Goal: Transaction & Acquisition: Book appointment/travel/reservation

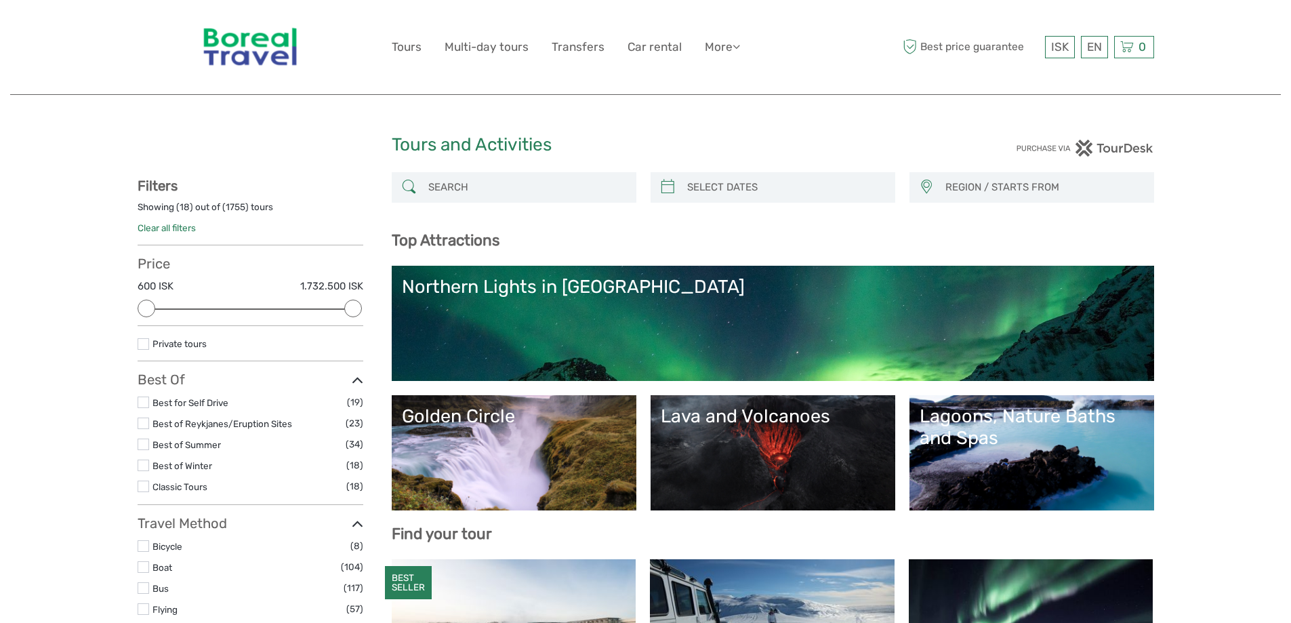
select select
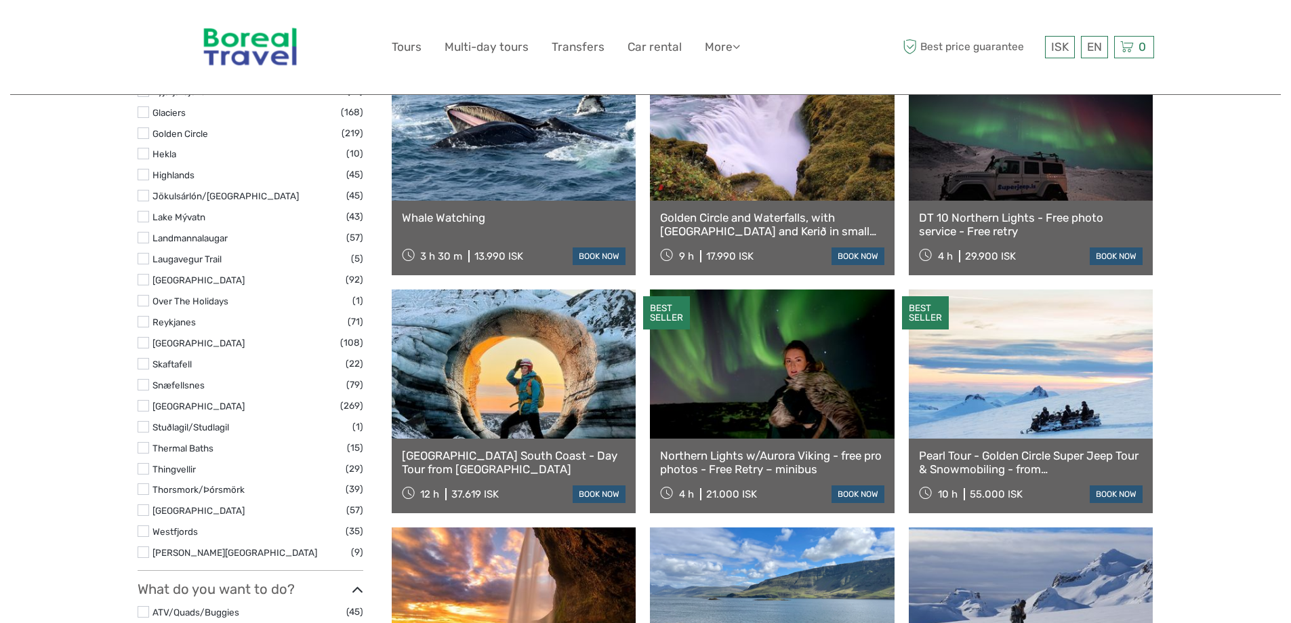
scroll to position [813, 0]
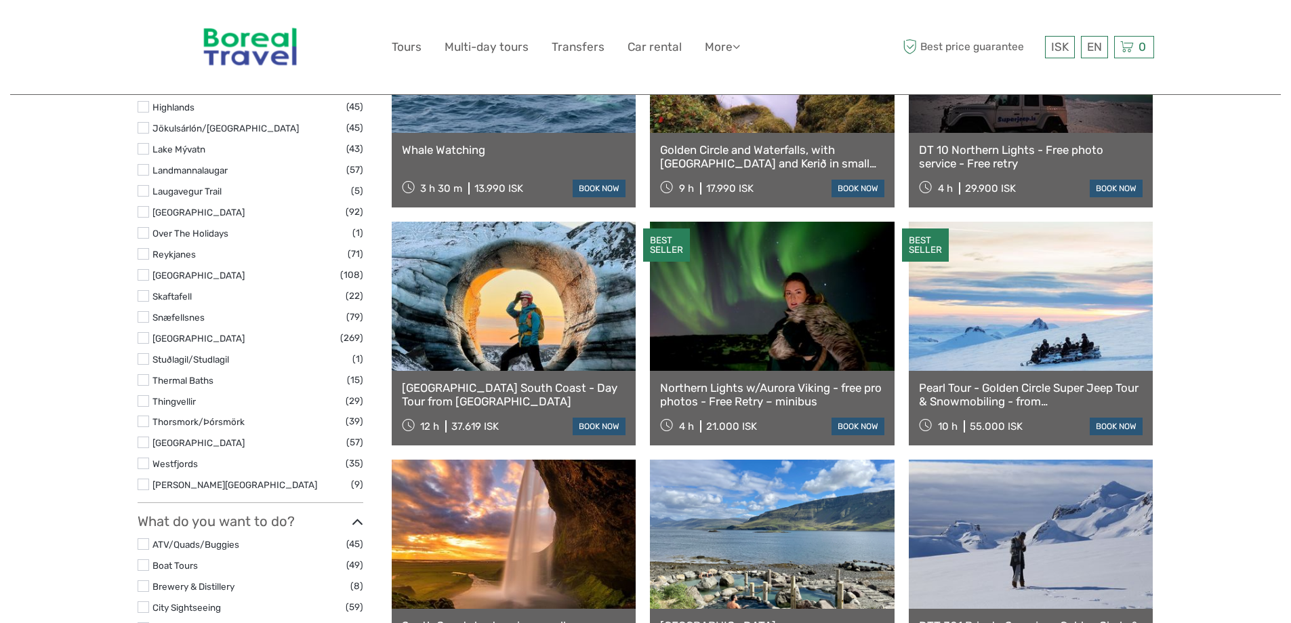
click at [760, 318] on link at bounding box center [772, 296] width 245 height 149
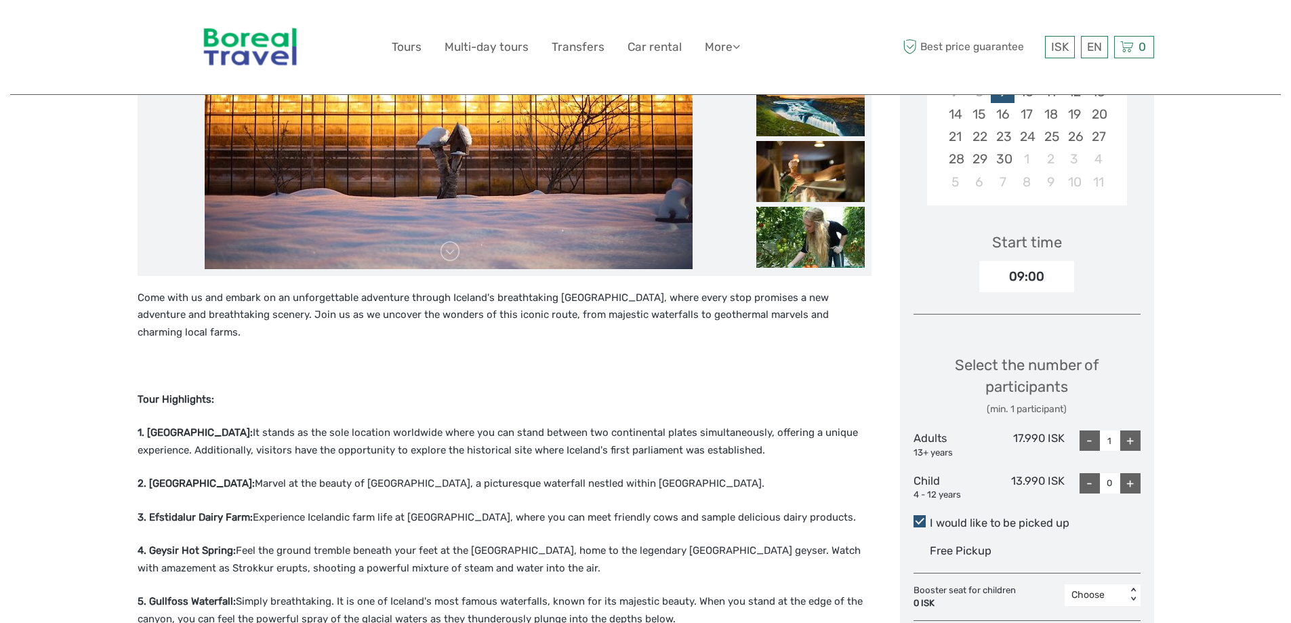
scroll to position [203, 0]
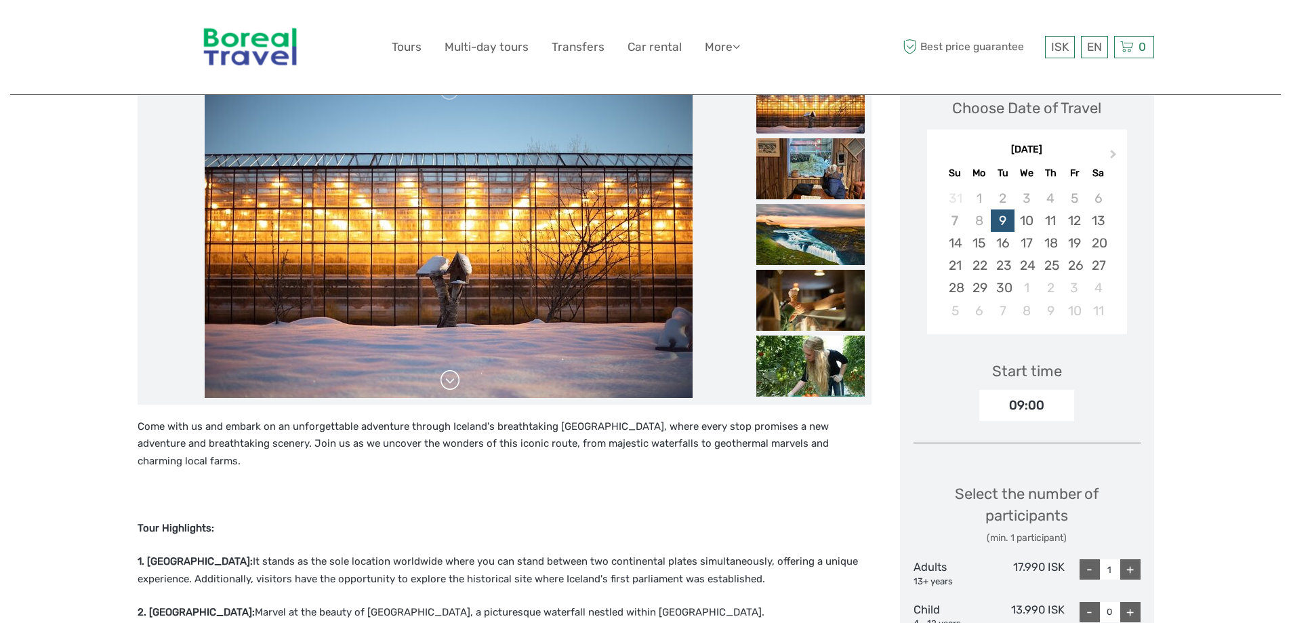
click at [451, 384] on link at bounding box center [450, 380] width 22 height 22
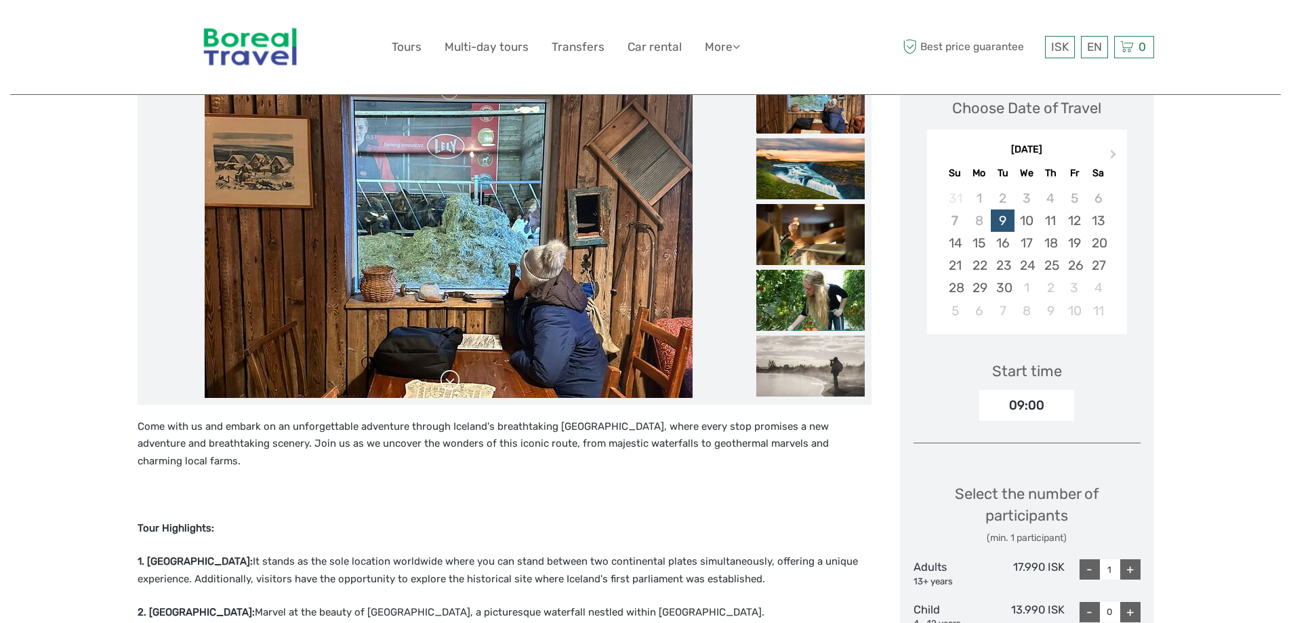
click at [451, 384] on link at bounding box center [450, 380] width 22 height 22
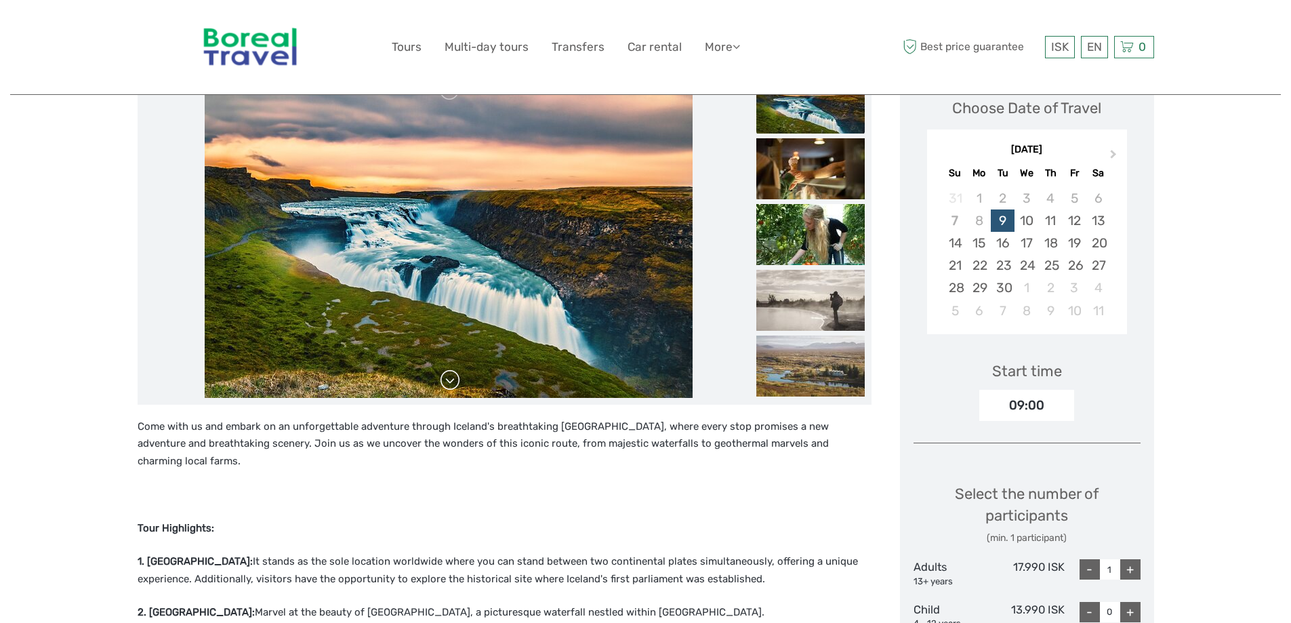
click at [451, 384] on link at bounding box center [450, 380] width 22 height 22
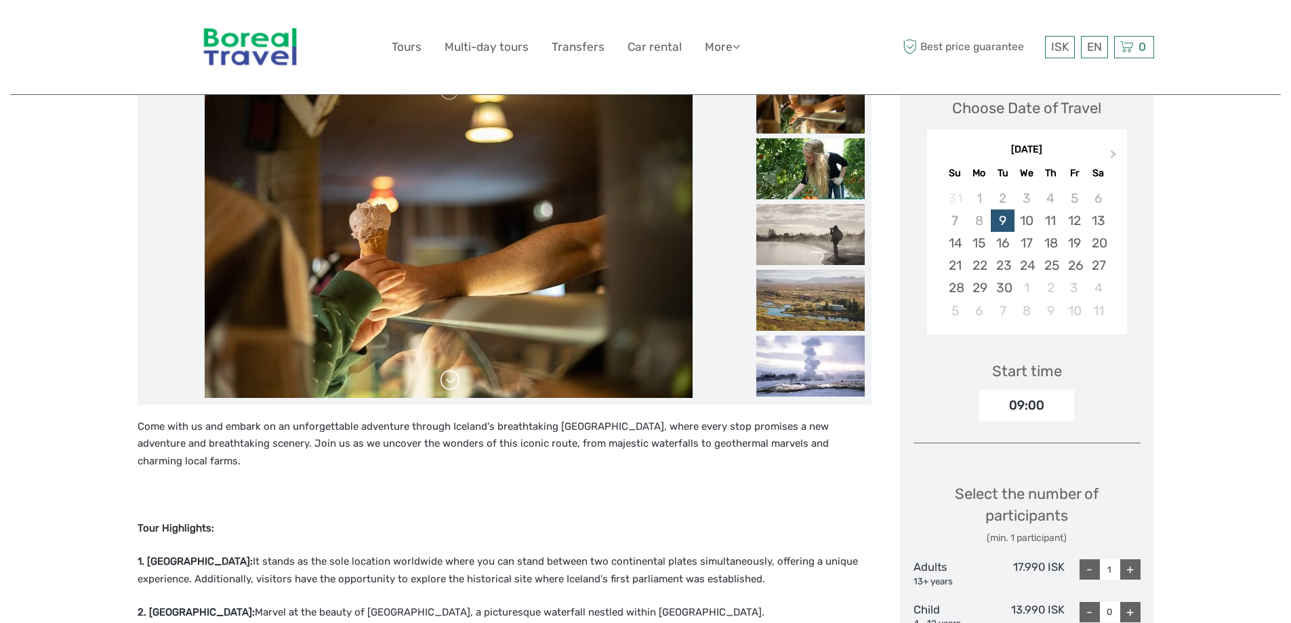
click at [451, 384] on link at bounding box center [450, 380] width 22 height 22
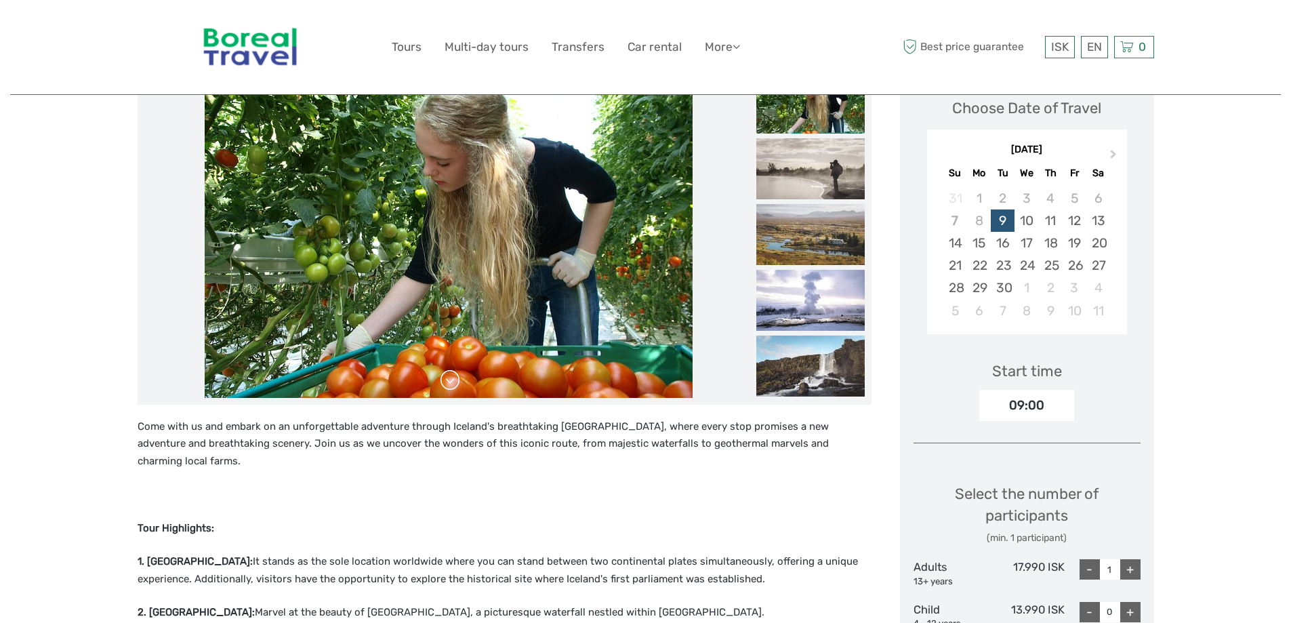
click at [451, 384] on link at bounding box center [450, 380] width 22 height 22
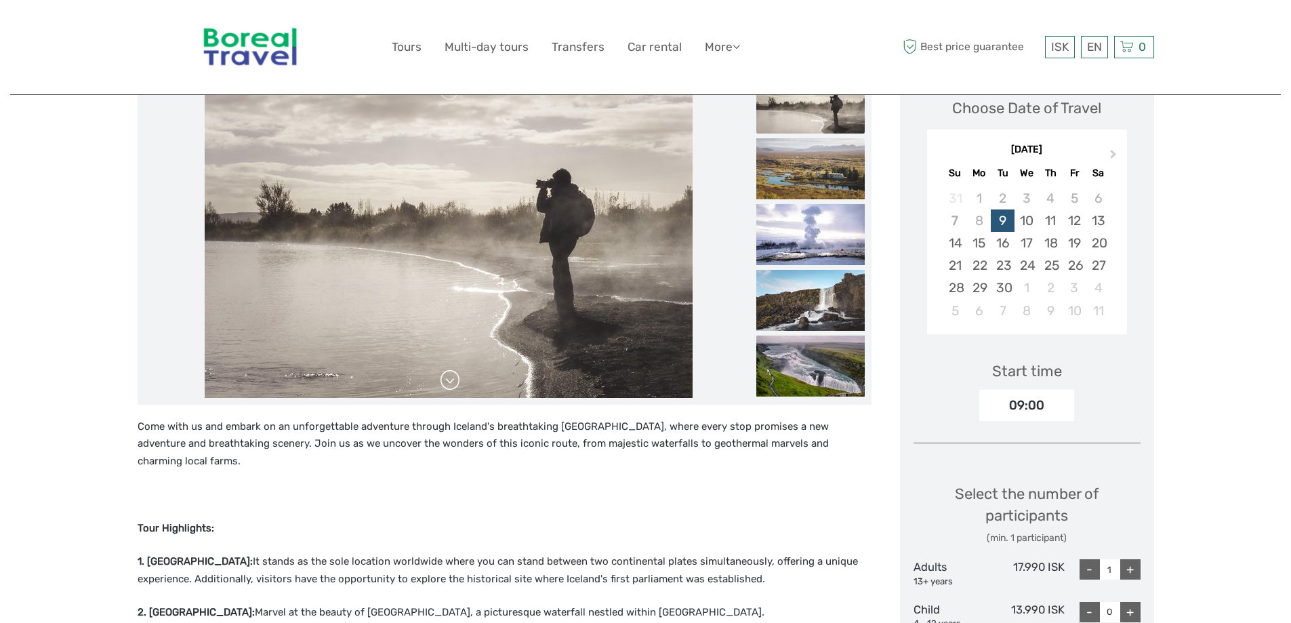
click at [451, 384] on link at bounding box center [450, 380] width 22 height 22
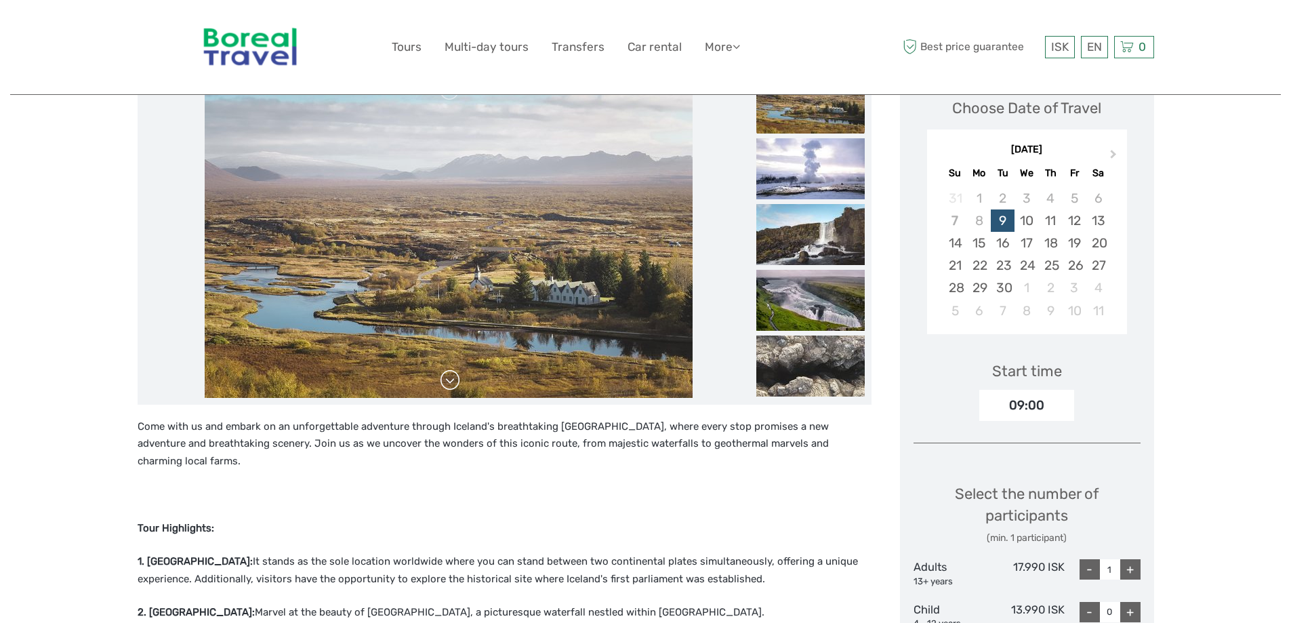
click at [451, 384] on link at bounding box center [450, 380] width 22 height 22
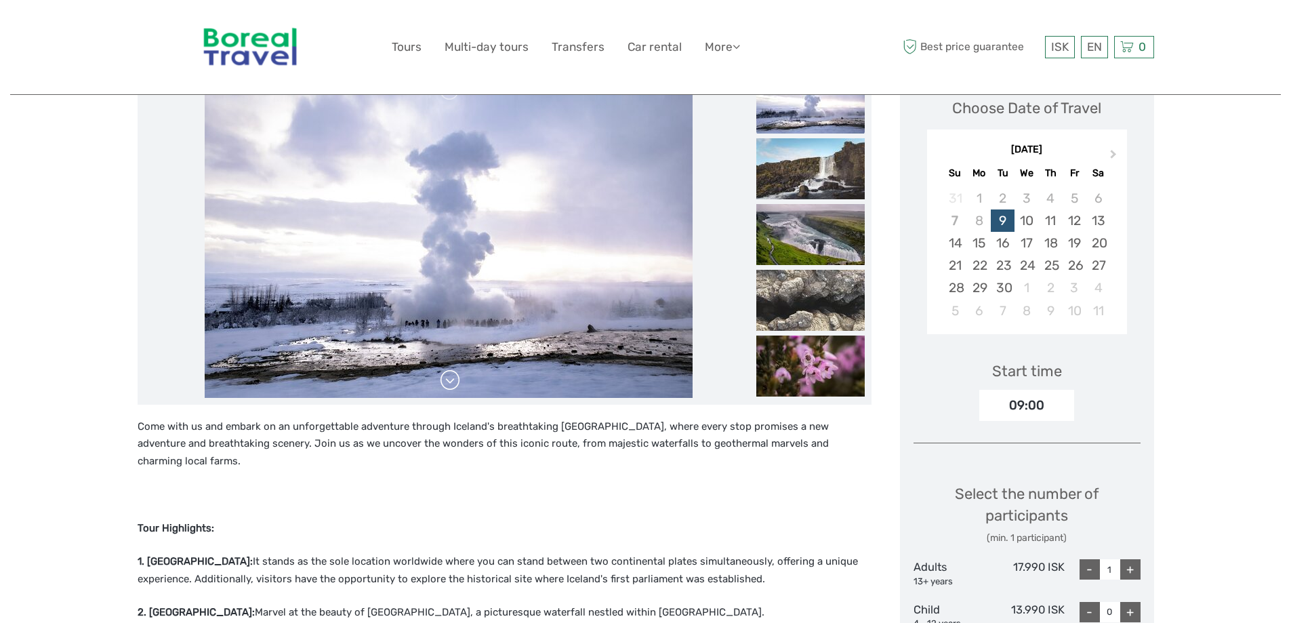
click at [451, 384] on link at bounding box center [450, 380] width 22 height 22
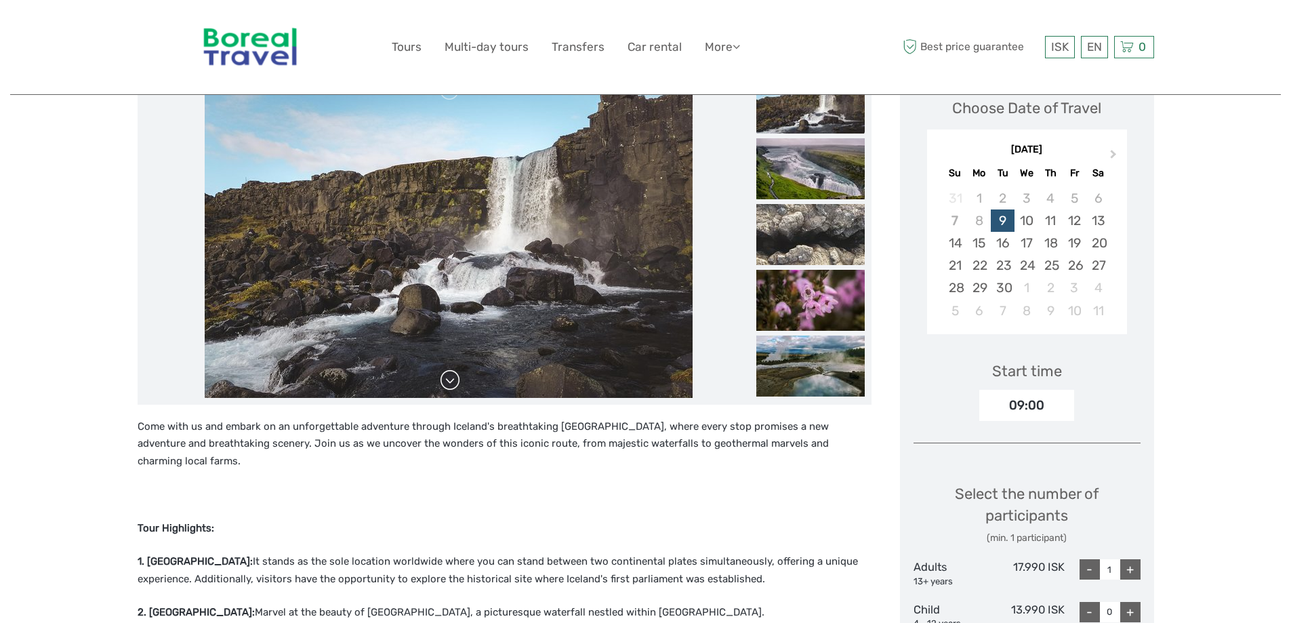
click at [451, 384] on link at bounding box center [450, 380] width 22 height 22
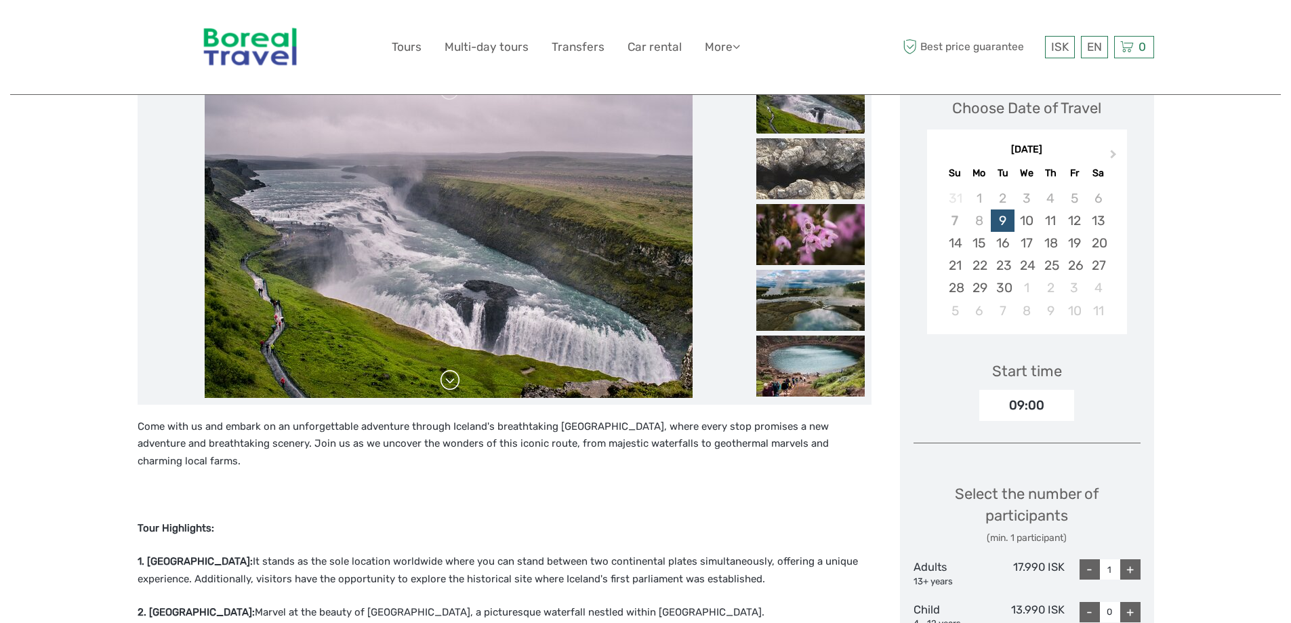
click at [451, 383] on link at bounding box center [450, 380] width 22 height 22
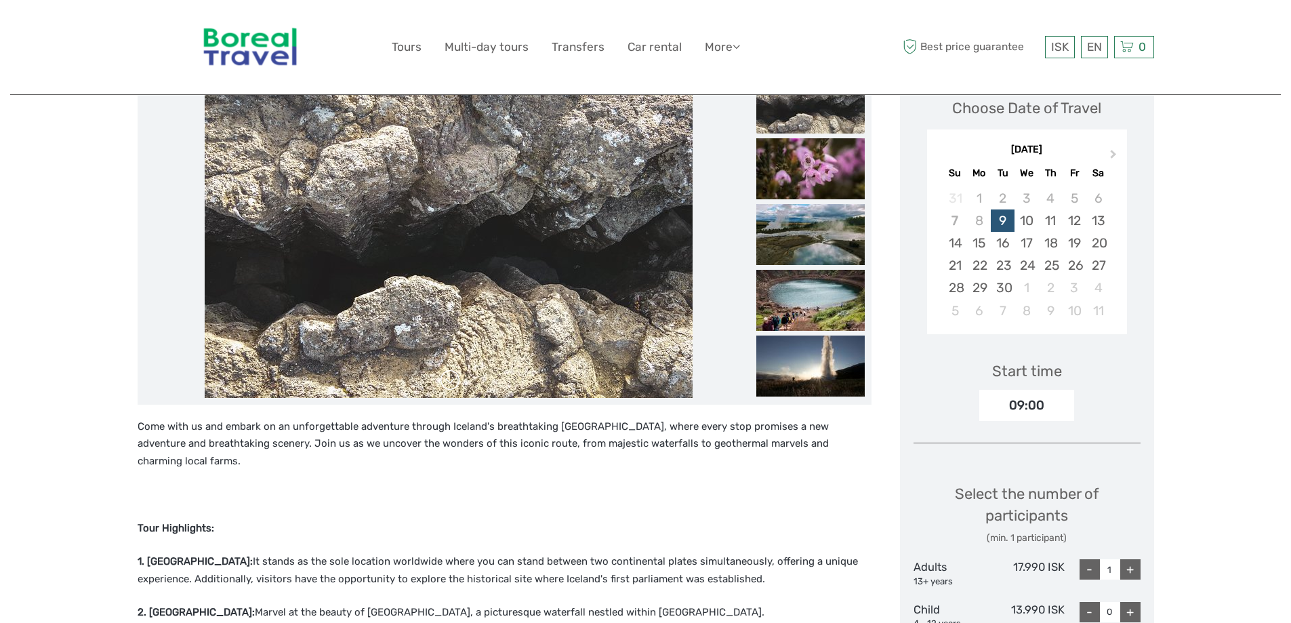
click at [451, 383] on link at bounding box center [450, 380] width 22 height 22
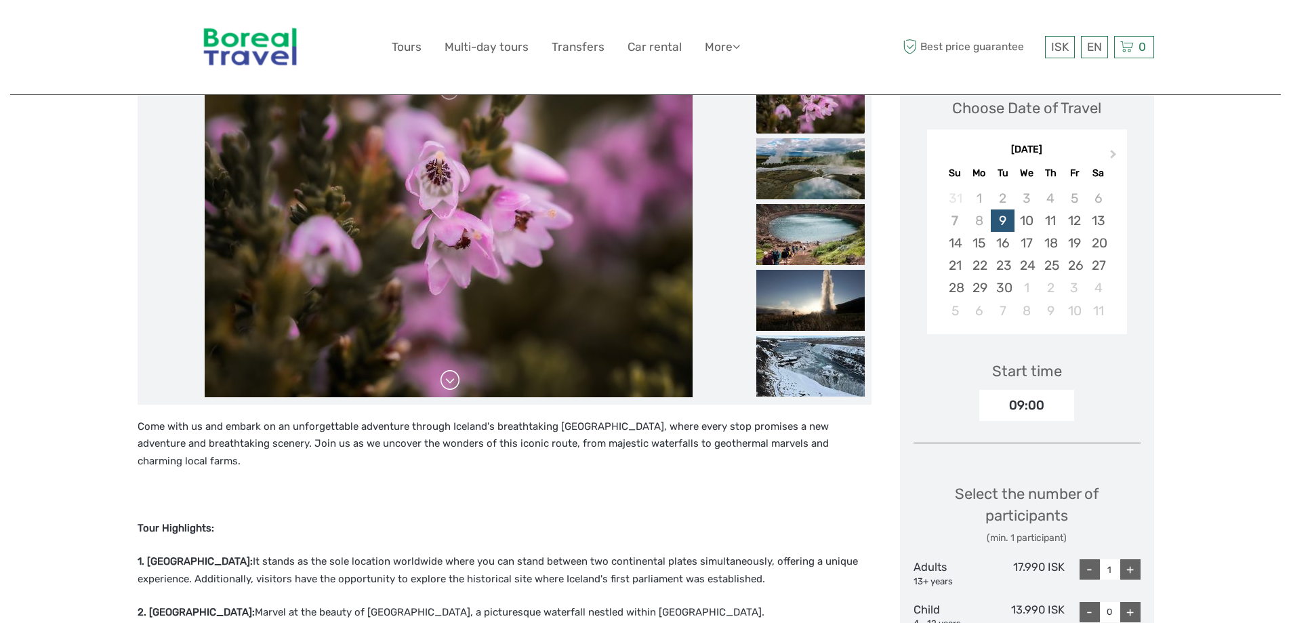
click at [451, 383] on link at bounding box center [450, 380] width 22 height 22
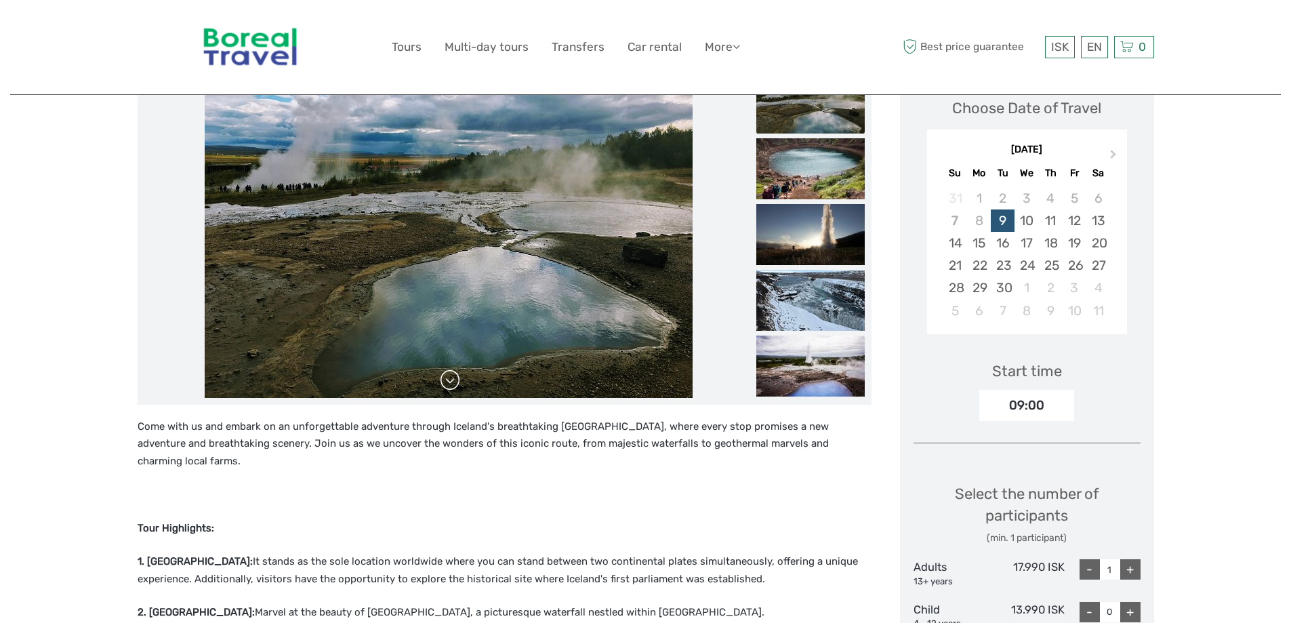
click at [451, 382] on link at bounding box center [450, 380] width 22 height 22
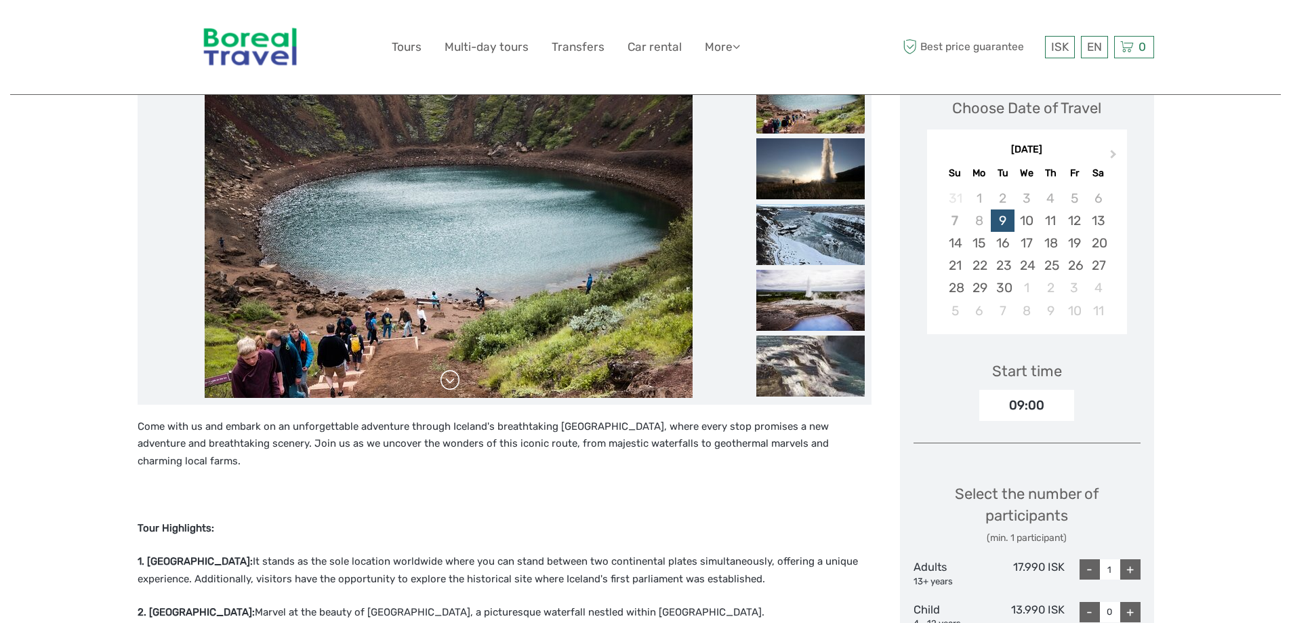
click at [451, 381] on link at bounding box center [450, 380] width 22 height 22
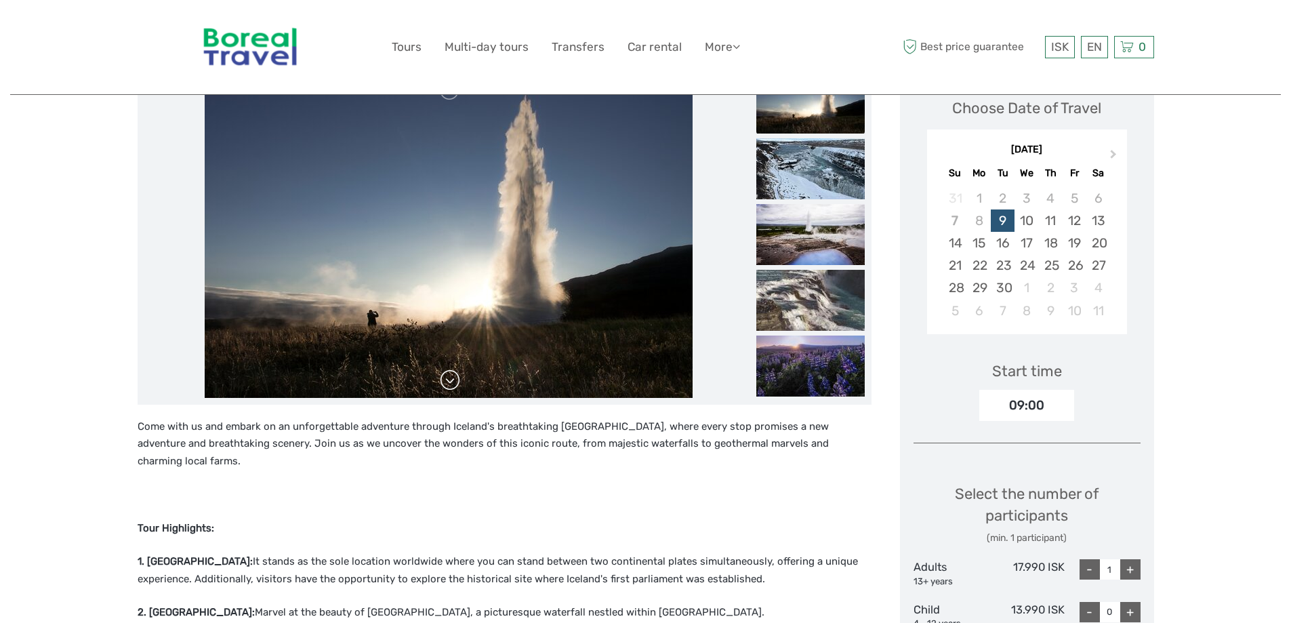
click at [451, 381] on link at bounding box center [450, 380] width 22 height 22
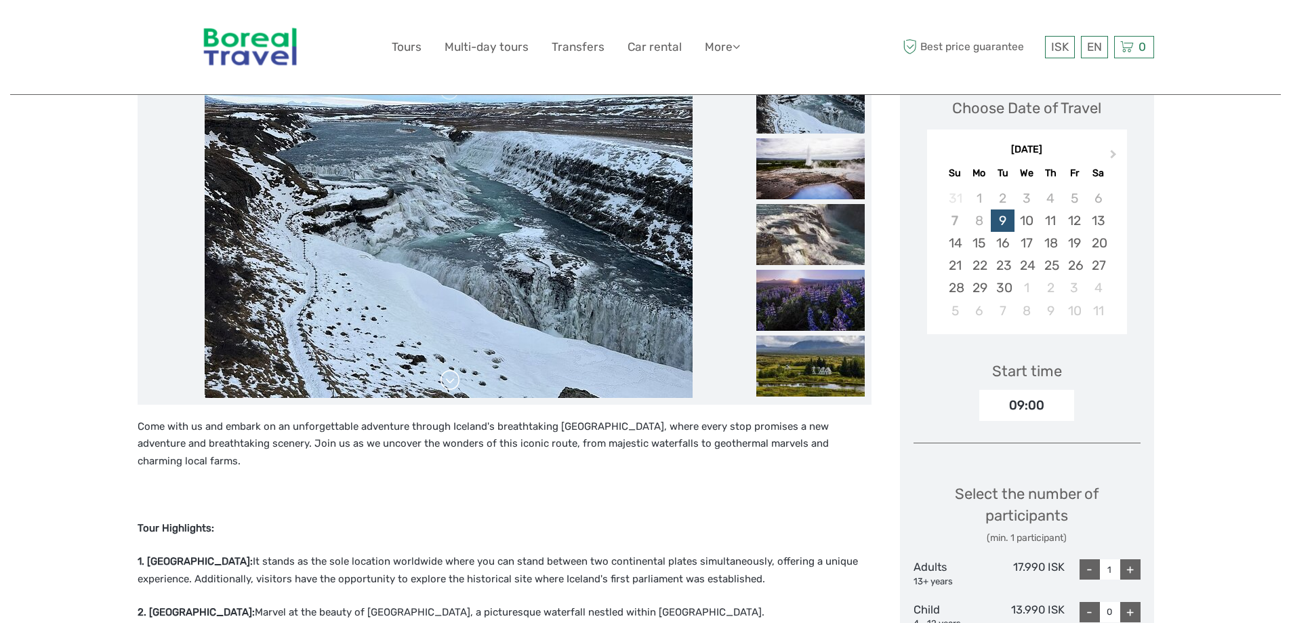
click at [451, 381] on link at bounding box center [450, 380] width 22 height 22
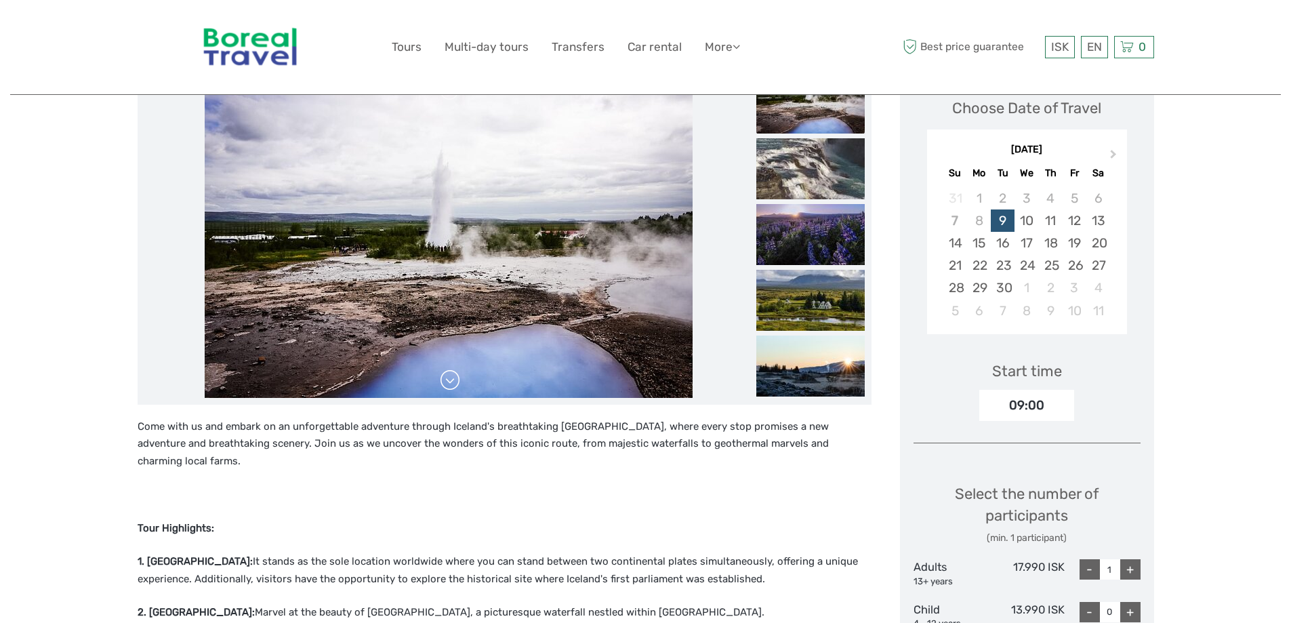
click at [451, 381] on link at bounding box center [450, 380] width 22 height 22
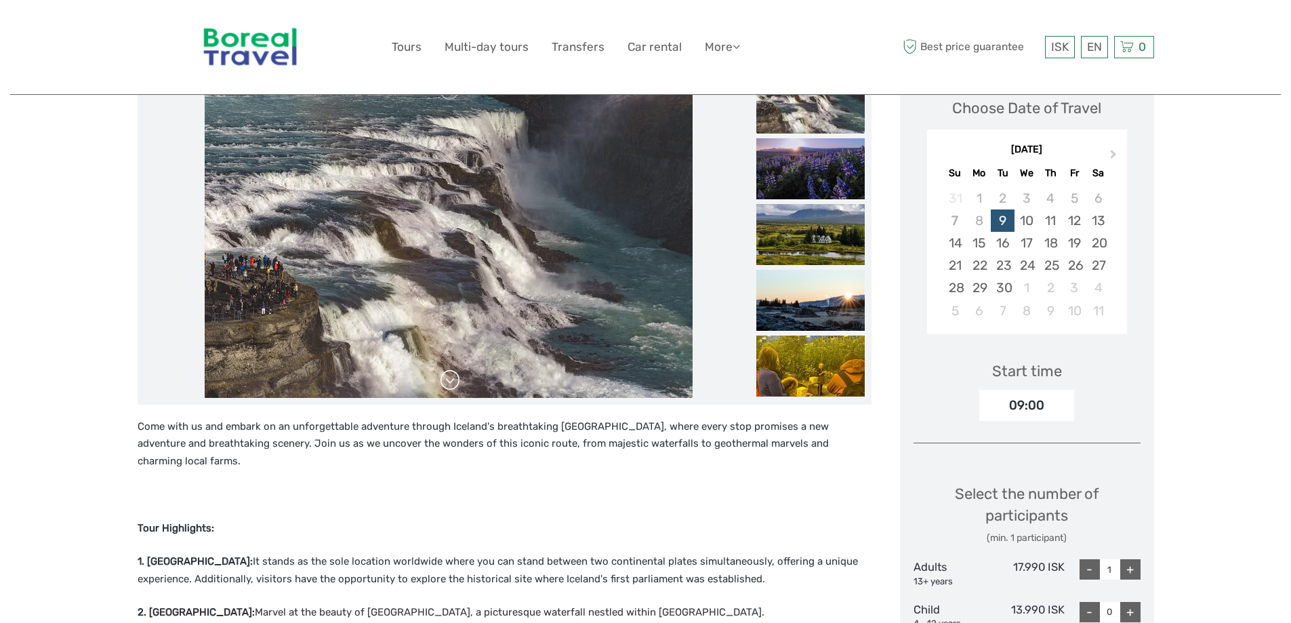
click at [451, 381] on link at bounding box center [450, 380] width 22 height 22
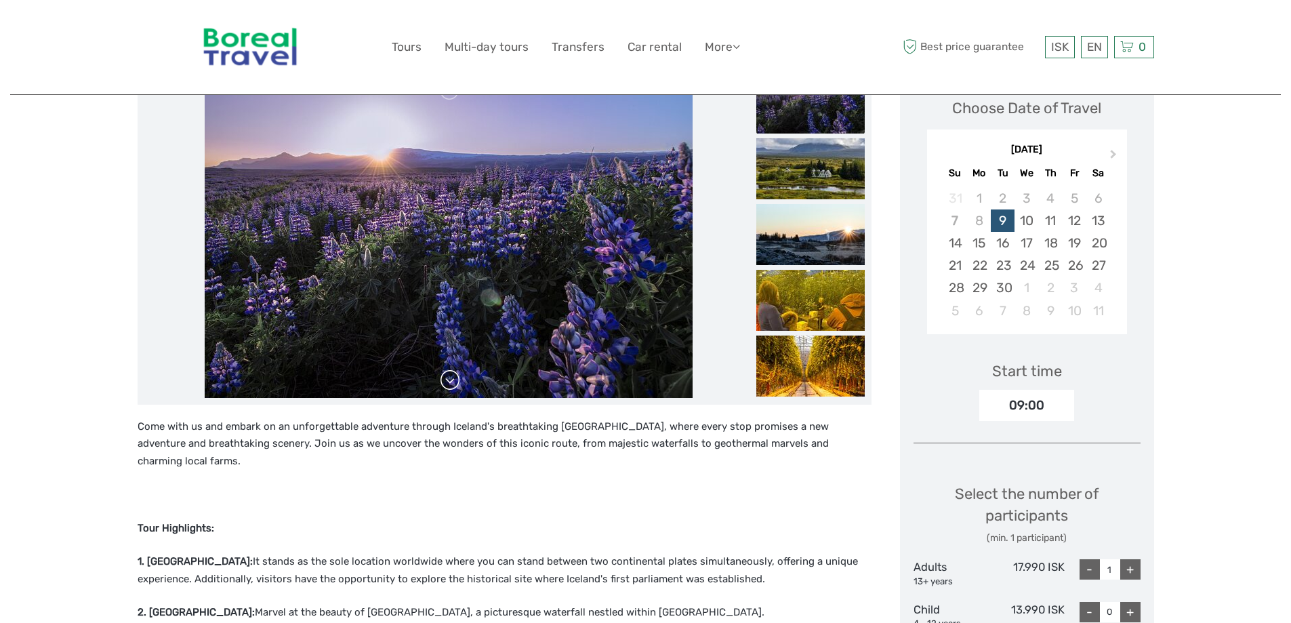
click at [451, 381] on link at bounding box center [450, 380] width 22 height 22
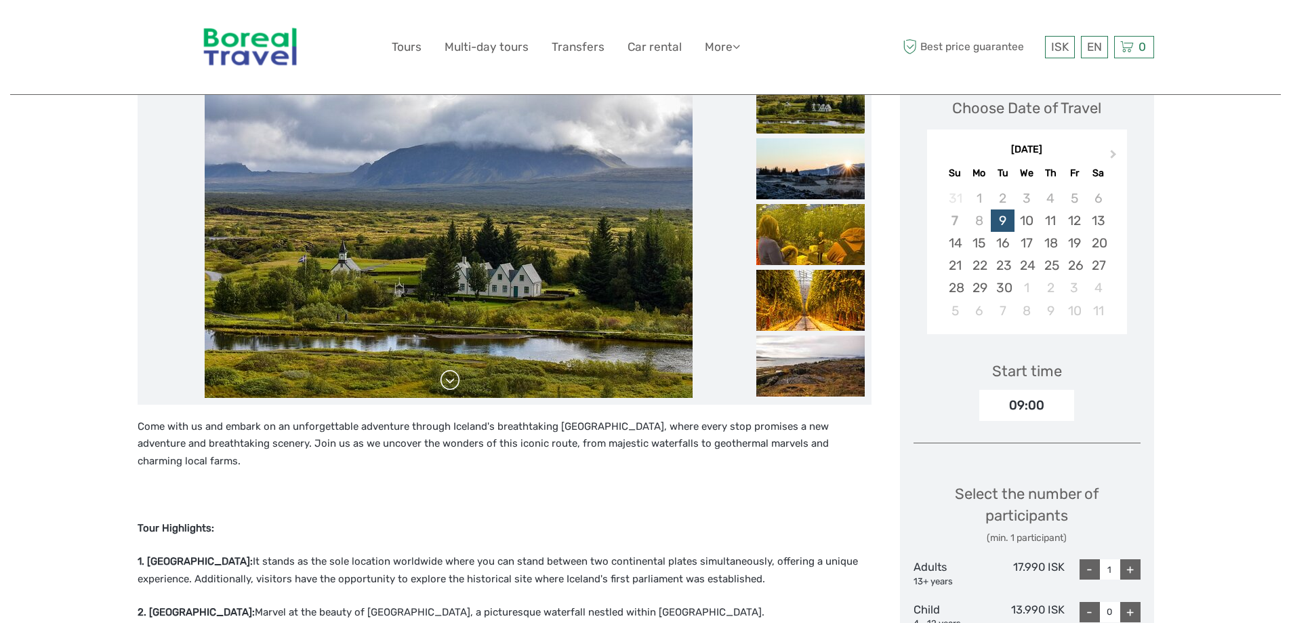
click at [451, 381] on link at bounding box center [450, 380] width 22 height 22
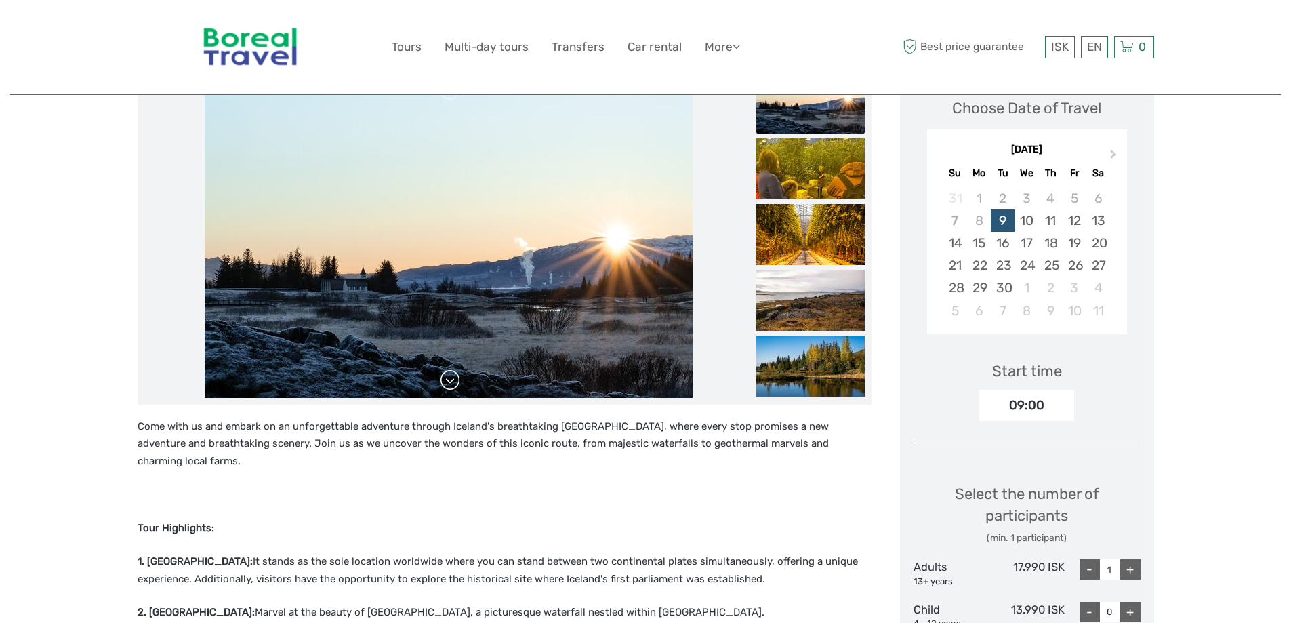
click at [452, 379] on link at bounding box center [450, 380] width 22 height 22
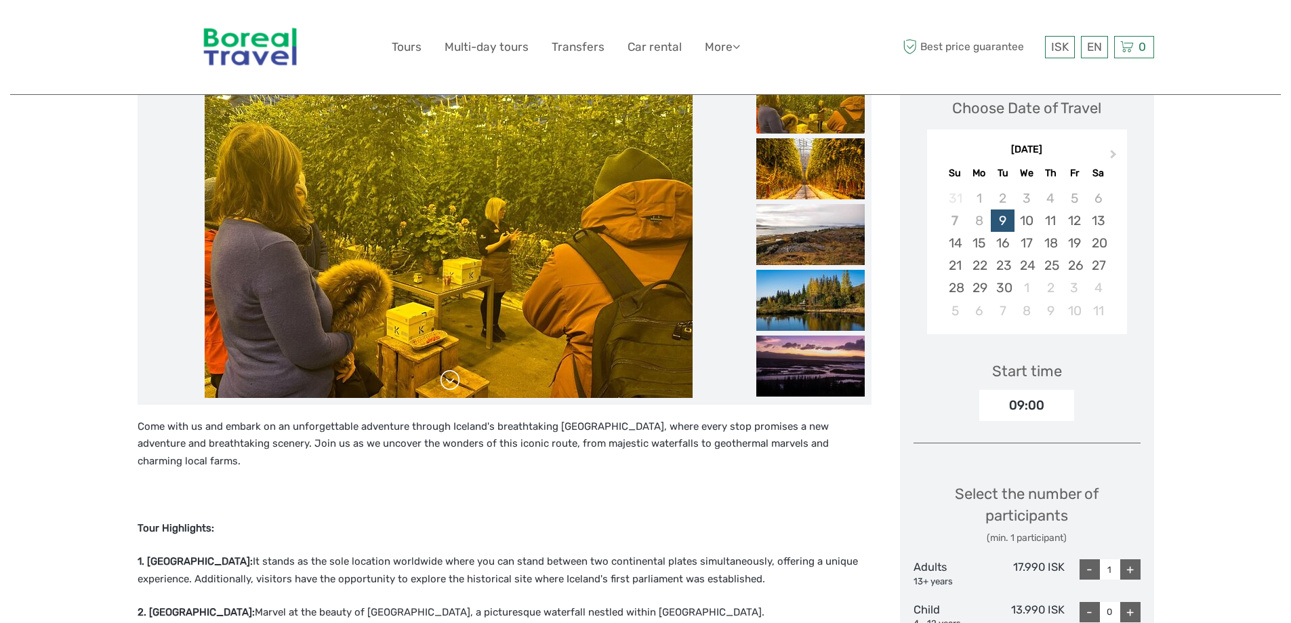
click at [452, 379] on link at bounding box center [450, 380] width 22 height 22
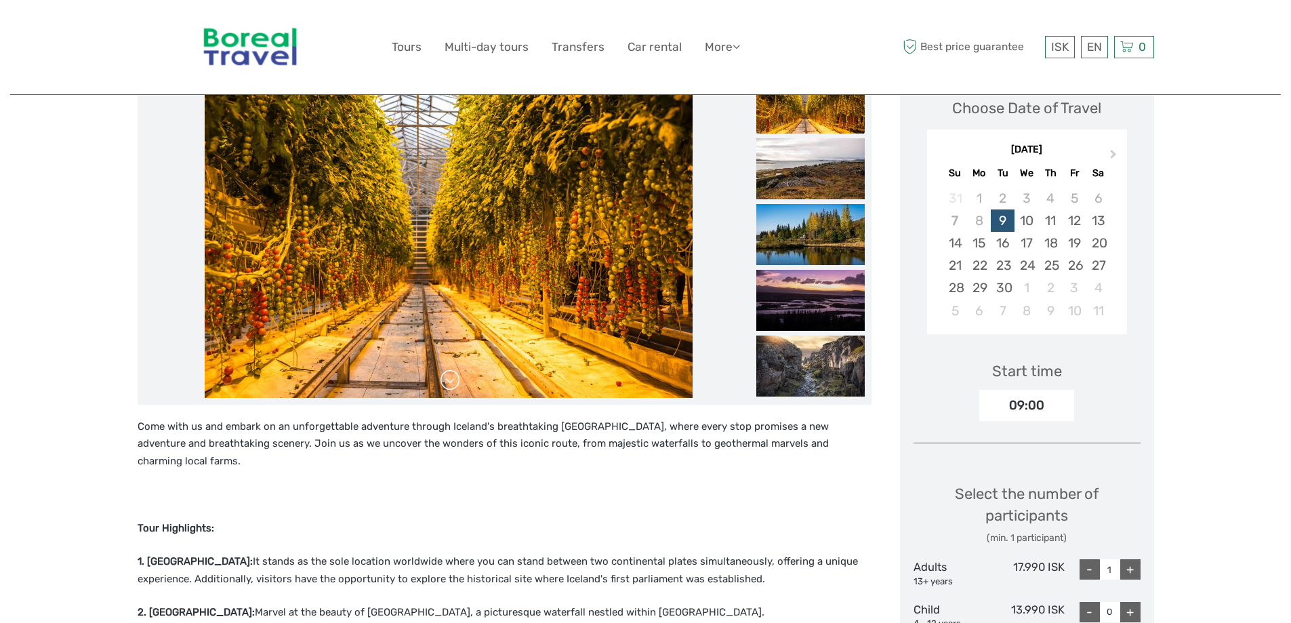
click at [452, 379] on link at bounding box center [450, 380] width 22 height 22
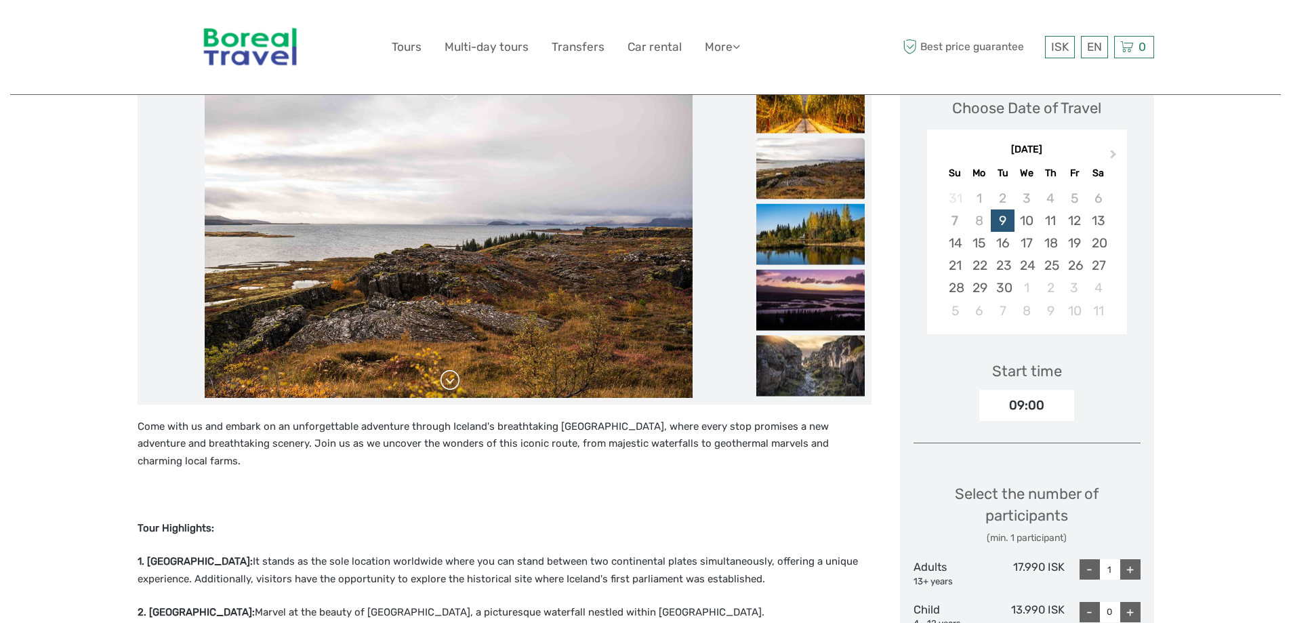
click at [452, 379] on link at bounding box center [450, 380] width 22 height 22
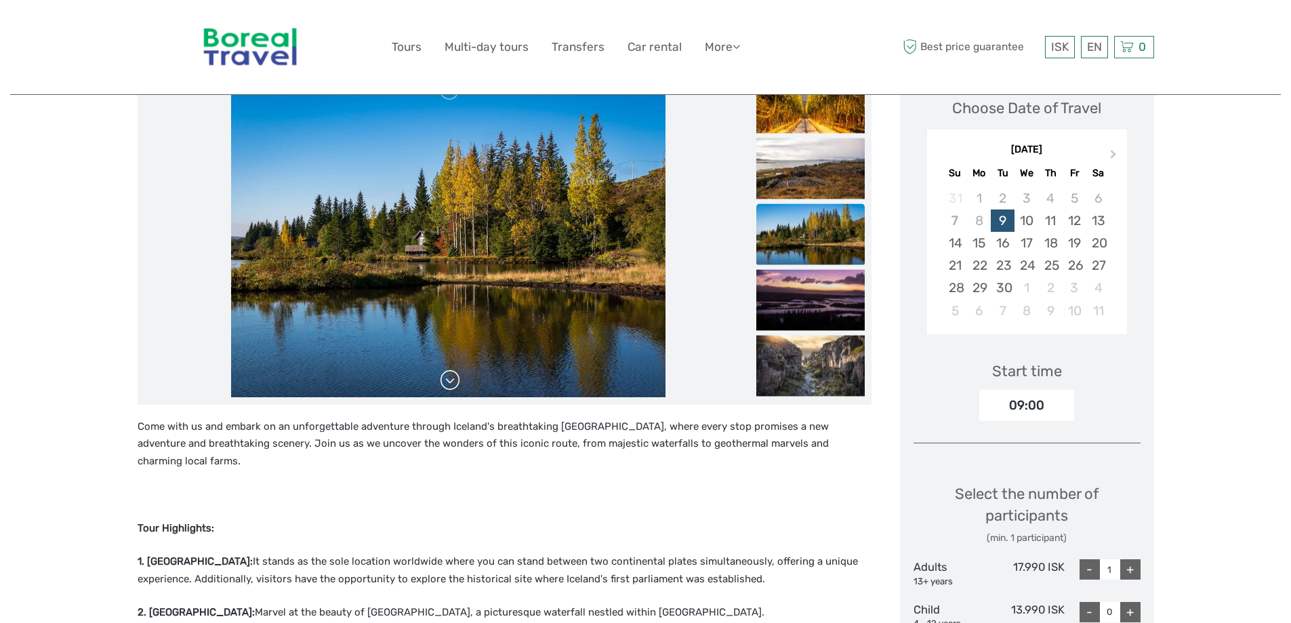
click at [452, 379] on link at bounding box center [450, 380] width 22 height 22
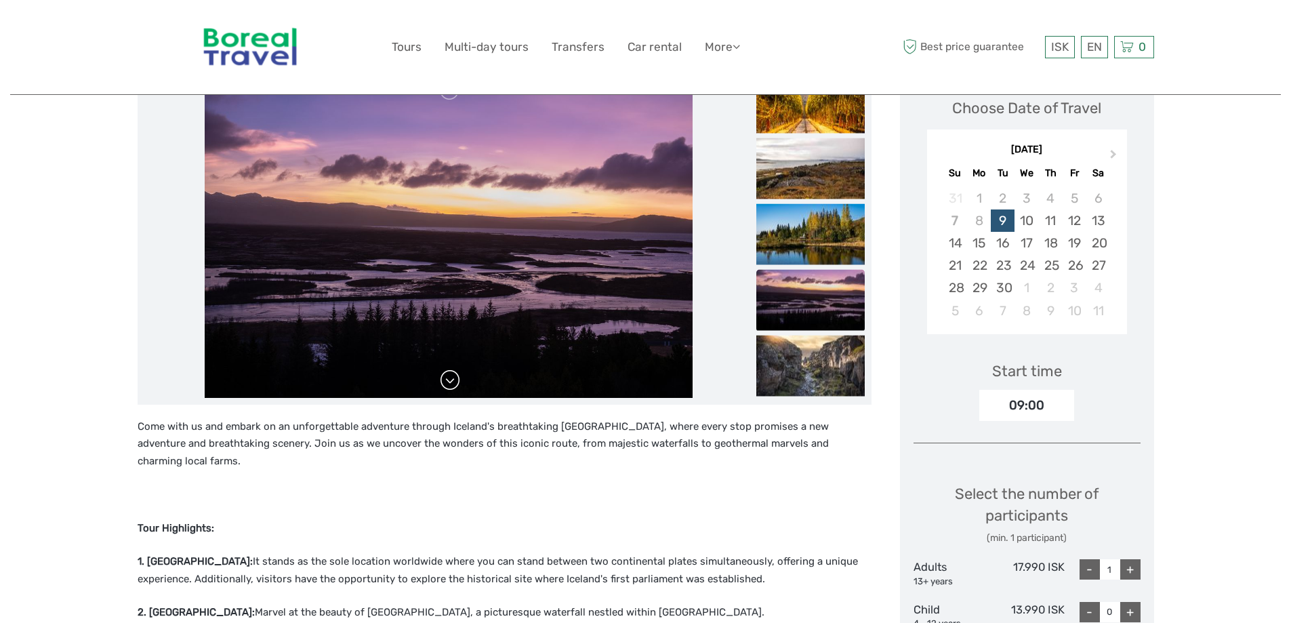
click at [452, 379] on link at bounding box center [450, 380] width 22 height 22
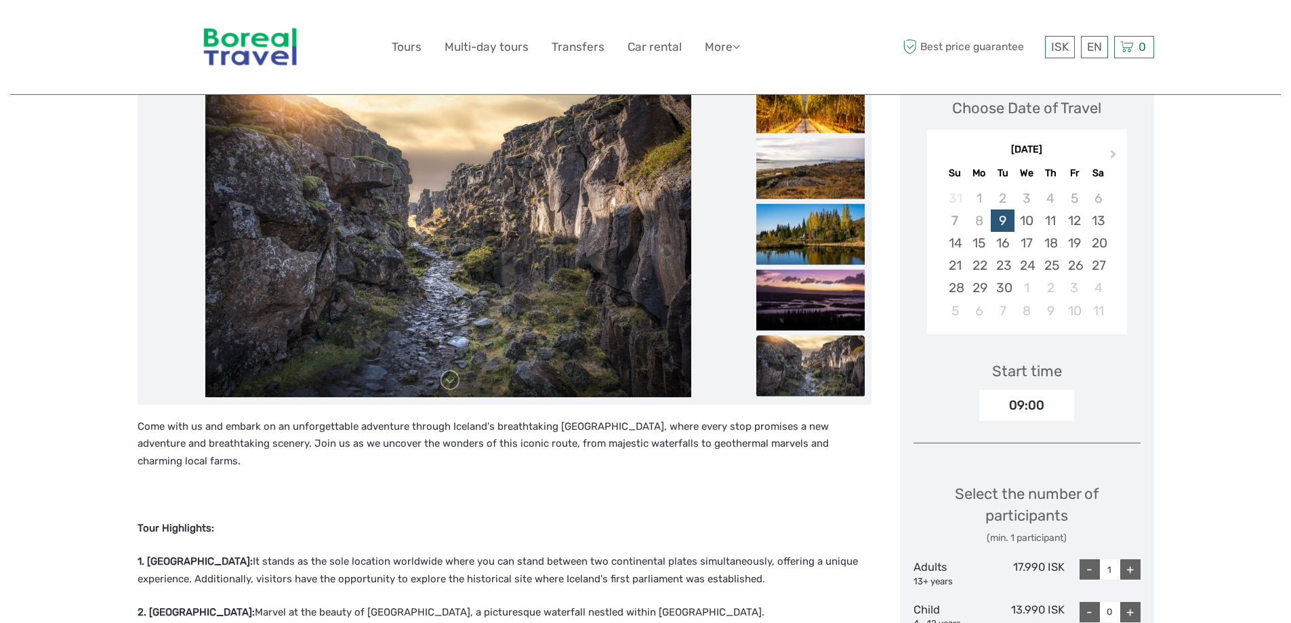
click at [234, 41] on img at bounding box center [249, 47] width 111 height 74
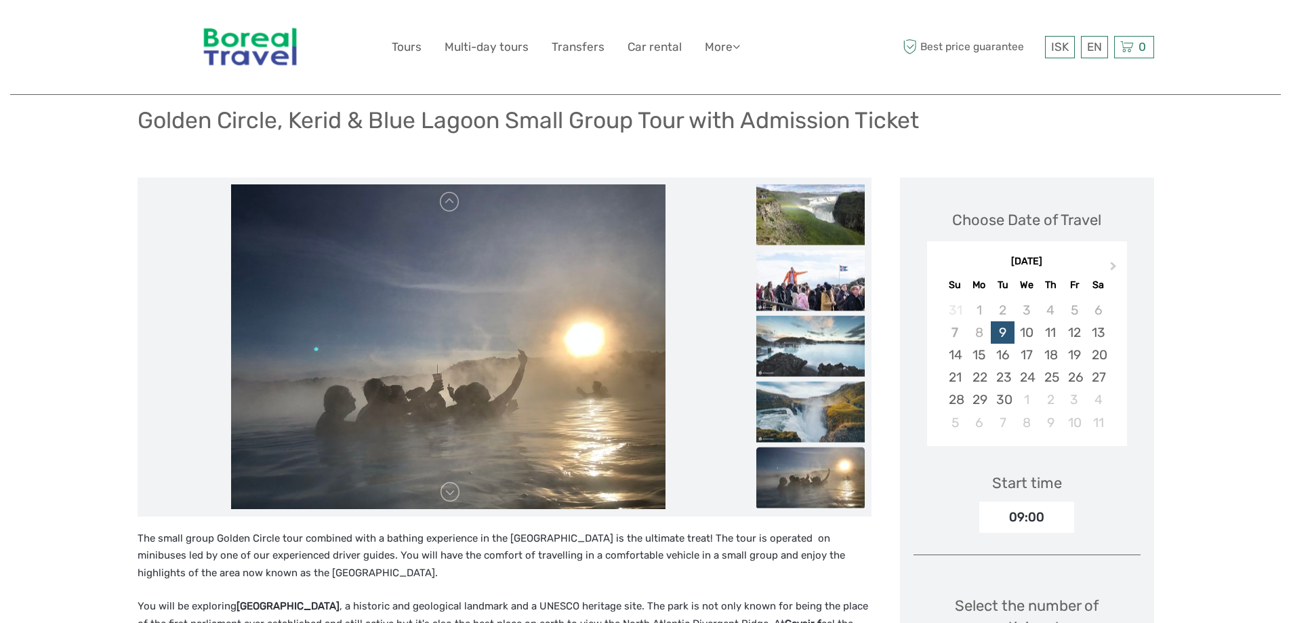
scroll to position [68, 0]
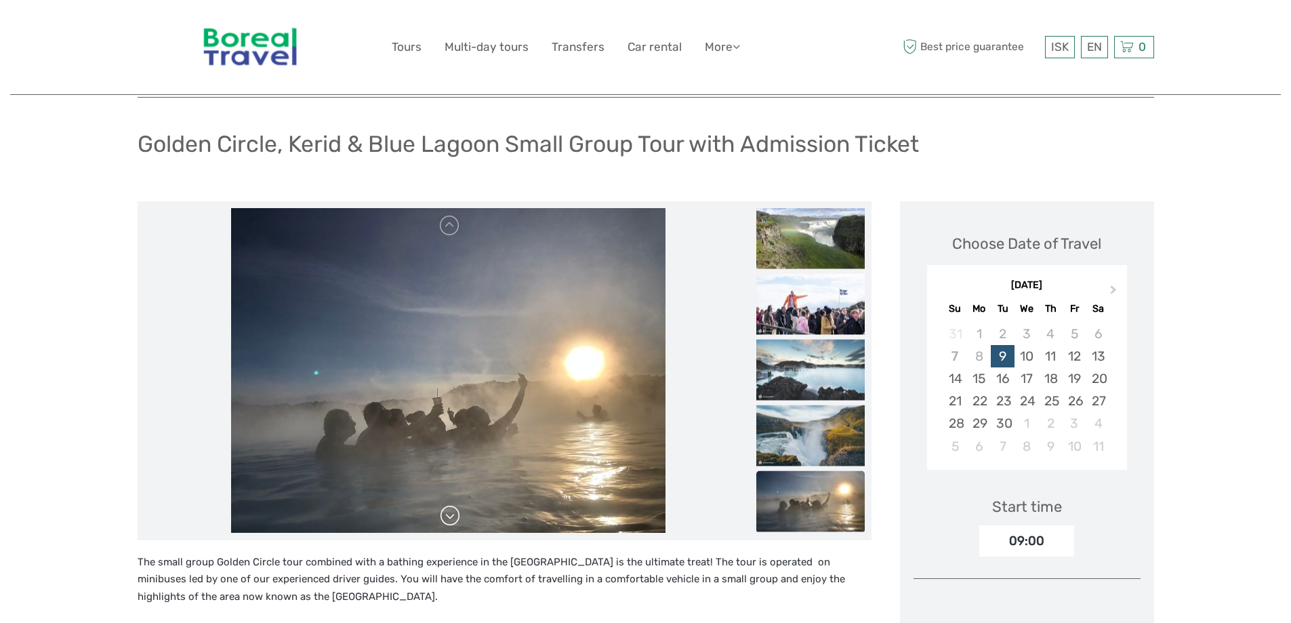
click at [441, 516] on link at bounding box center [450, 516] width 22 height 22
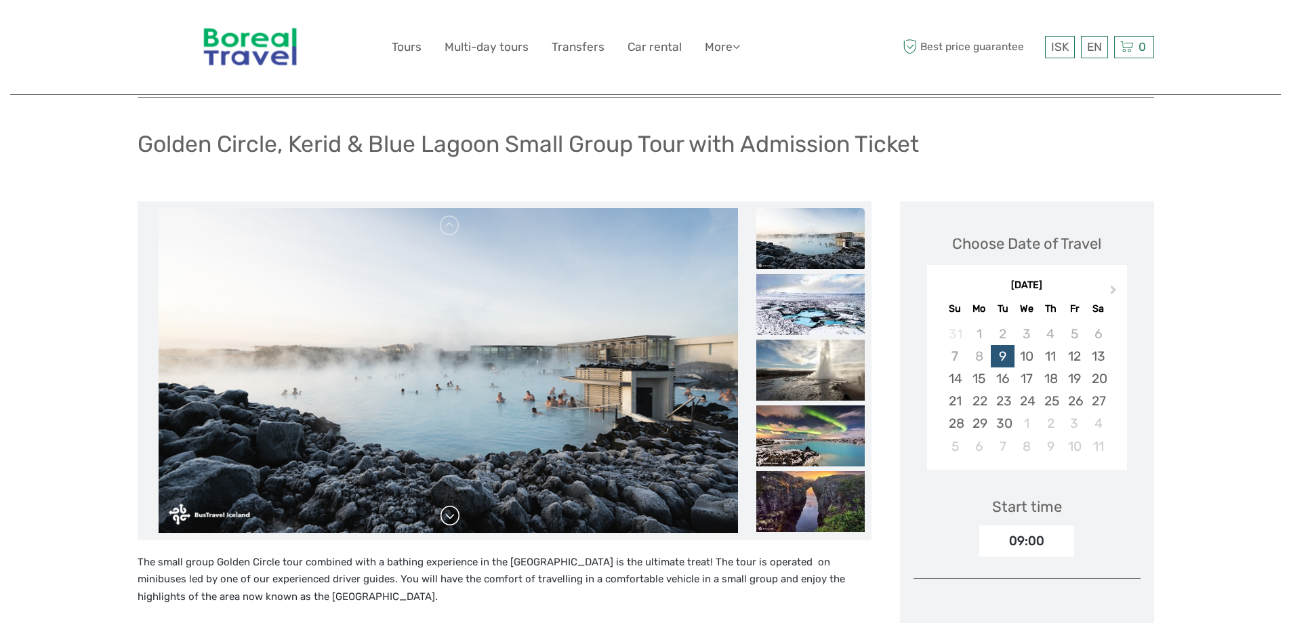
click at [441, 516] on link at bounding box center [450, 516] width 22 height 22
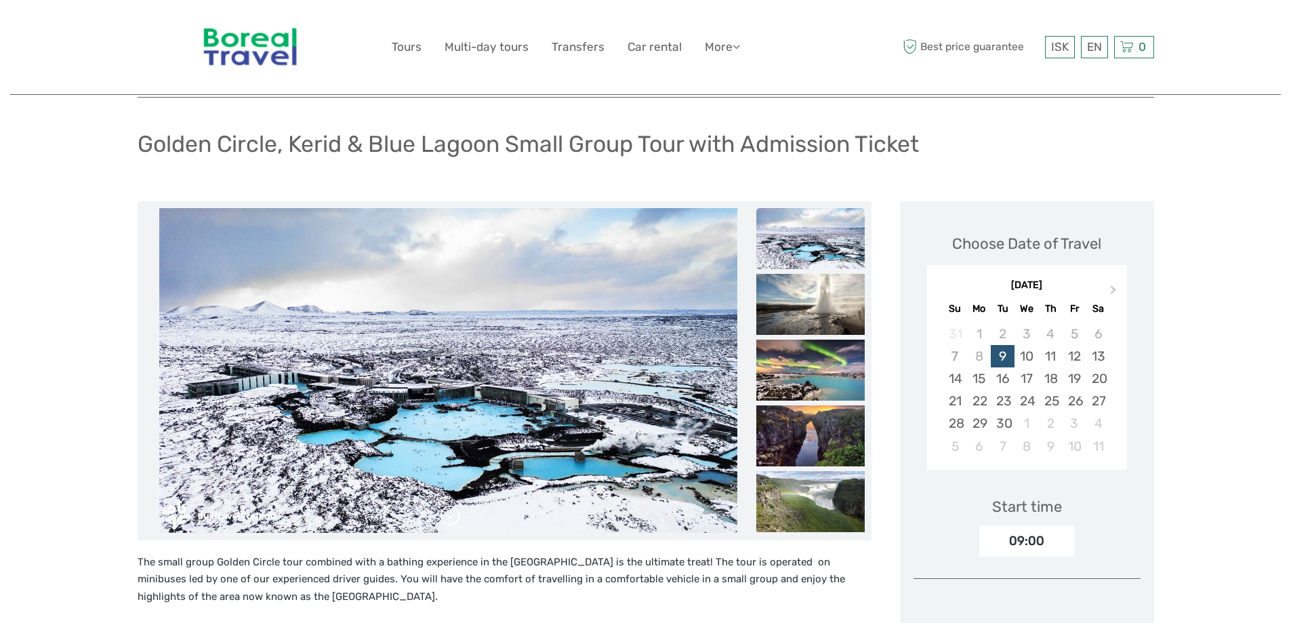
click at [441, 516] on link at bounding box center [450, 516] width 22 height 22
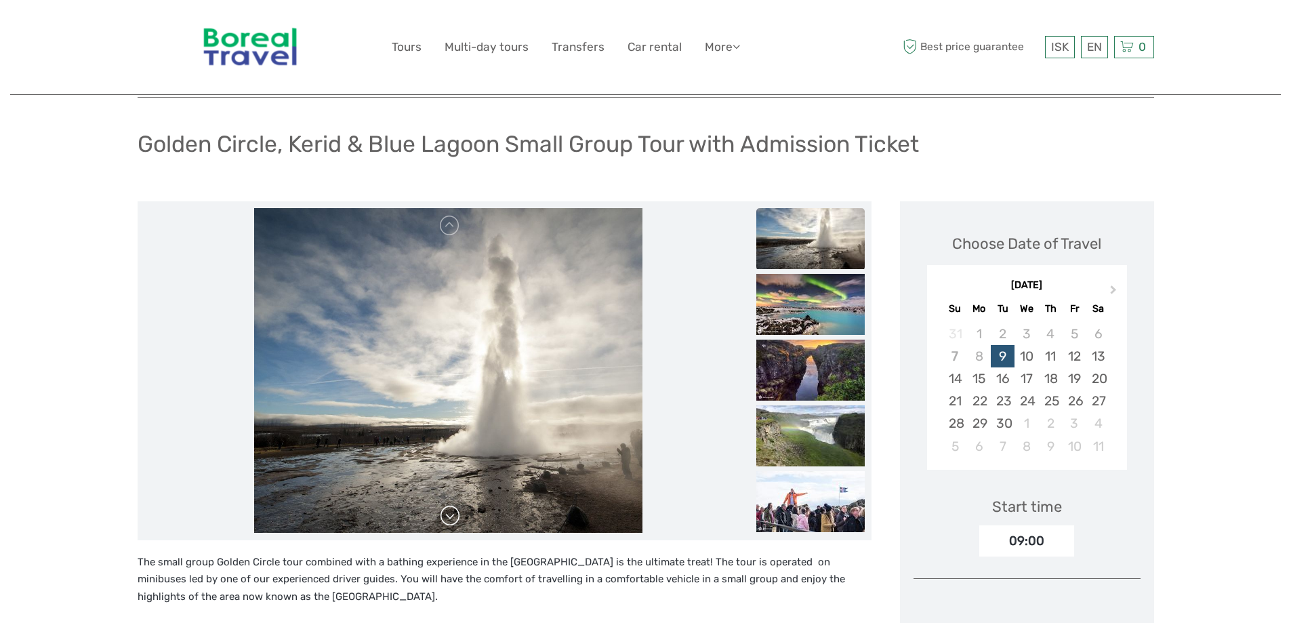
click at [441, 516] on link at bounding box center [450, 516] width 22 height 22
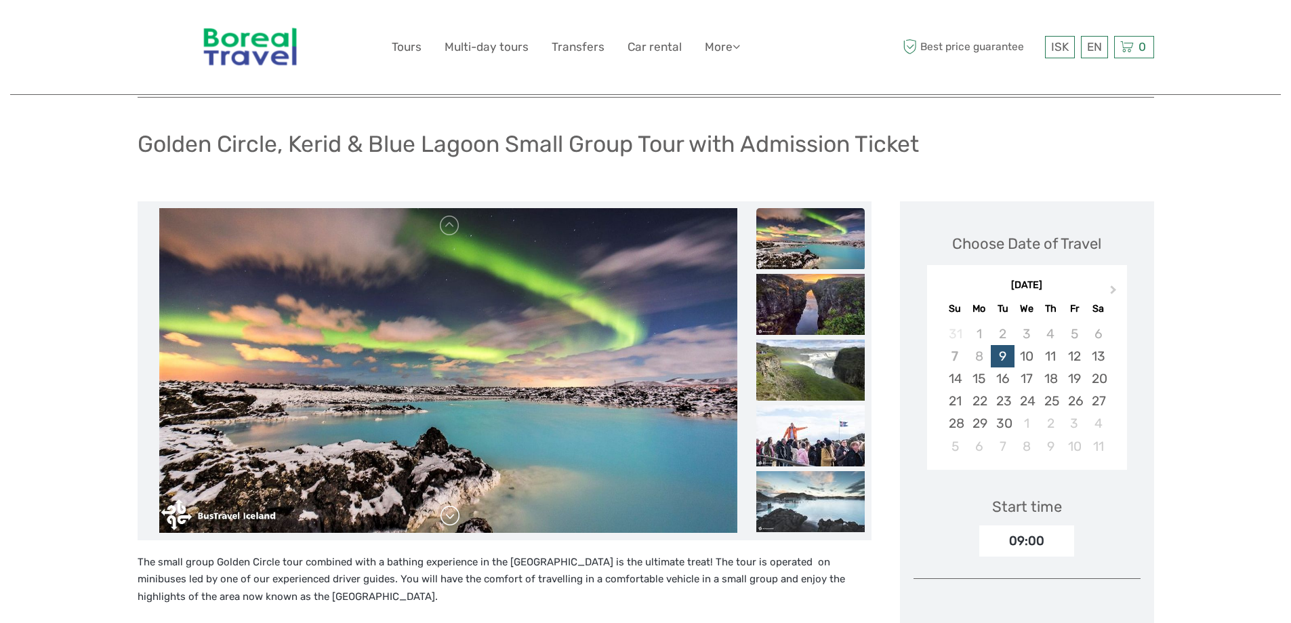
click at [441, 516] on link at bounding box center [450, 516] width 22 height 22
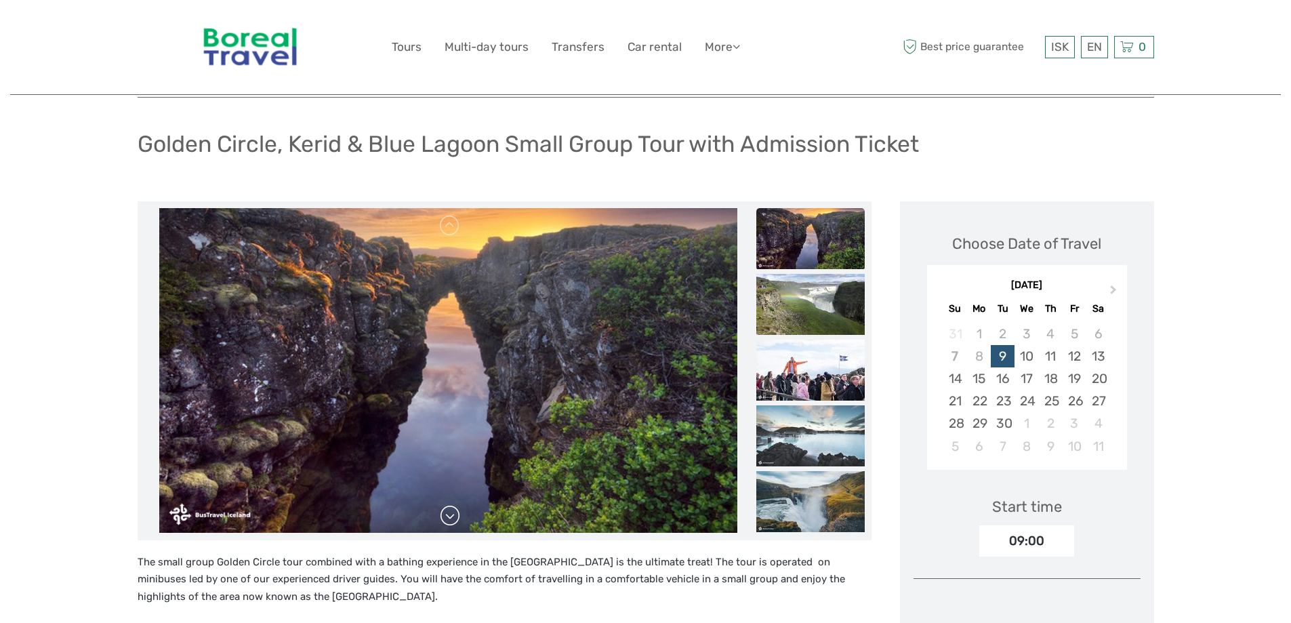
click at [441, 516] on link at bounding box center [450, 516] width 22 height 22
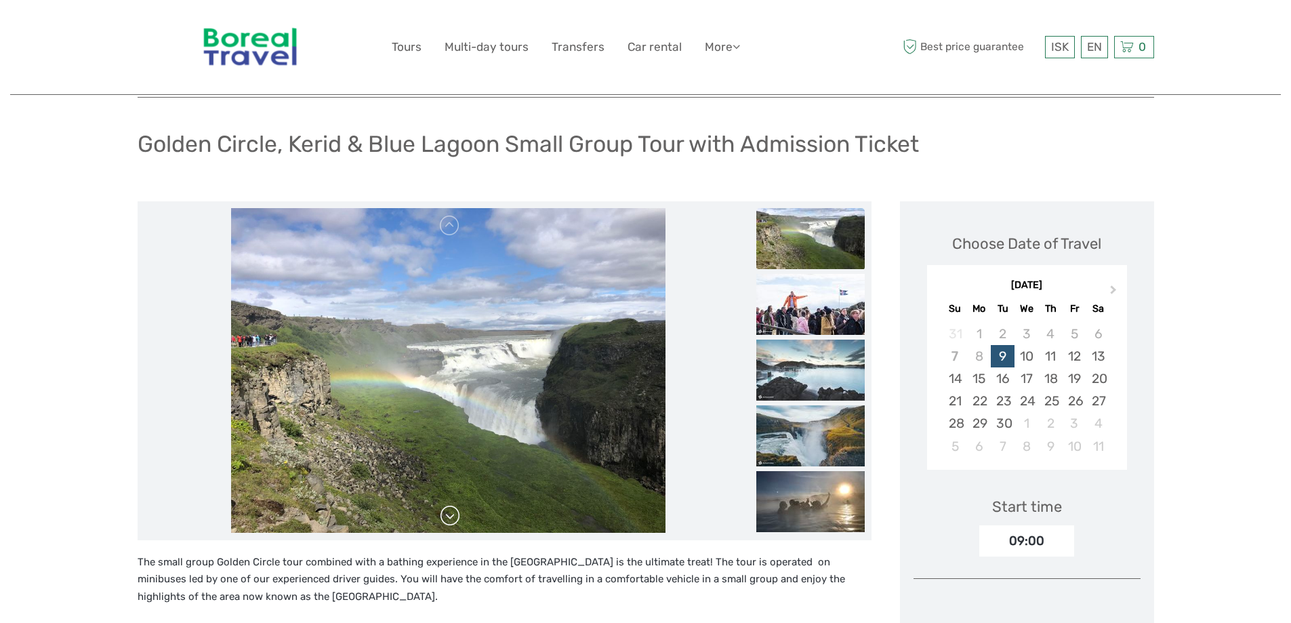
click at [441, 516] on link at bounding box center [450, 516] width 22 height 22
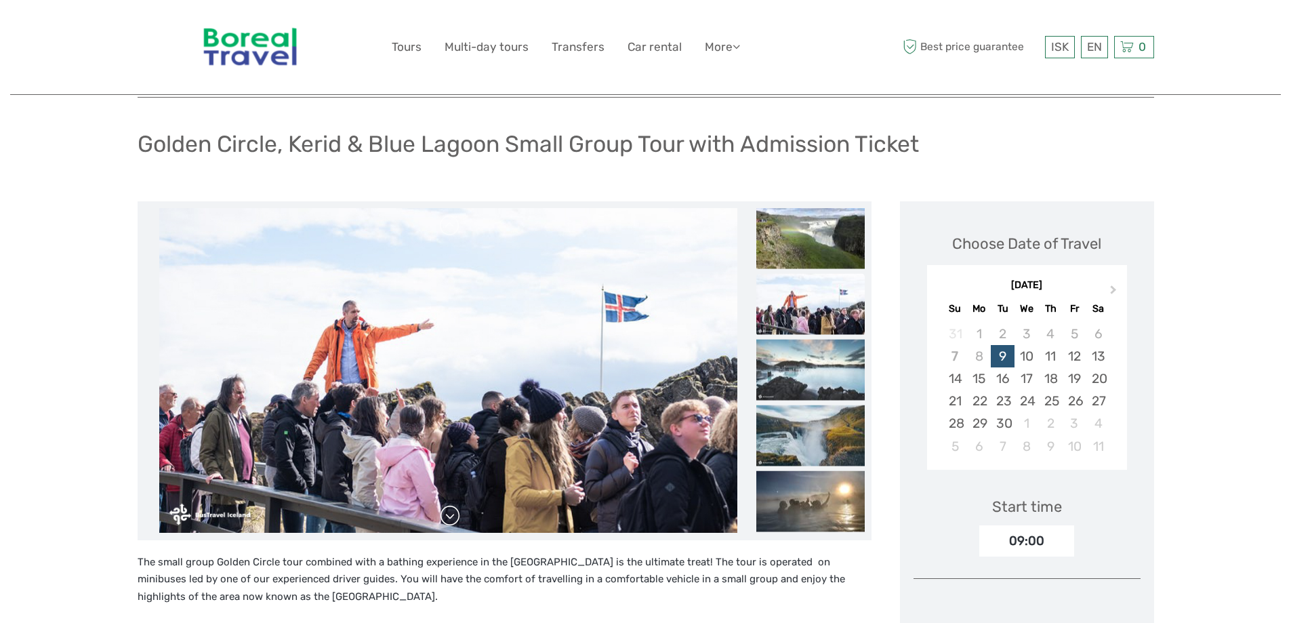
click at [441, 516] on link at bounding box center [450, 516] width 22 height 22
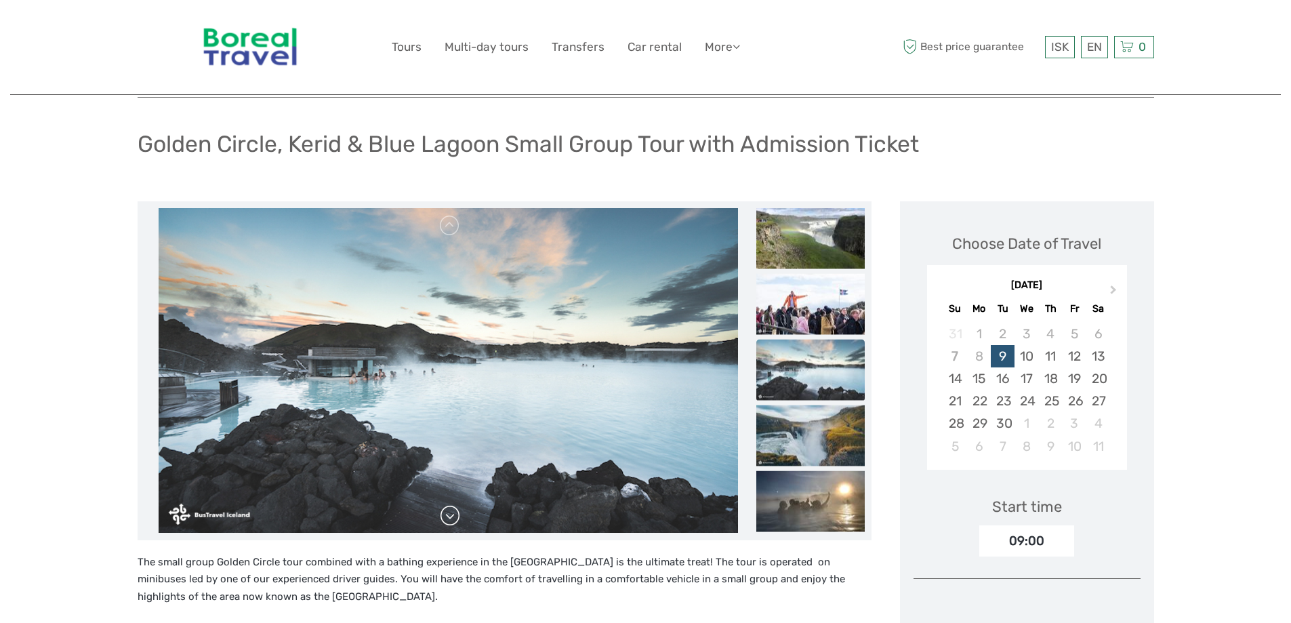
click at [441, 516] on link at bounding box center [450, 516] width 22 height 22
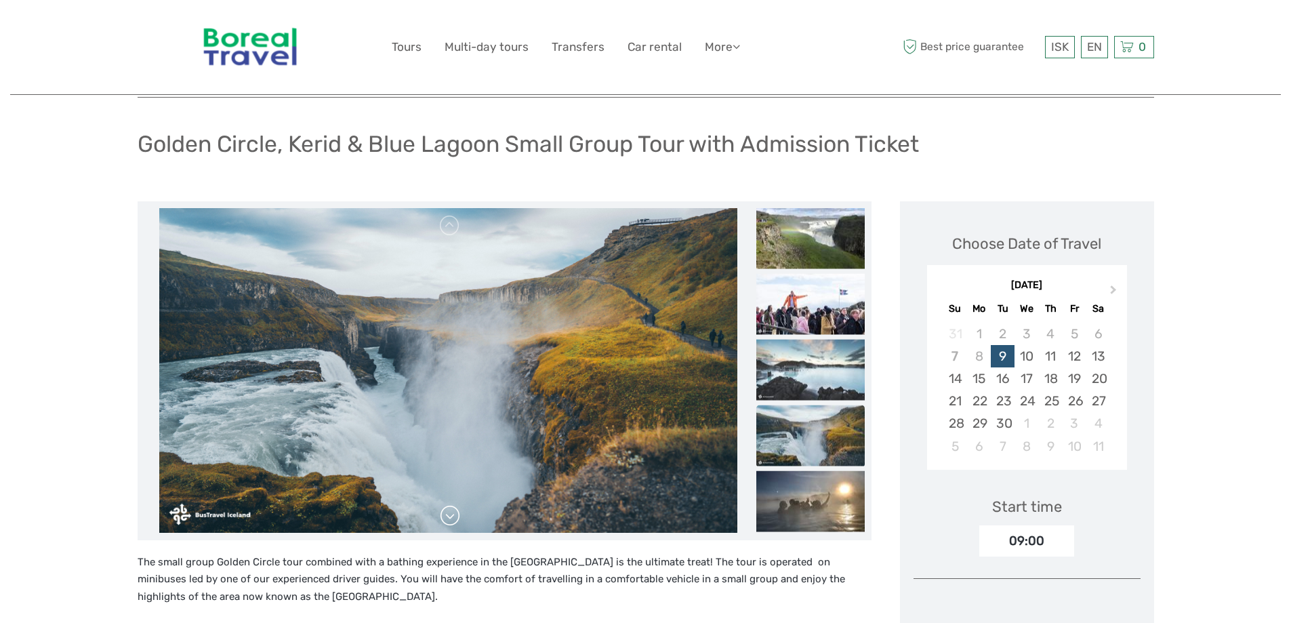
click at [441, 516] on link at bounding box center [450, 516] width 22 height 22
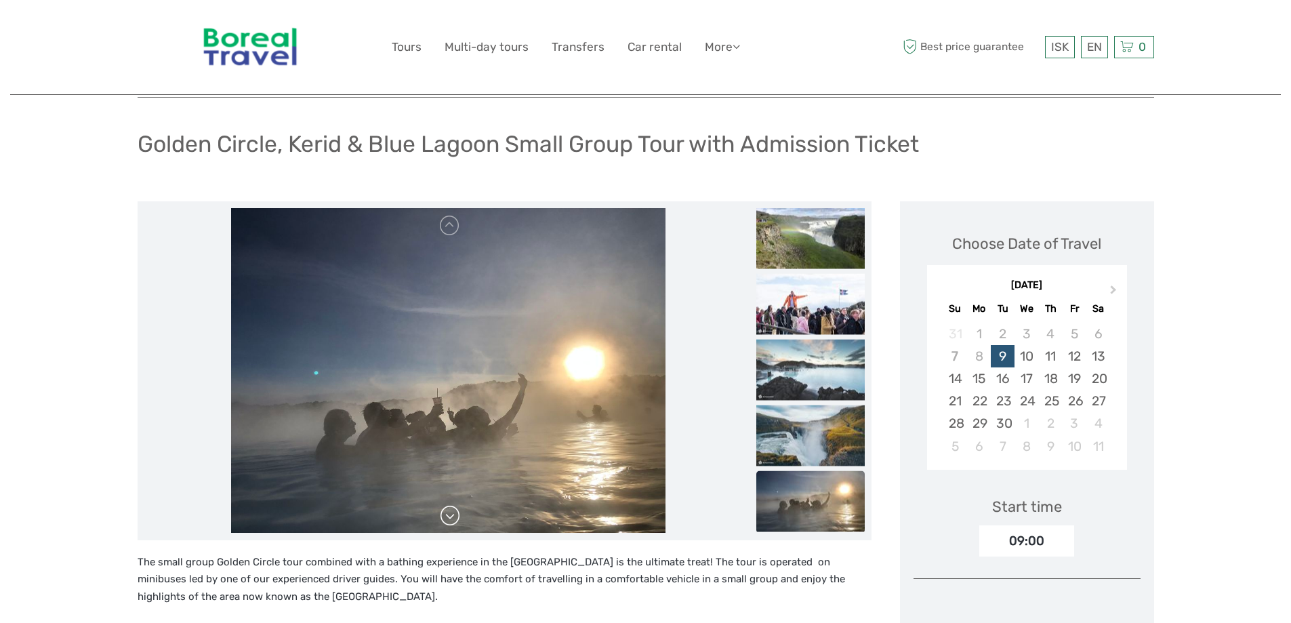
click at [441, 516] on link at bounding box center [450, 516] width 22 height 22
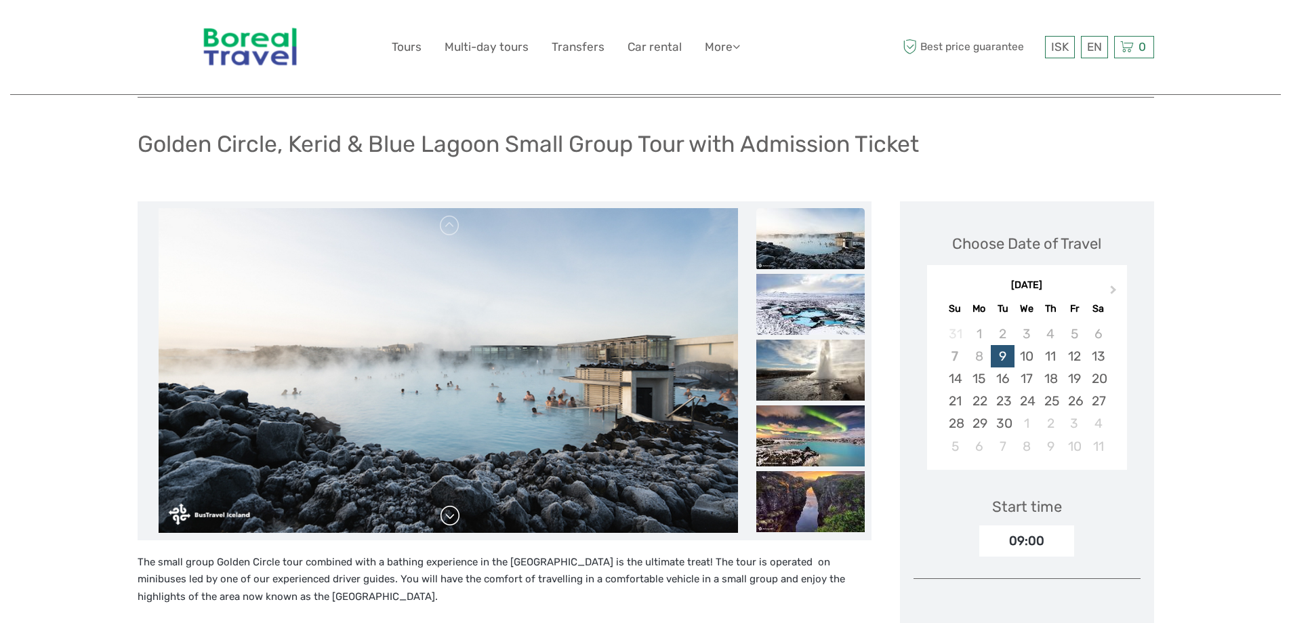
click at [441, 516] on div at bounding box center [448, 370] width 609 height 325
click at [441, 516] on link at bounding box center [450, 516] width 22 height 22
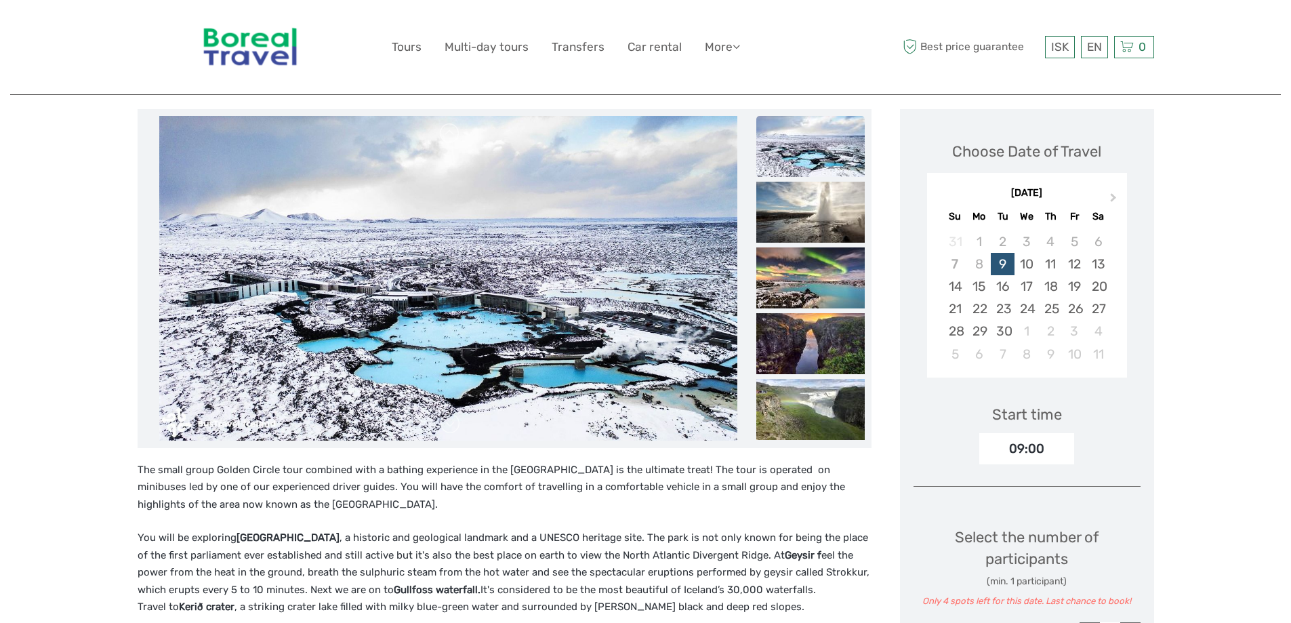
scroll to position [136, 0]
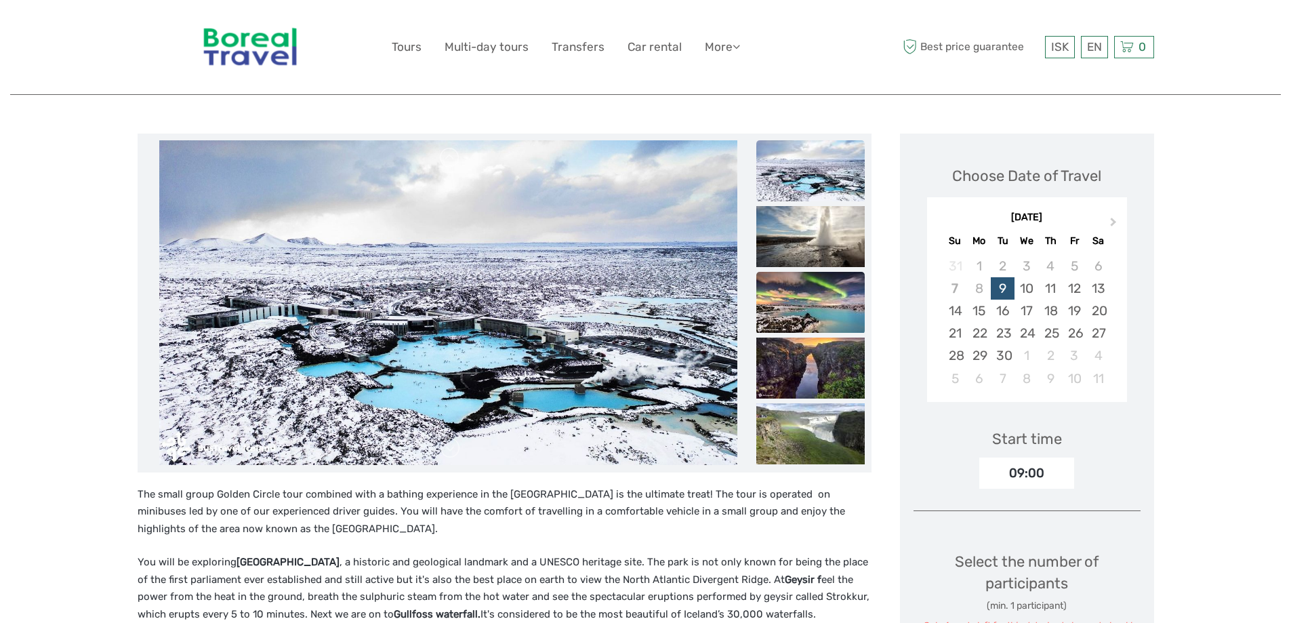
click at [832, 294] on img at bounding box center [810, 302] width 108 height 61
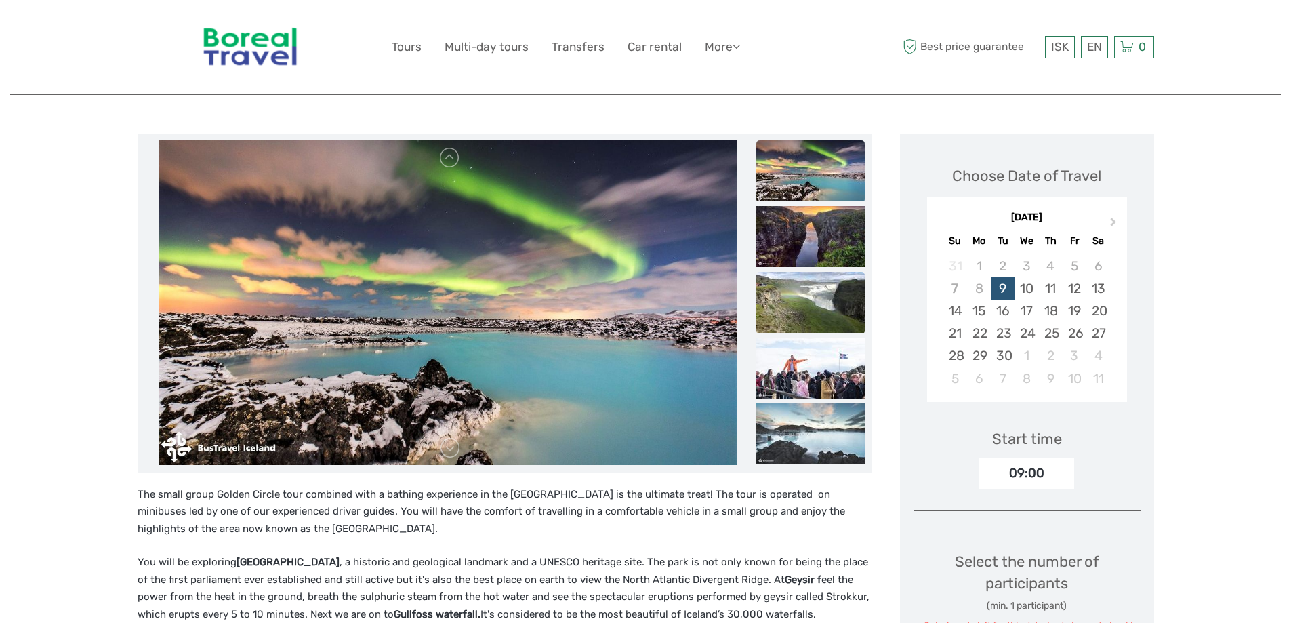
click at [825, 293] on img at bounding box center [810, 302] width 108 height 61
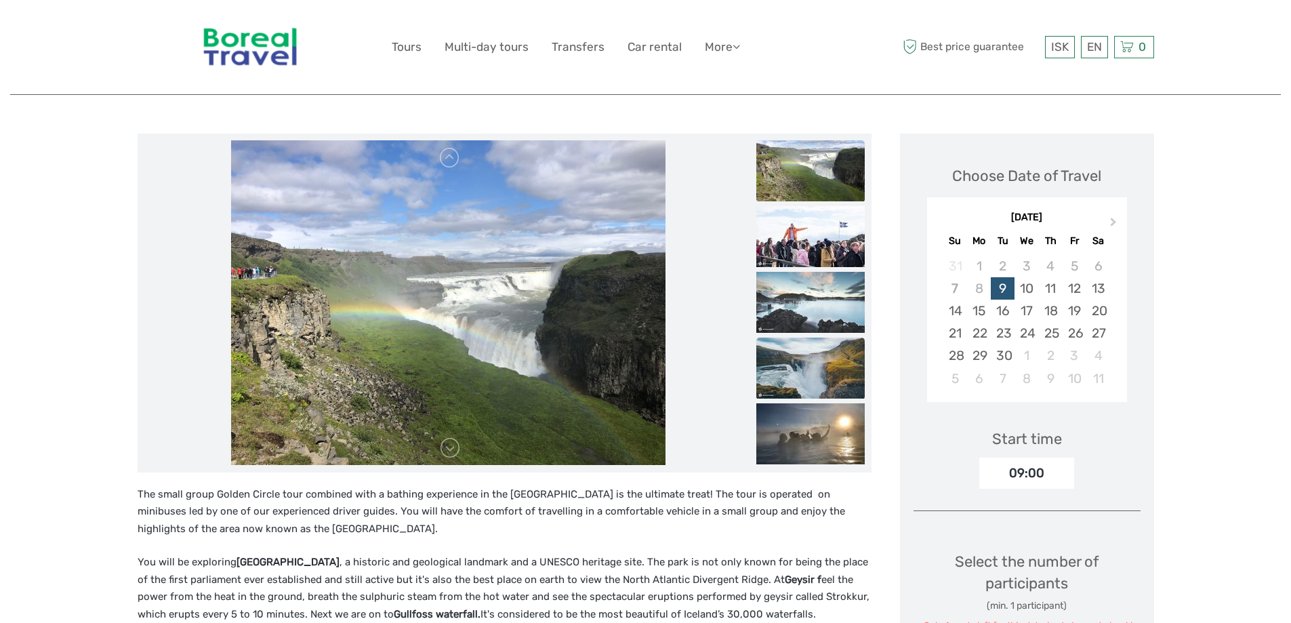
click at [823, 344] on img at bounding box center [810, 367] width 108 height 61
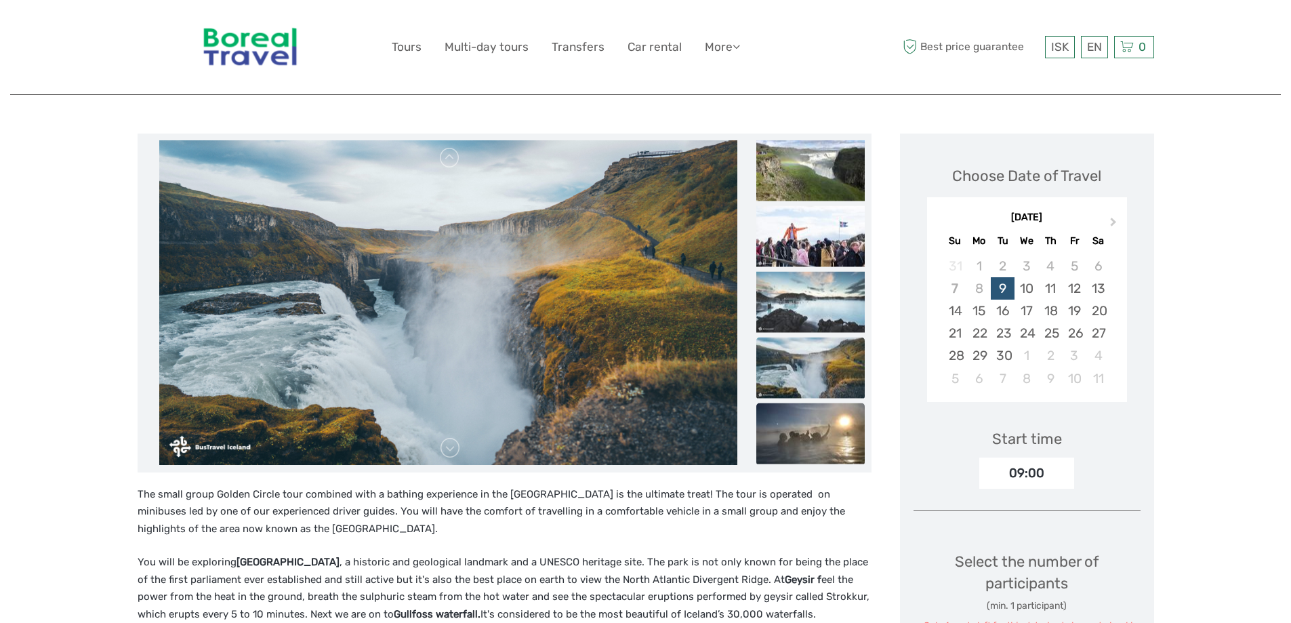
click at [819, 434] on img at bounding box center [810, 433] width 108 height 61
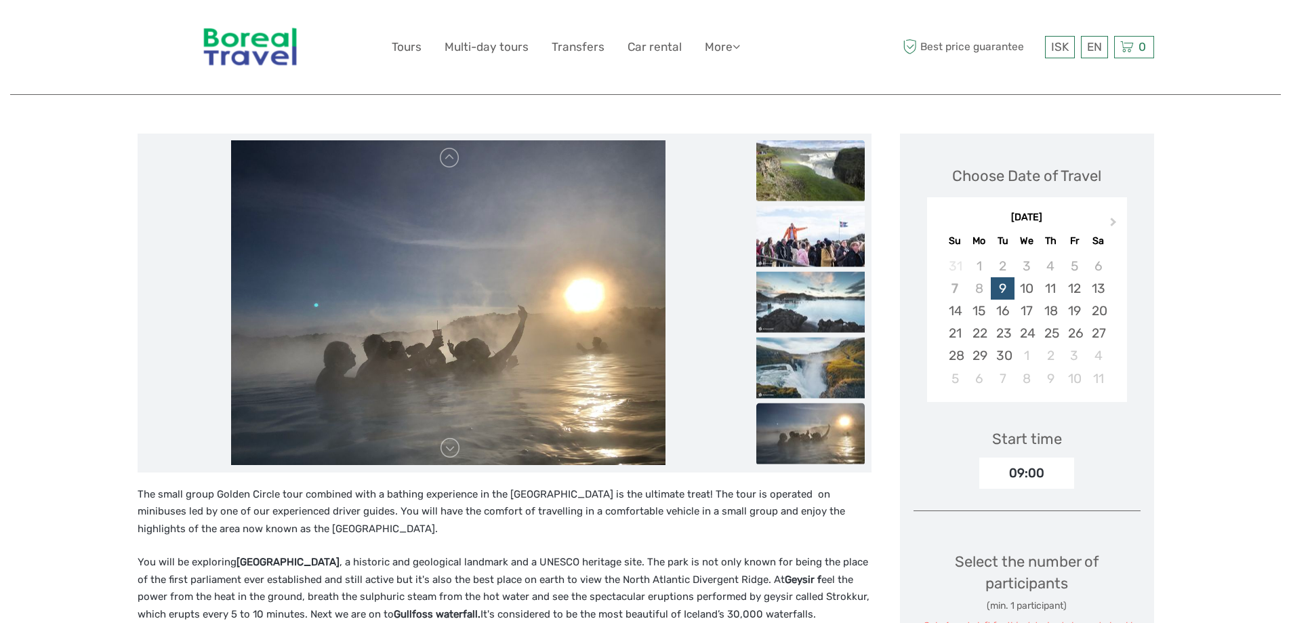
click at [789, 176] on img at bounding box center [810, 170] width 108 height 61
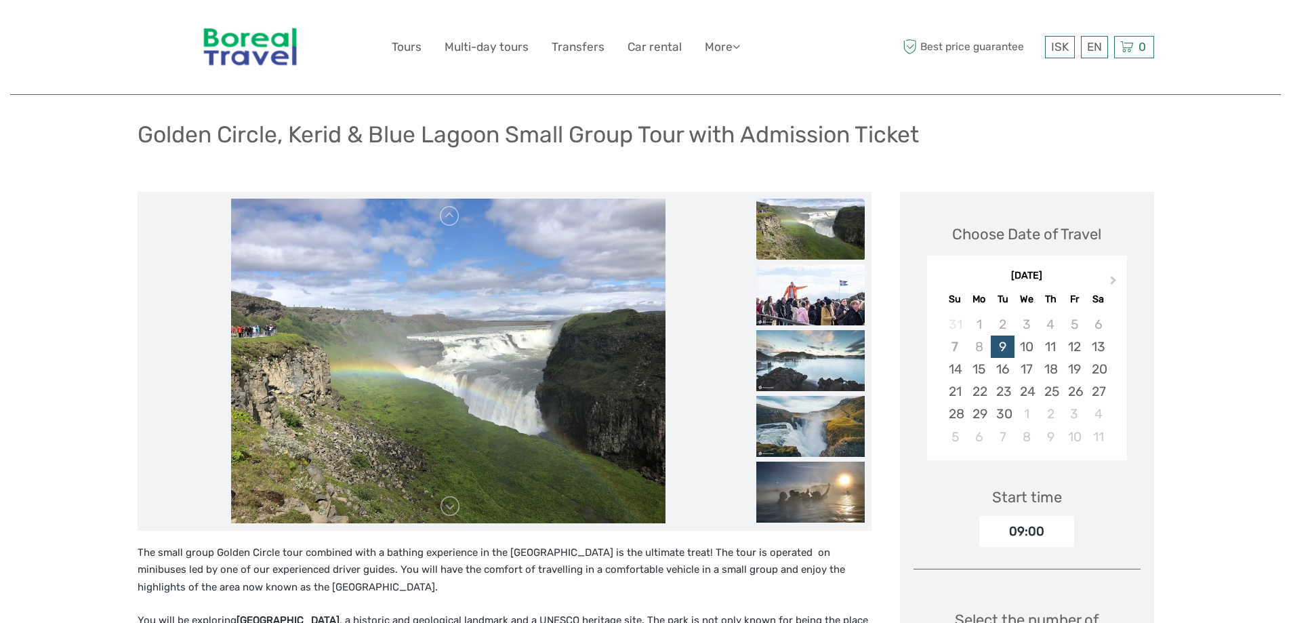
scroll to position [0, 0]
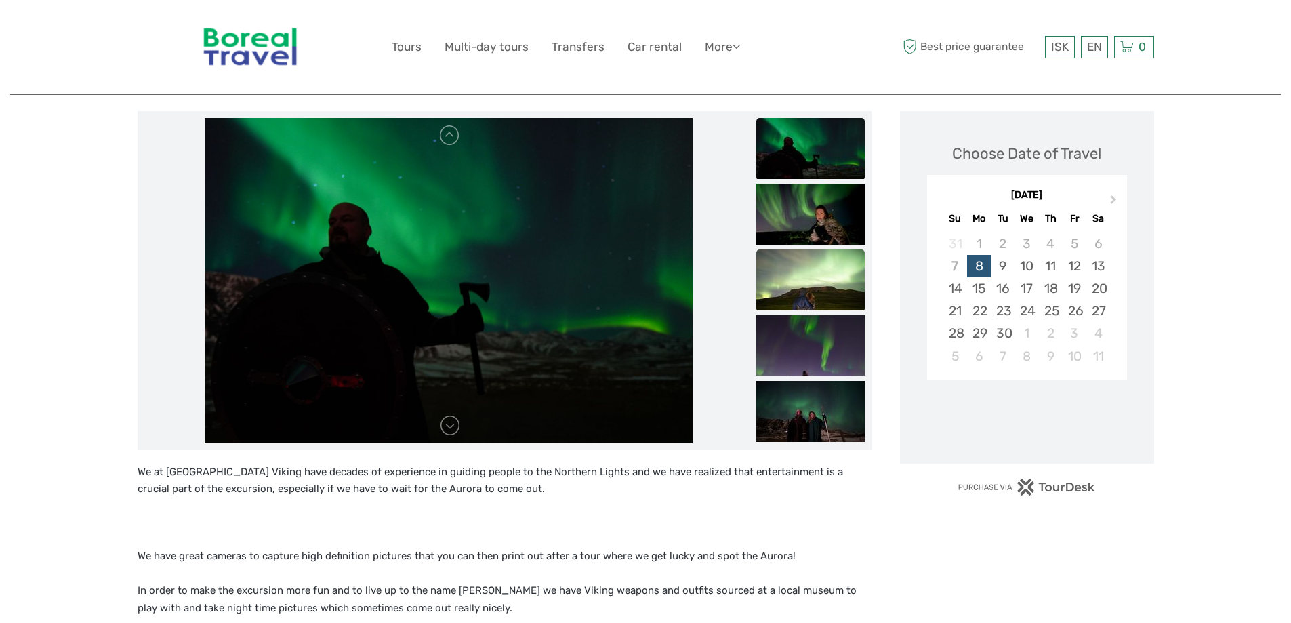
scroll to position [203, 0]
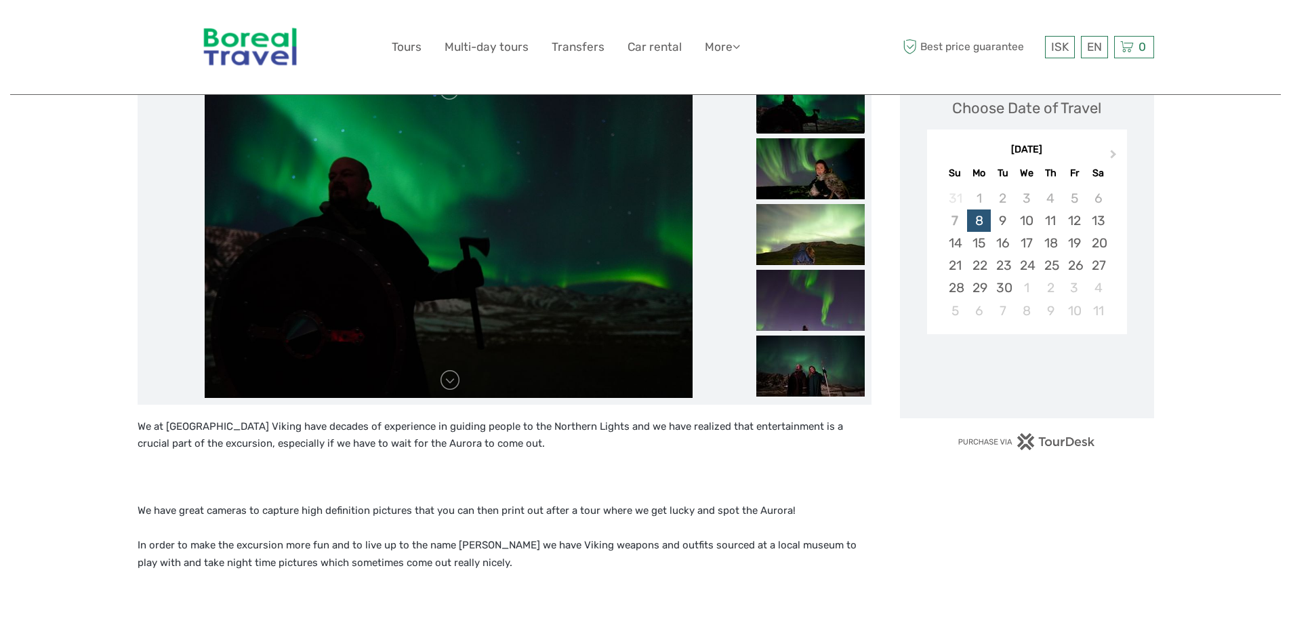
click at [813, 112] on img at bounding box center [810, 103] width 108 height 61
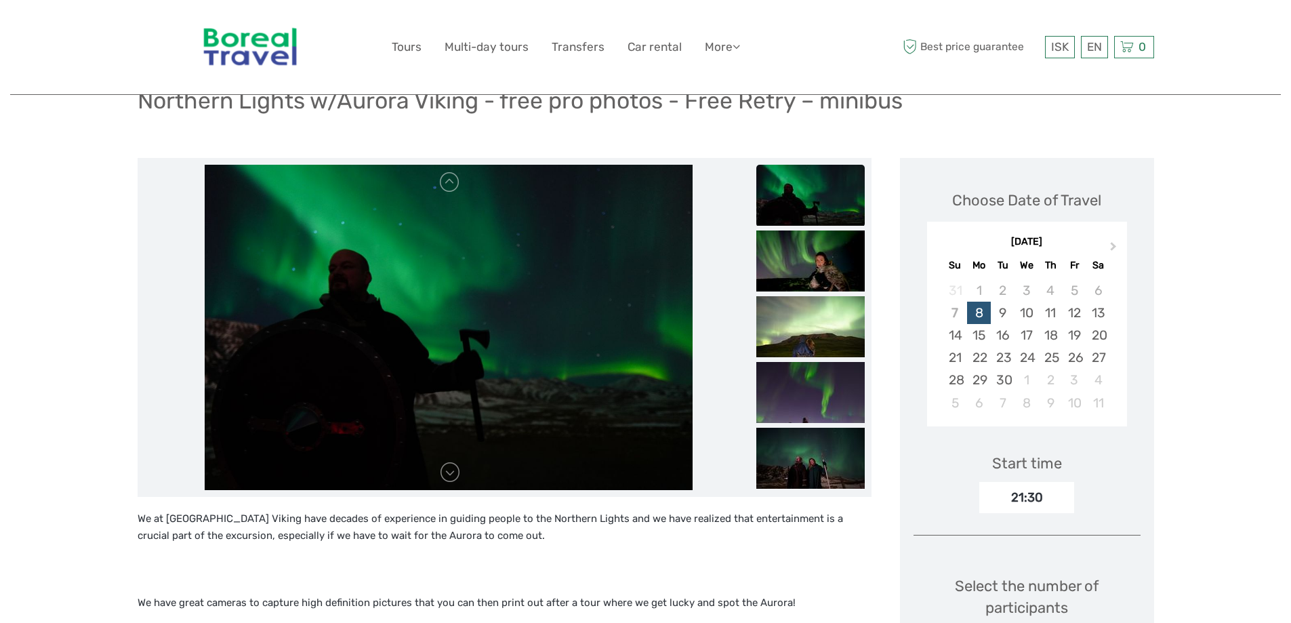
scroll to position [136, 0]
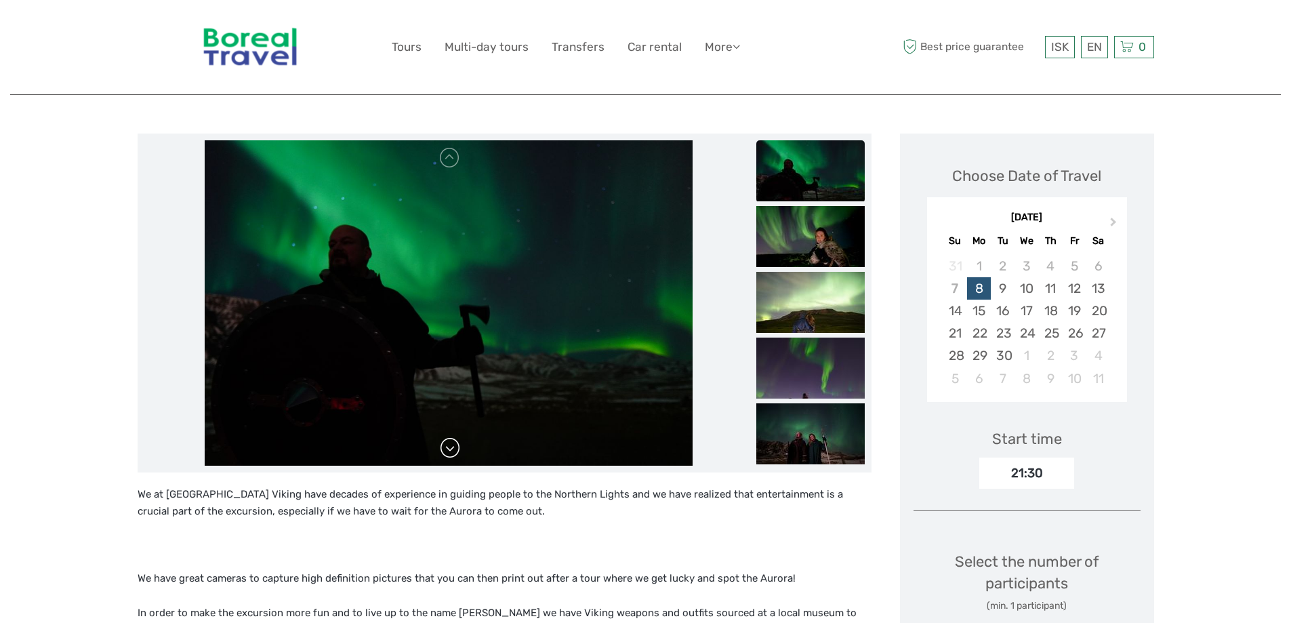
click at [455, 456] on link at bounding box center [450, 448] width 22 height 22
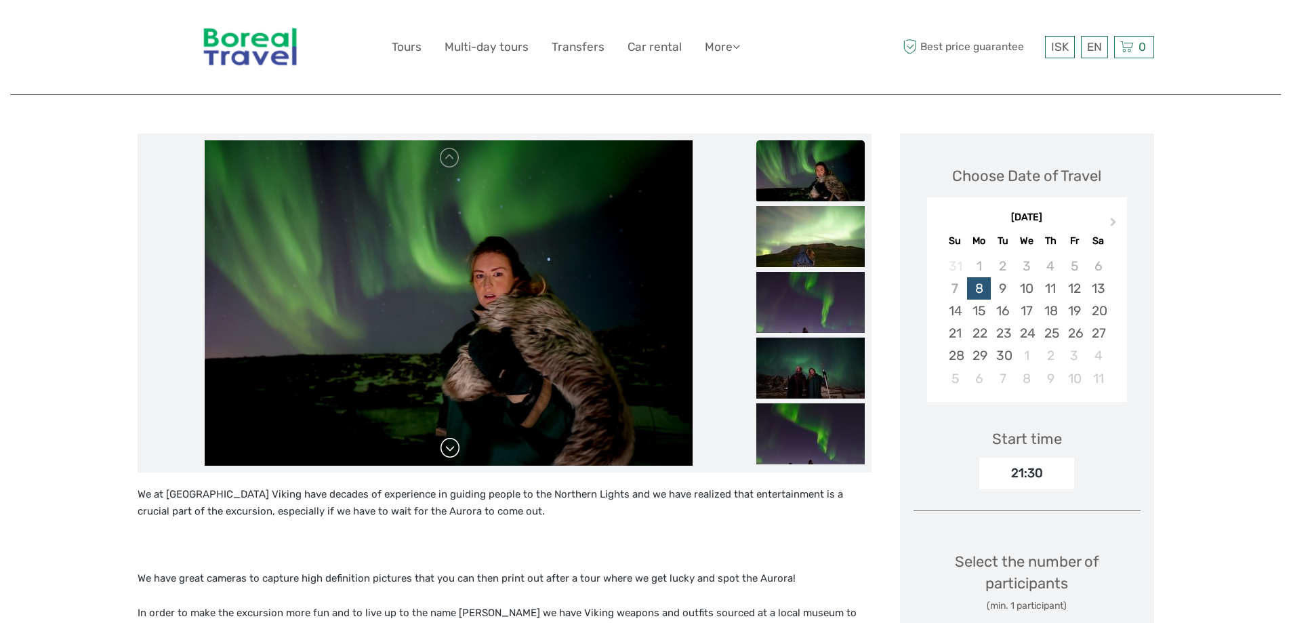
click at [455, 453] on link at bounding box center [450, 448] width 22 height 22
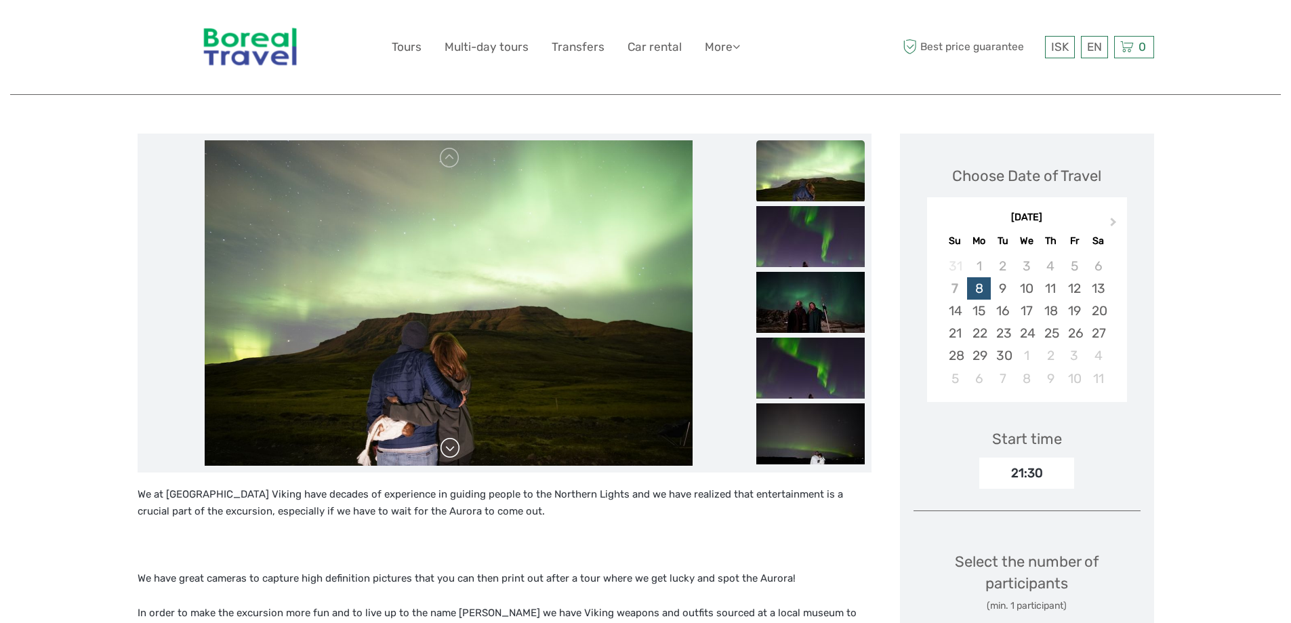
click at [455, 453] on link at bounding box center [450, 448] width 22 height 22
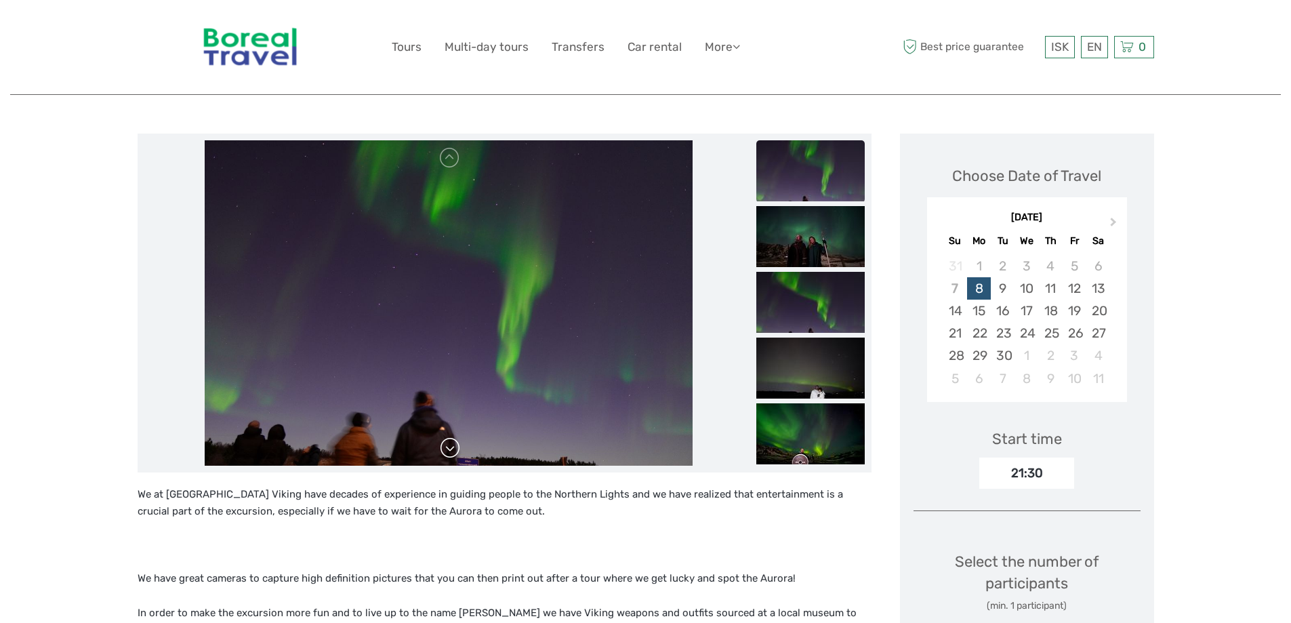
click at [455, 453] on link at bounding box center [450, 448] width 22 height 22
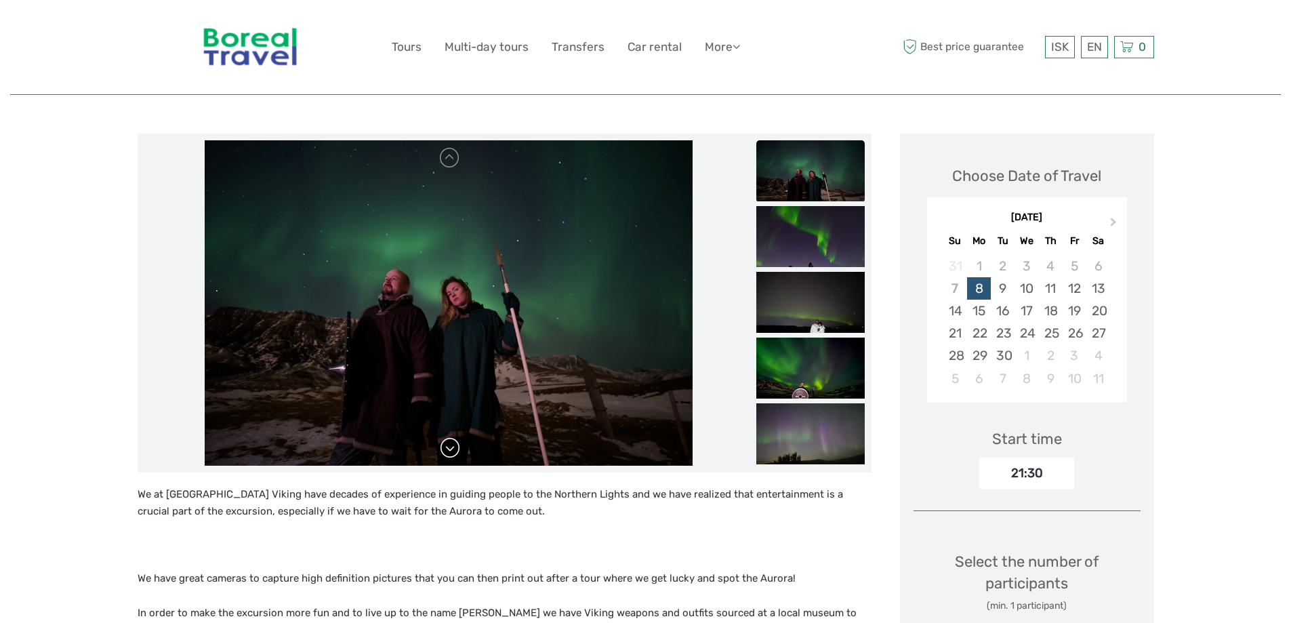
click at [455, 453] on link at bounding box center [450, 448] width 22 height 22
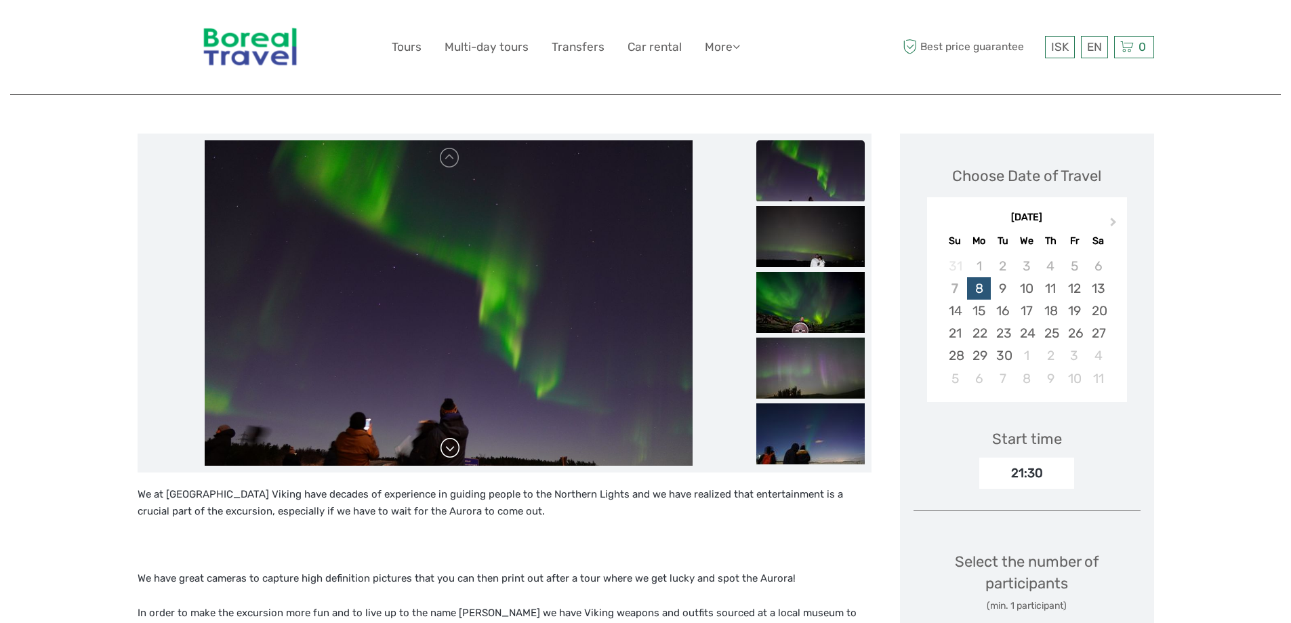
click at [455, 453] on link at bounding box center [450, 448] width 22 height 22
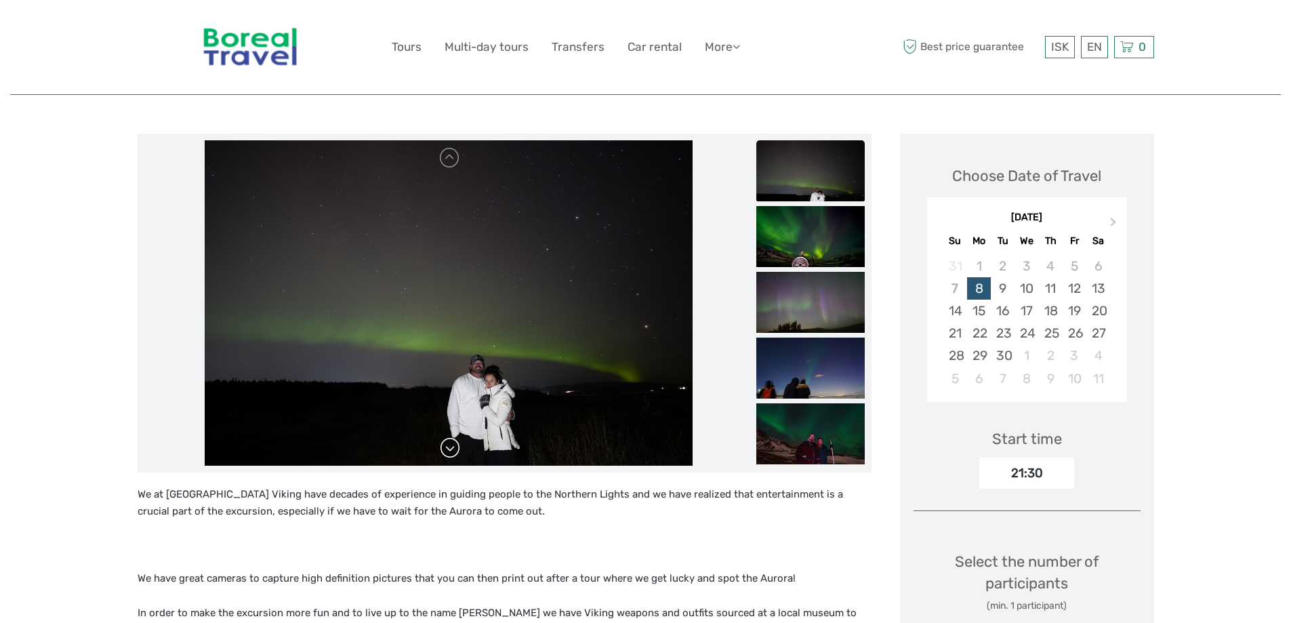
click at [455, 453] on link at bounding box center [450, 448] width 22 height 22
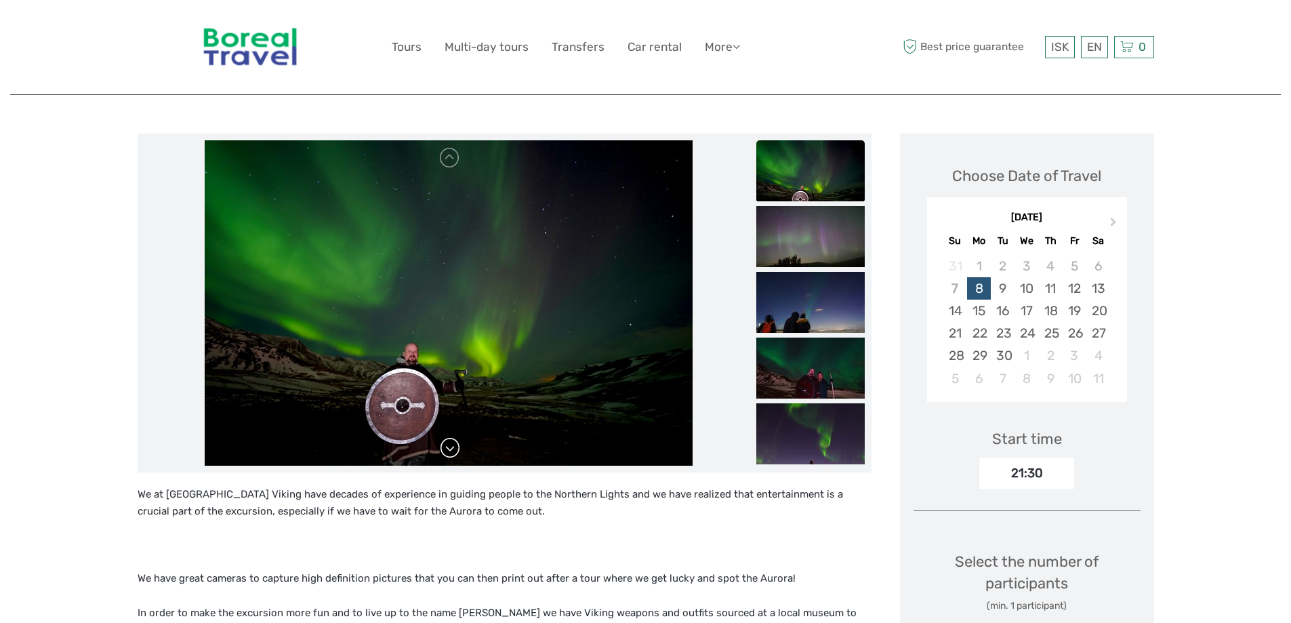
click at [455, 453] on link at bounding box center [450, 448] width 22 height 22
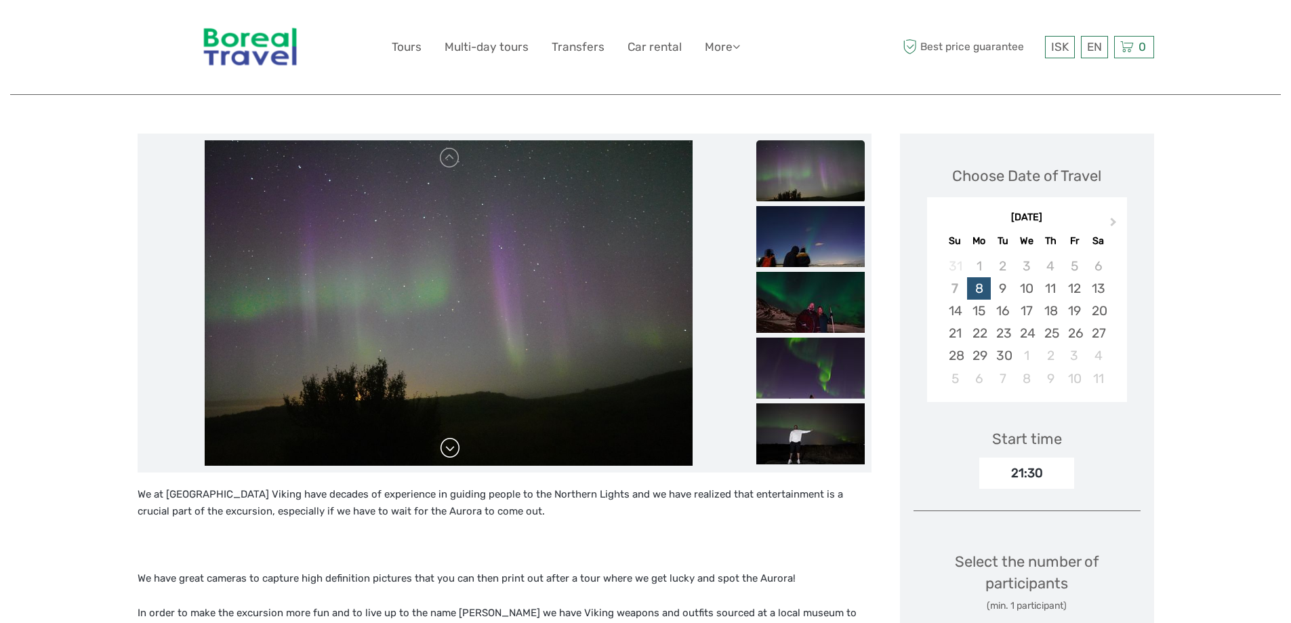
click at [455, 453] on link at bounding box center [450, 448] width 22 height 22
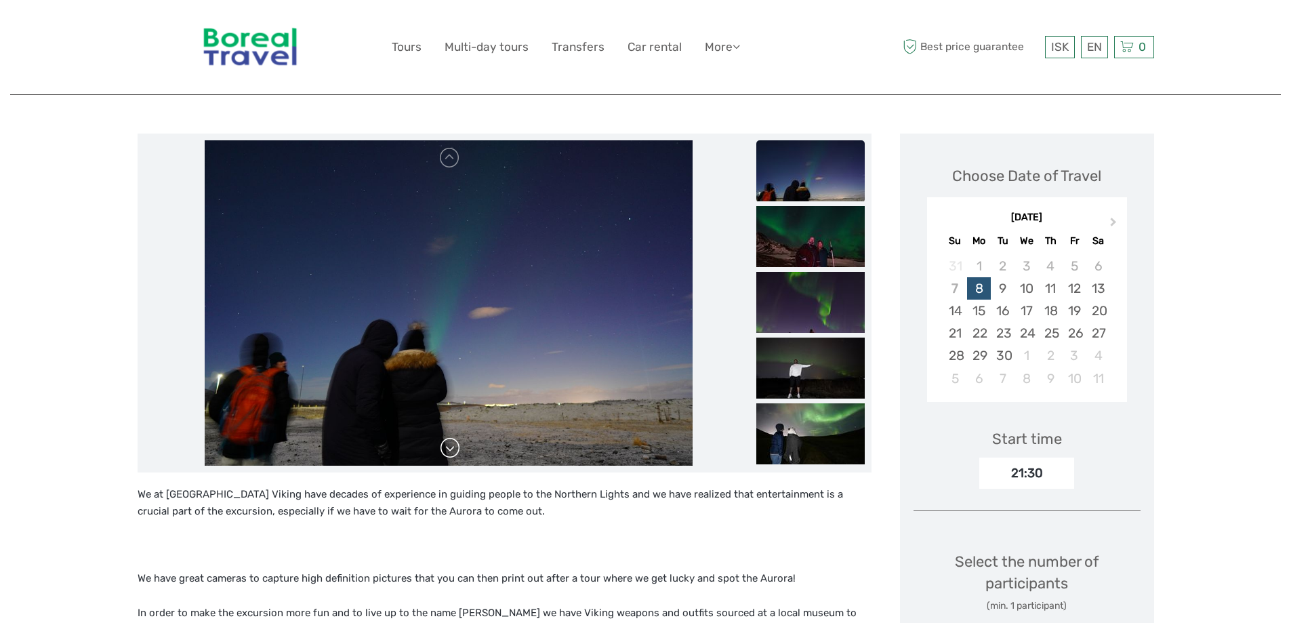
click at [455, 453] on link at bounding box center [450, 448] width 22 height 22
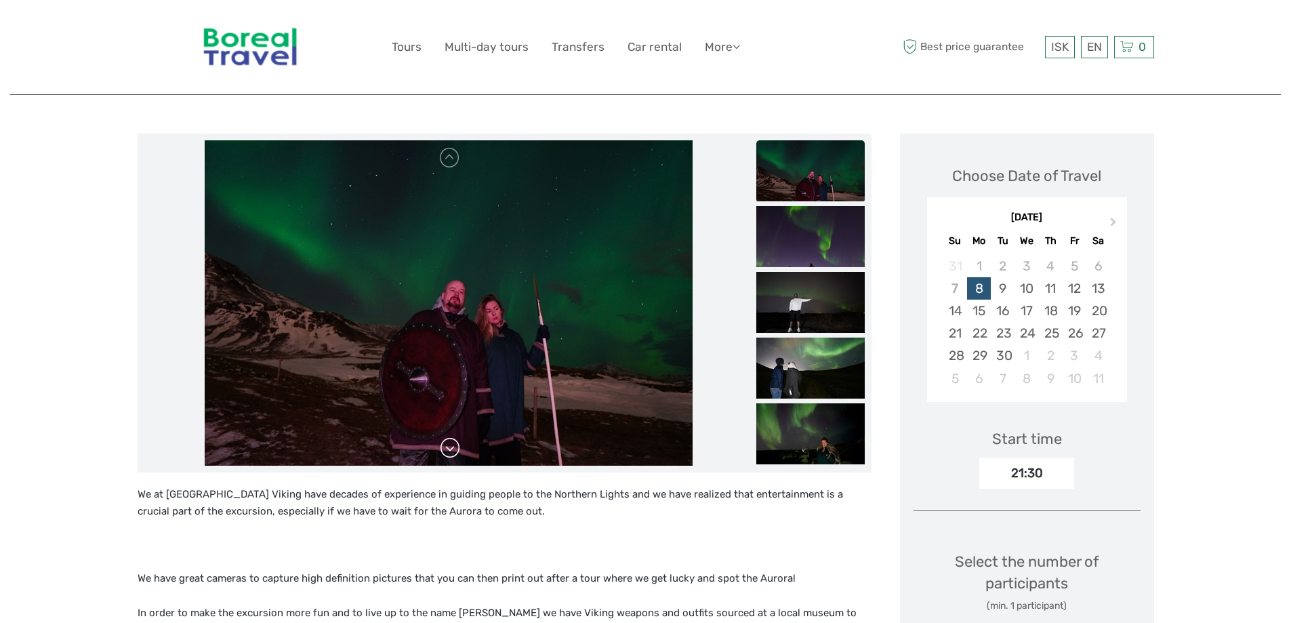
click at [455, 453] on link at bounding box center [450, 448] width 22 height 22
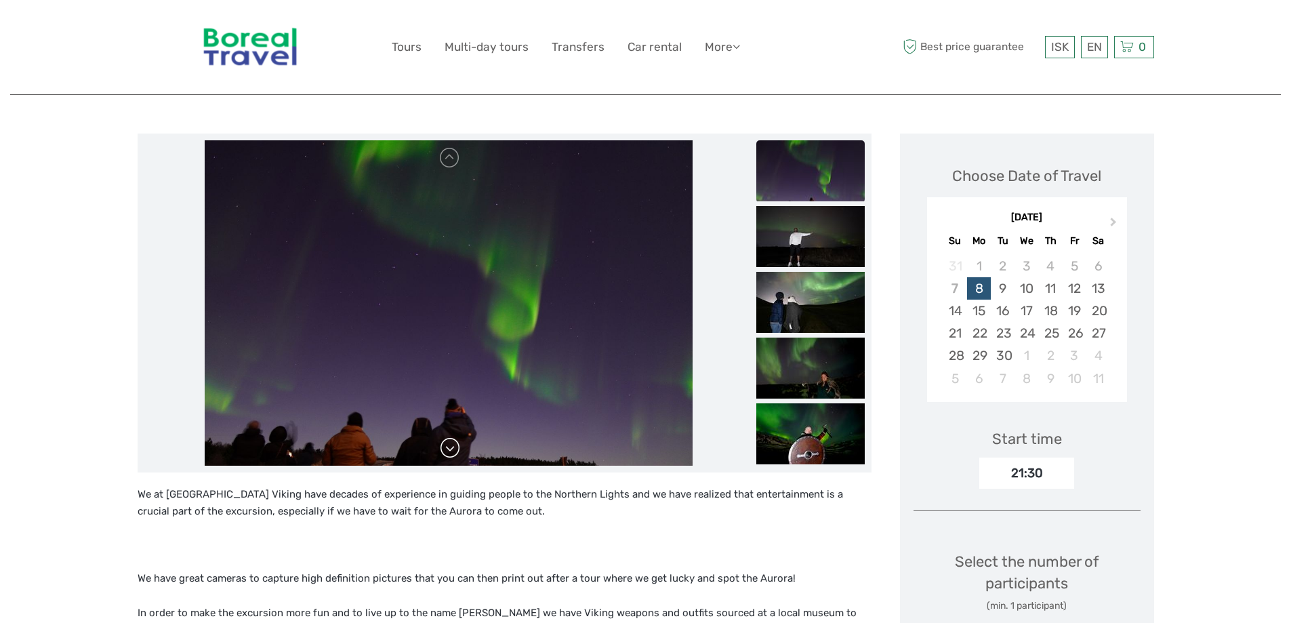
click at [455, 453] on link at bounding box center [450, 448] width 22 height 22
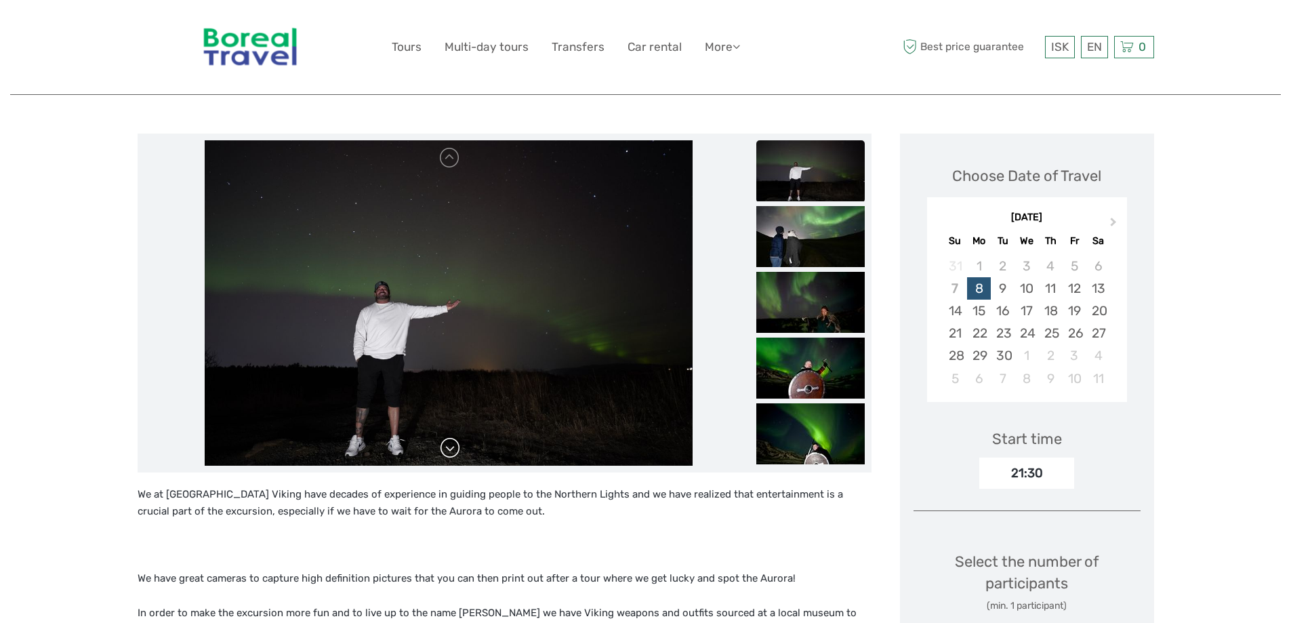
click at [455, 453] on link at bounding box center [450, 448] width 22 height 22
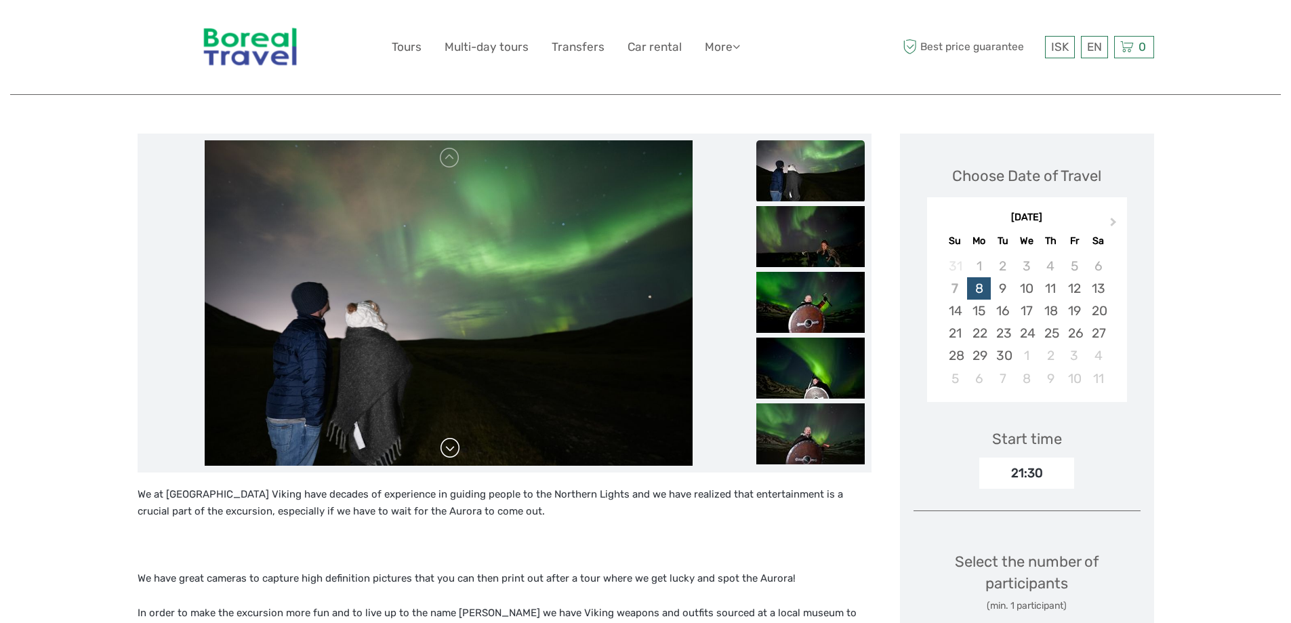
click at [455, 453] on link at bounding box center [450, 448] width 22 height 22
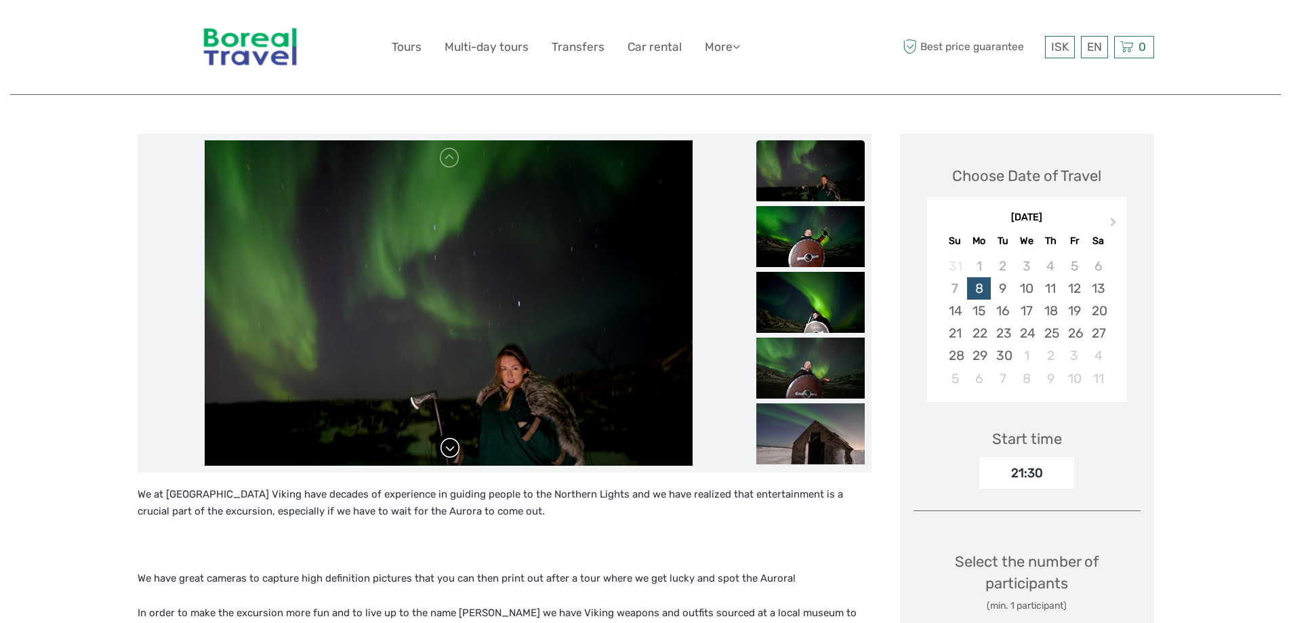
click at [455, 453] on link at bounding box center [450, 448] width 22 height 22
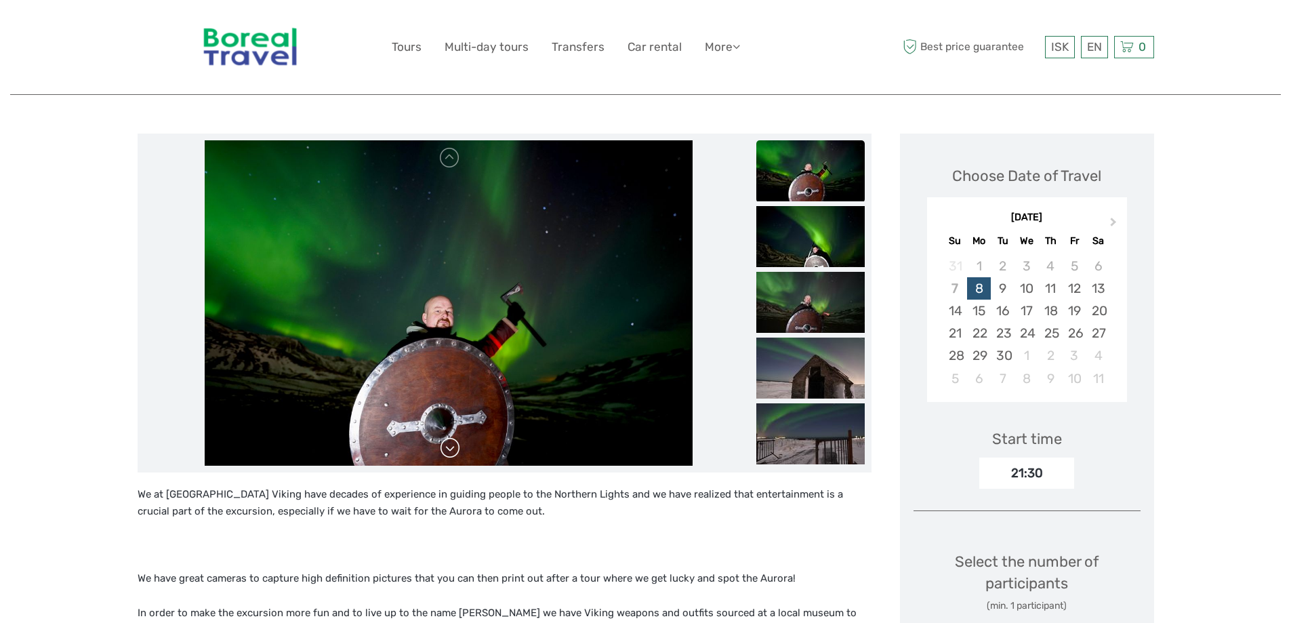
click at [455, 453] on link at bounding box center [450, 448] width 22 height 22
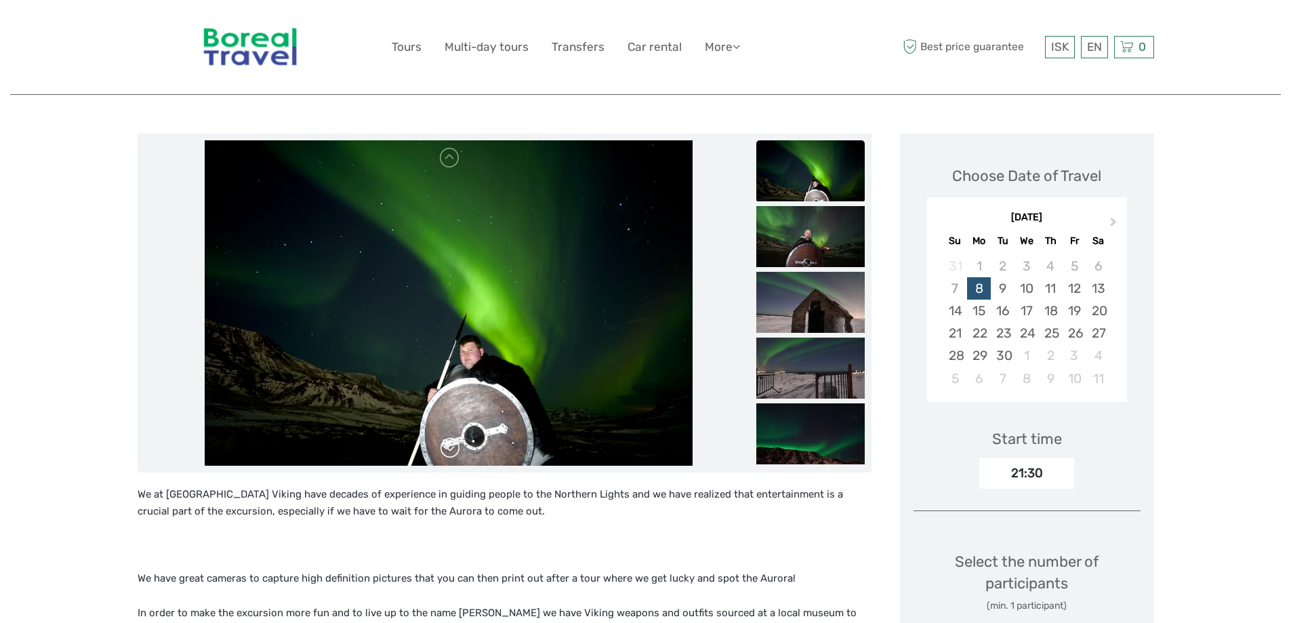
click at [455, 451] on link at bounding box center [450, 448] width 22 height 22
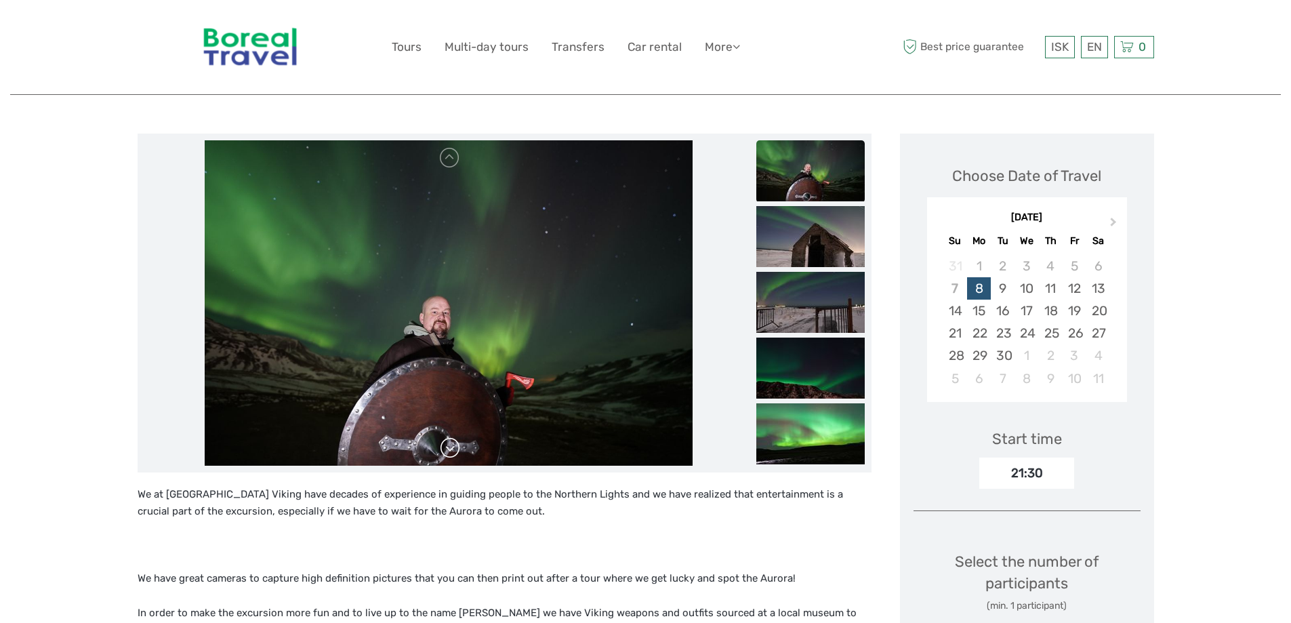
click at [455, 451] on link at bounding box center [450, 448] width 22 height 22
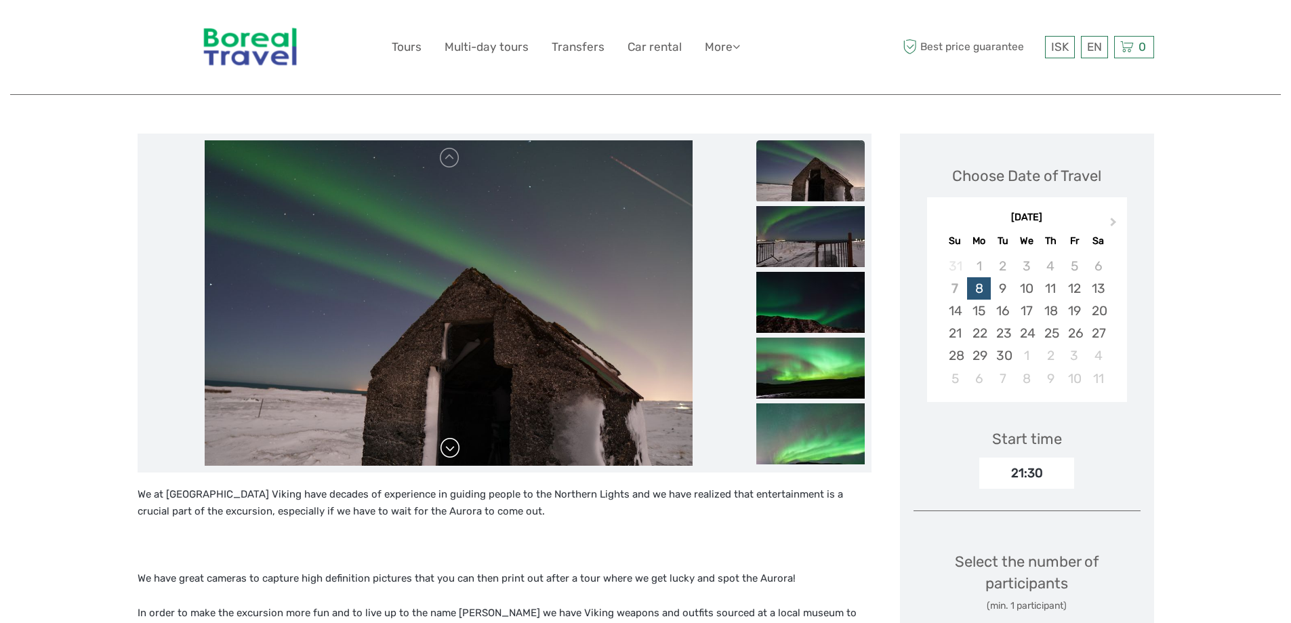
click at [455, 451] on link at bounding box center [450, 448] width 22 height 22
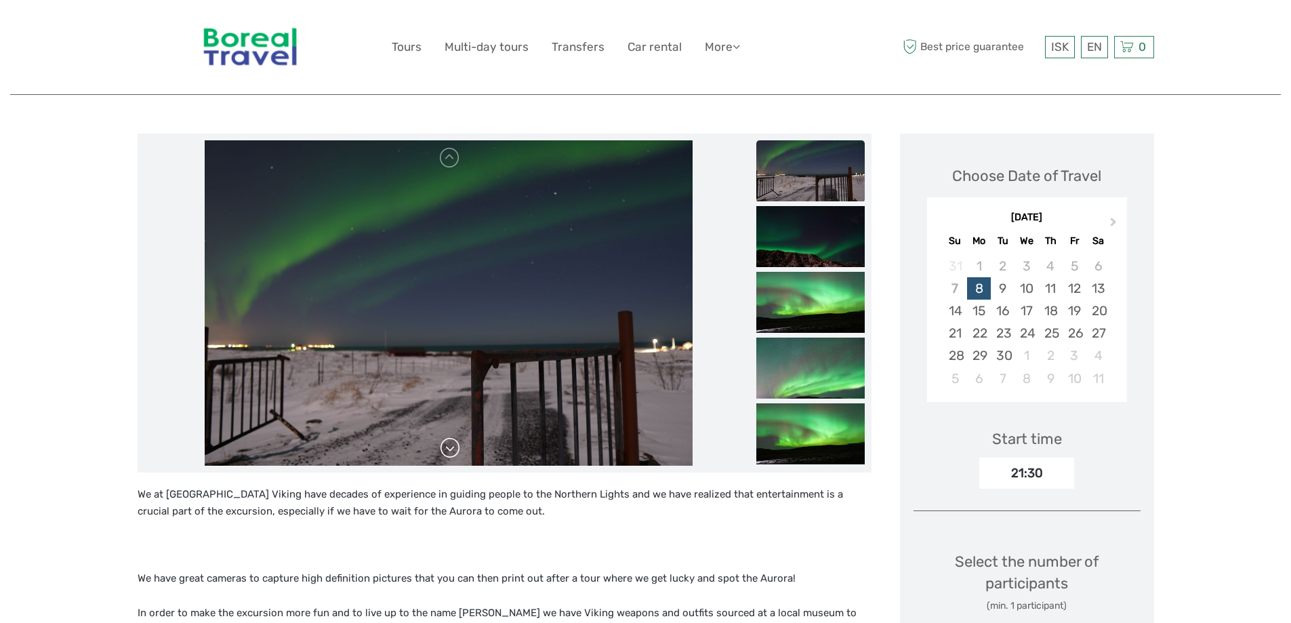
click at [455, 451] on link at bounding box center [450, 448] width 22 height 22
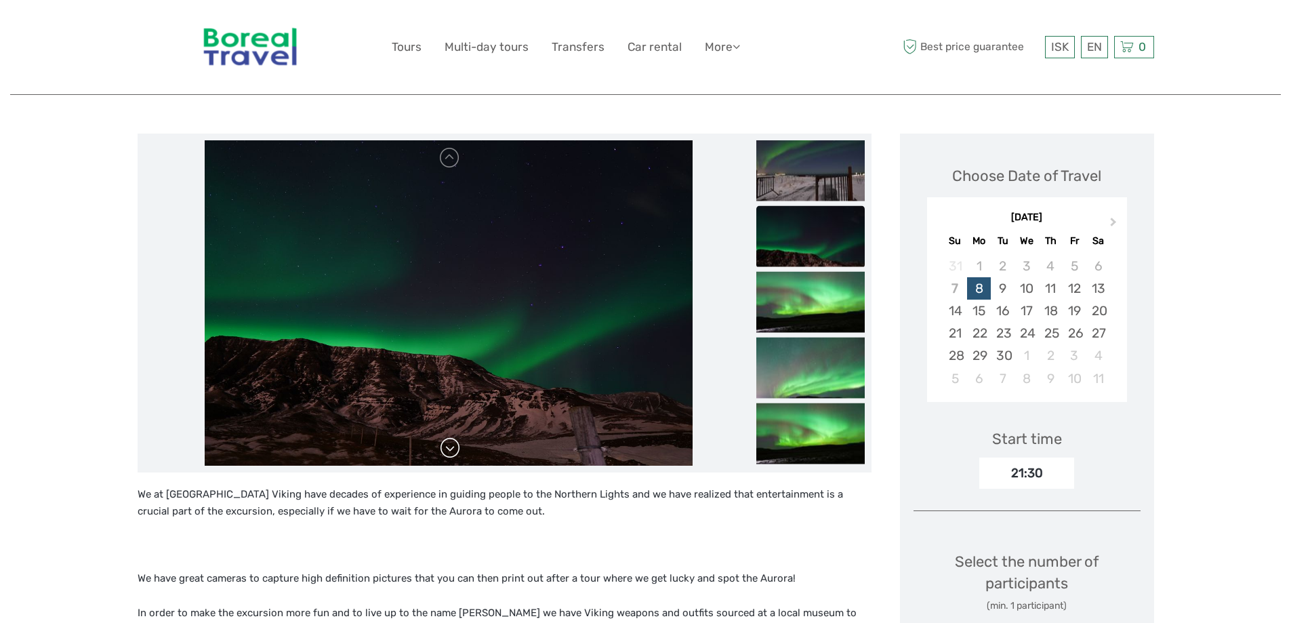
click at [455, 451] on link at bounding box center [450, 448] width 22 height 22
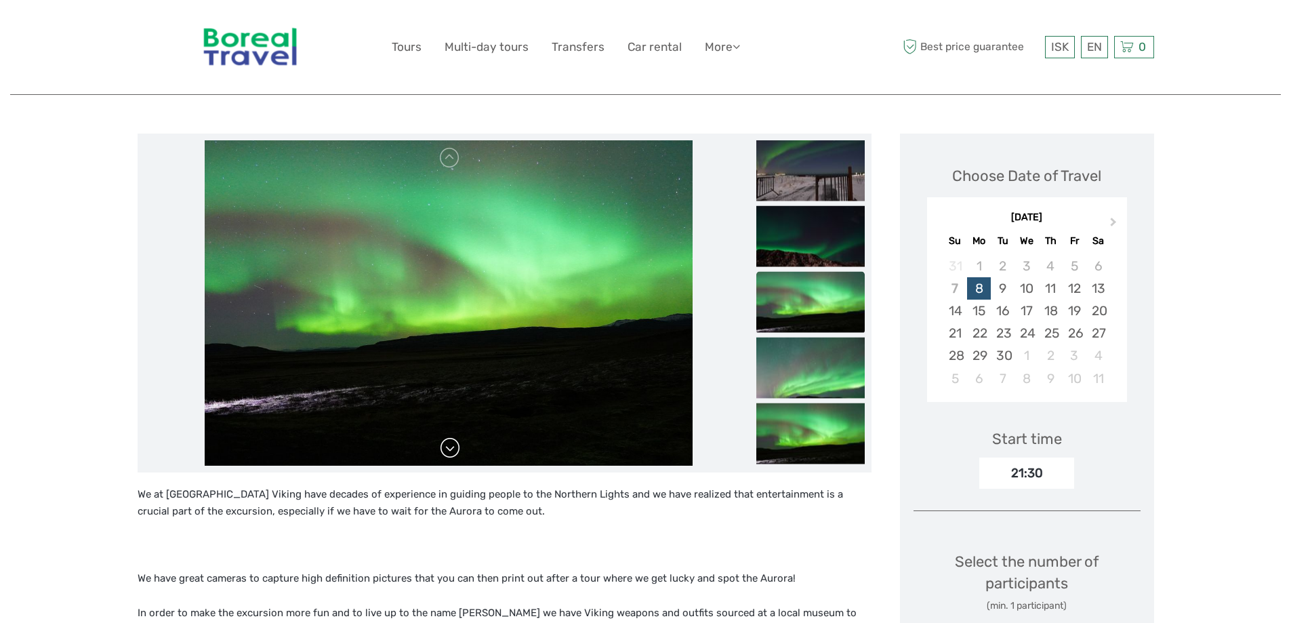
click at [455, 451] on link at bounding box center [450, 448] width 22 height 22
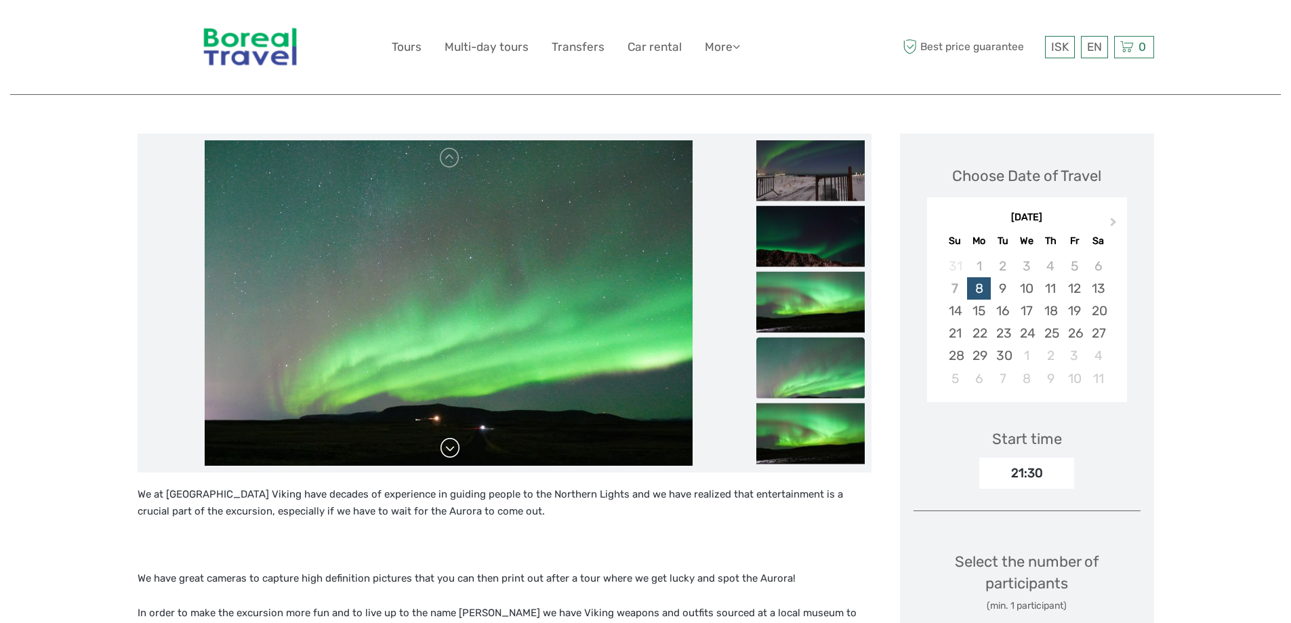
click at [455, 451] on link at bounding box center [450, 448] width 22 height 22
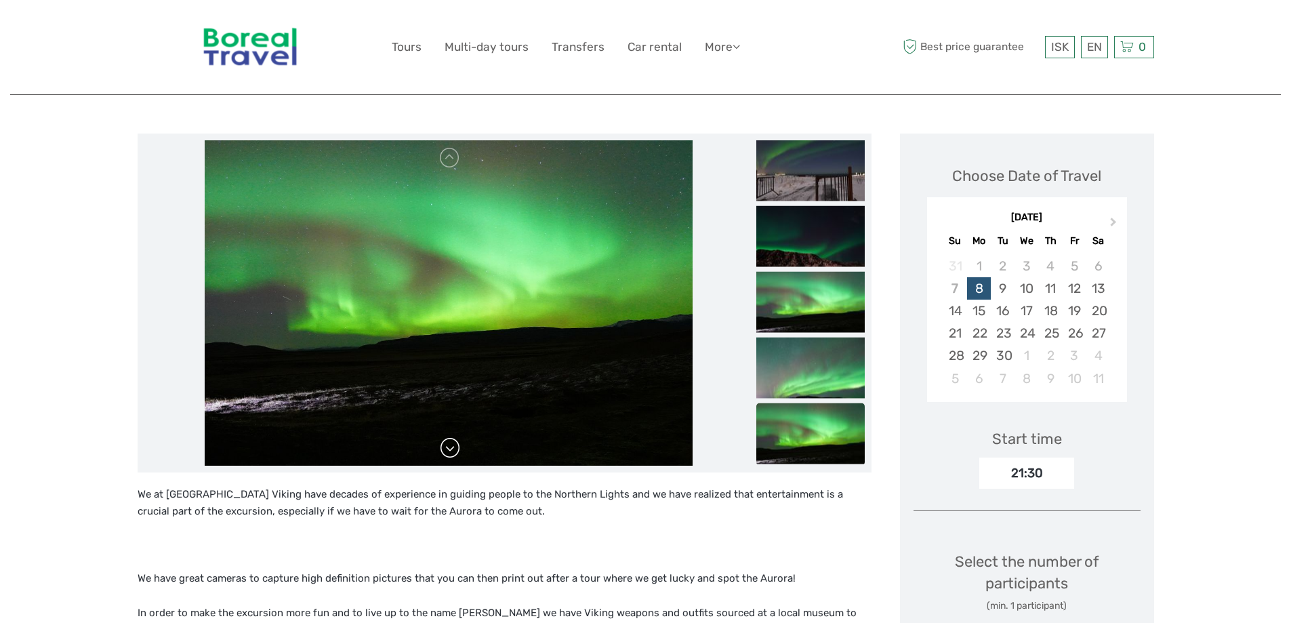
click at [455, 451] on link at bounding box center [450, 448] width 22 height 22
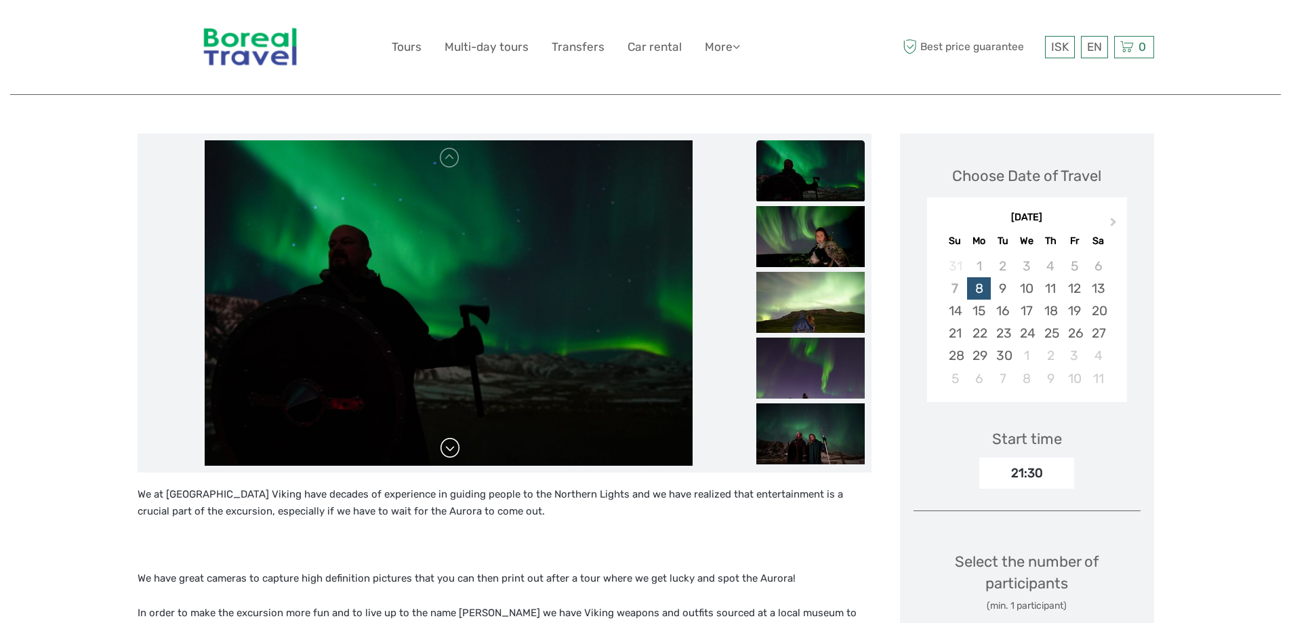
click at [455, 451] on link at bounding box center [450, 448] width 22 height 22
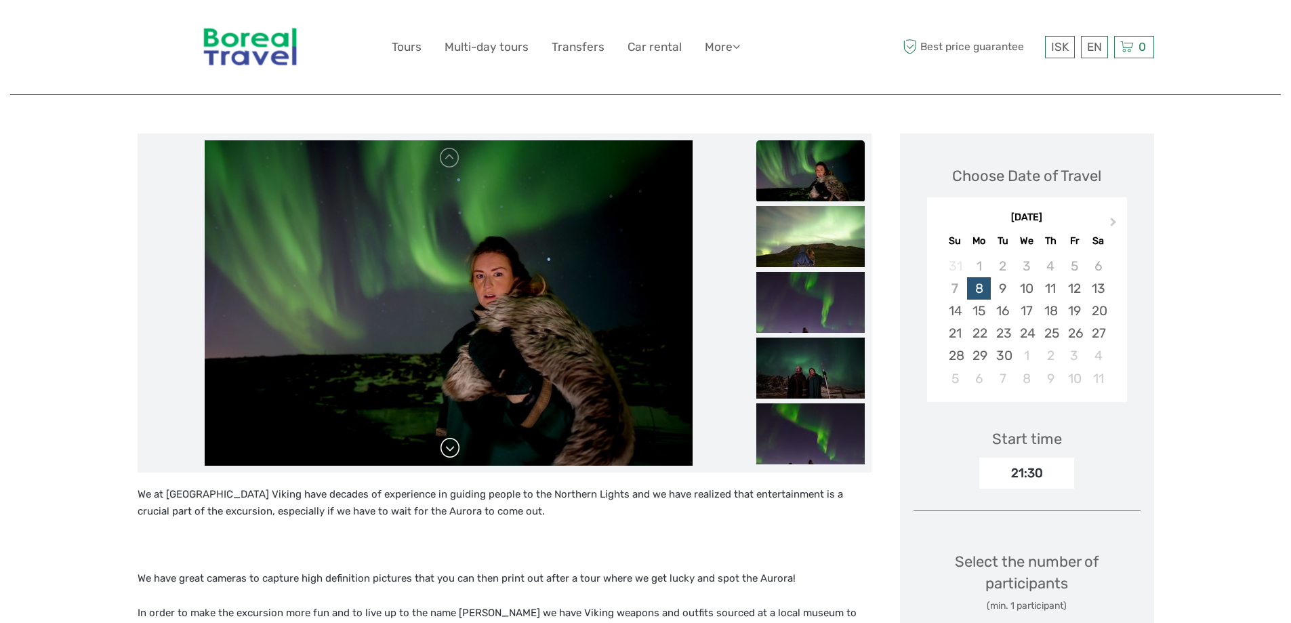
click at [451, 453] on link at bounding box center [450, 448] width 22 height 22
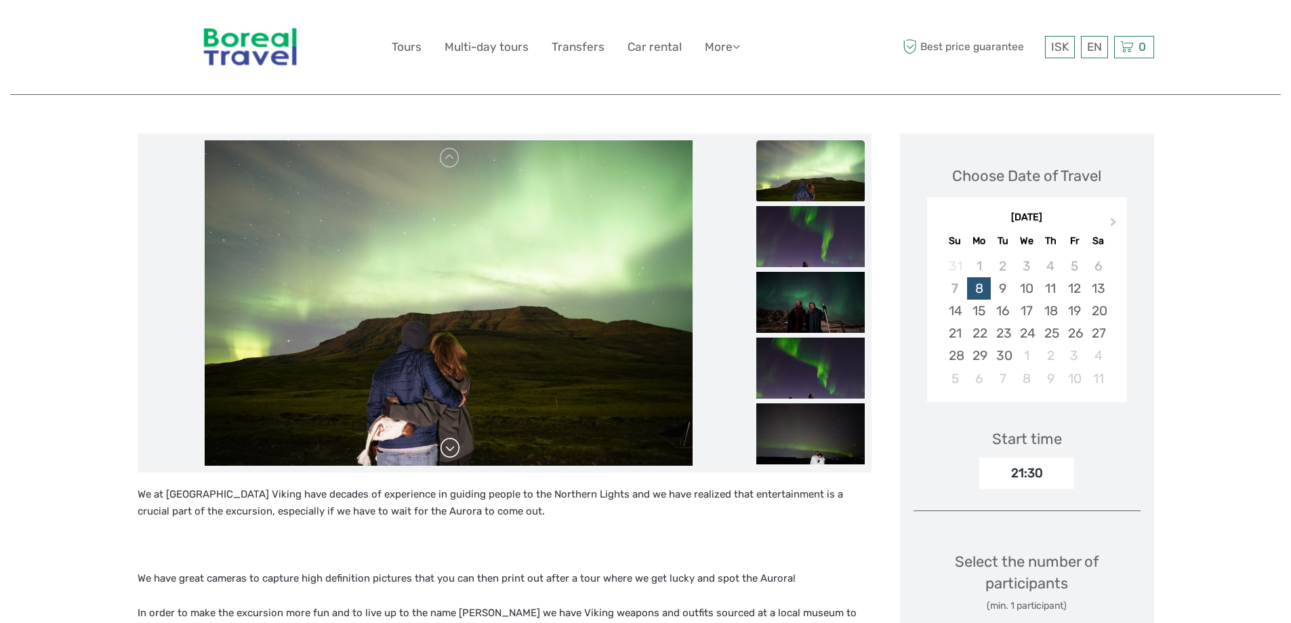
click at [451, 453] on link at bounding box center [450, 448] width 22 height 22
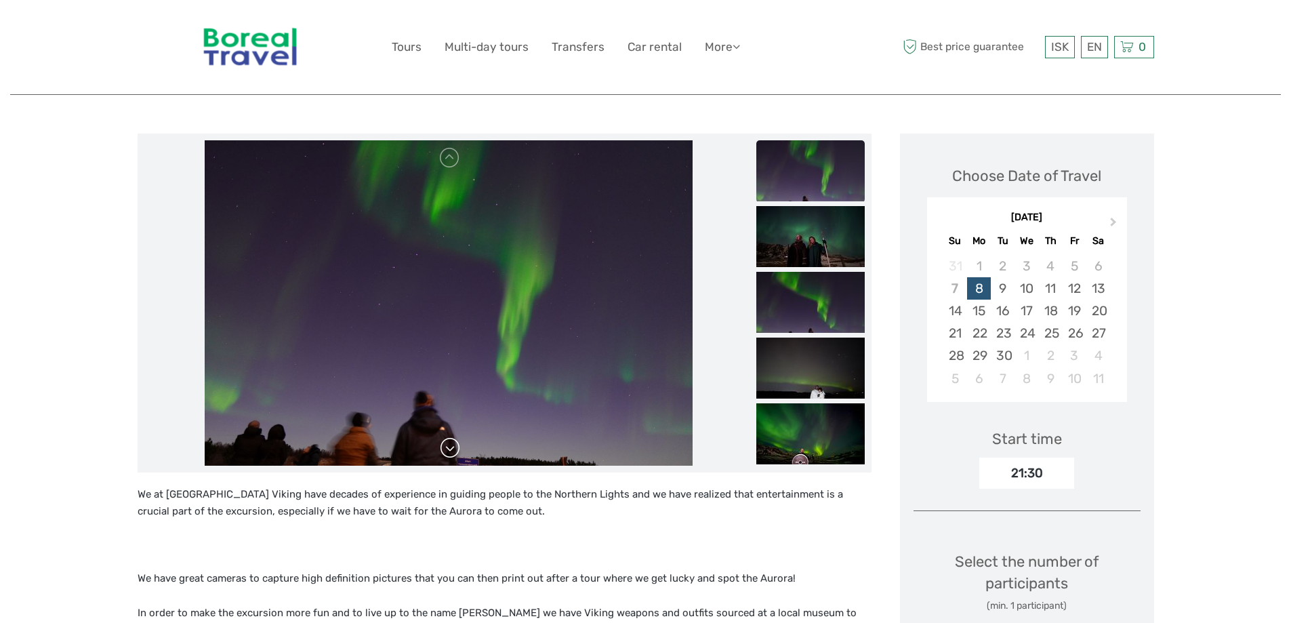
click at [451, 453] on link at bounding box center [450, 448] width 22 height 22
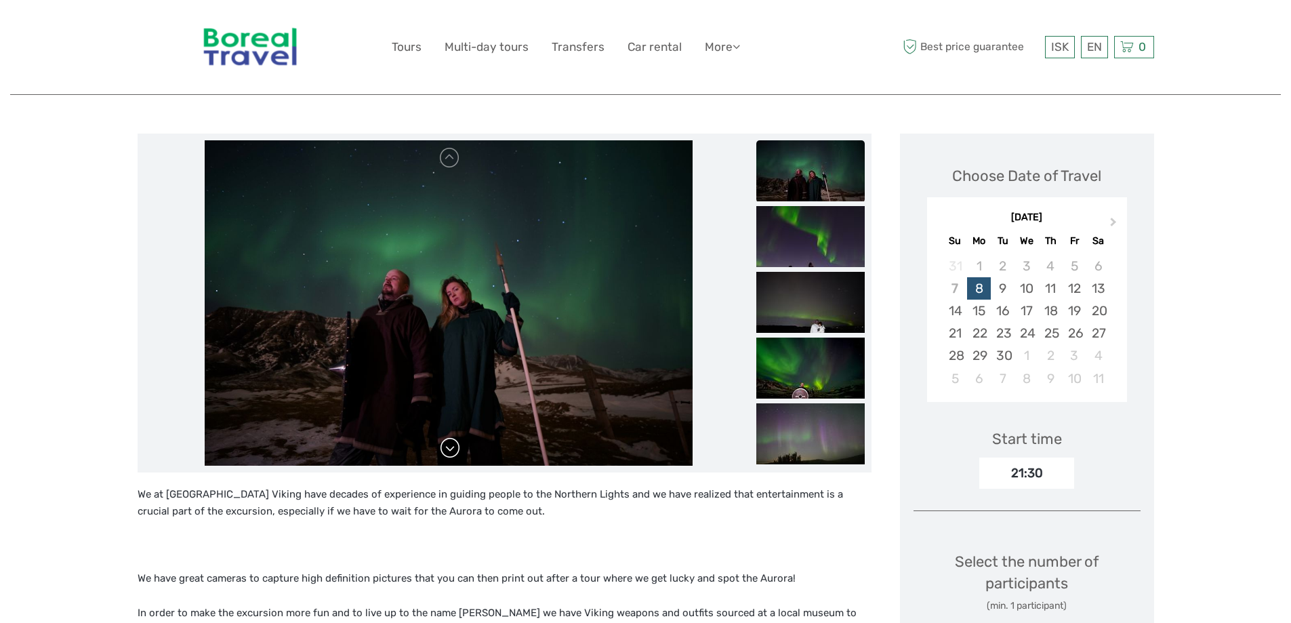
click at [451, 453] on link at bounding box center [450, 448] width 22 height 22
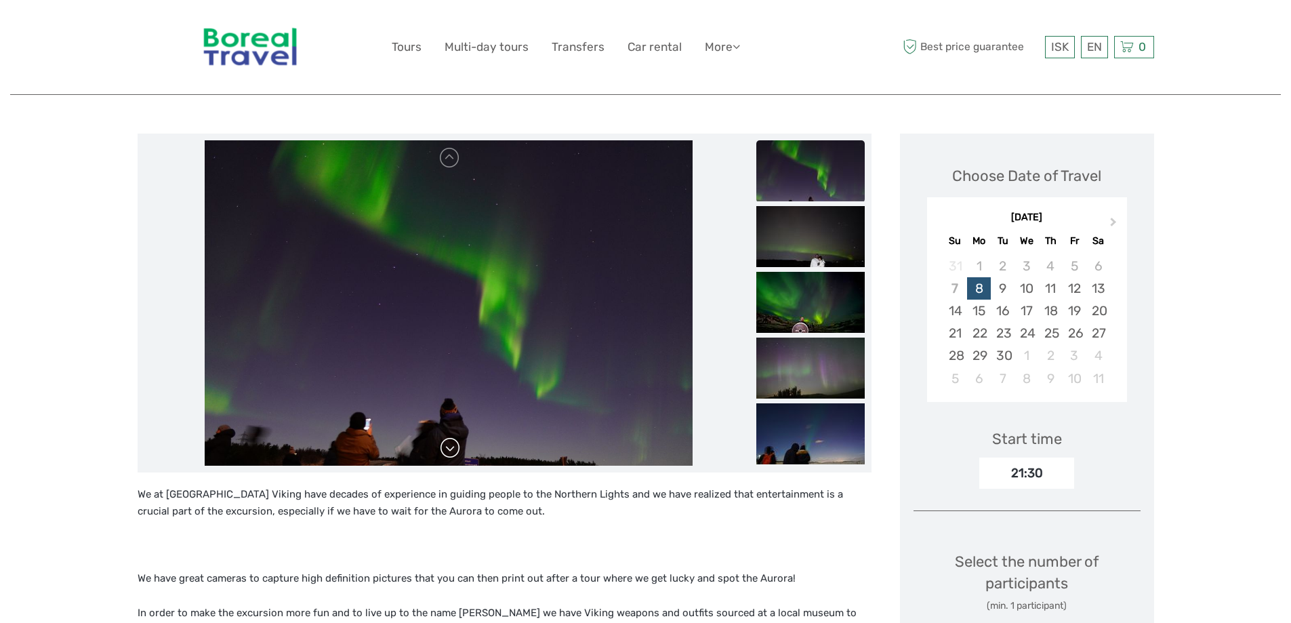
click at [451, 453] on link at bounding box center [450, 448] width 22 height 22
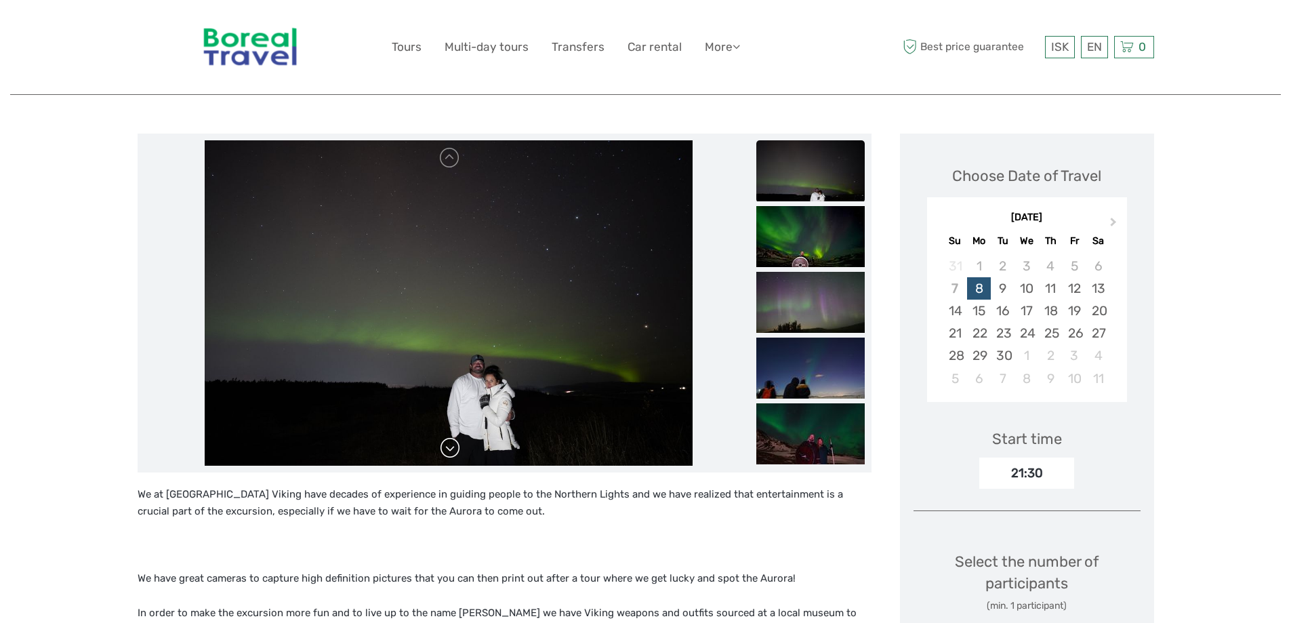
click at [451, 453] on link at bounding box center [450, 448] width 22 height 22
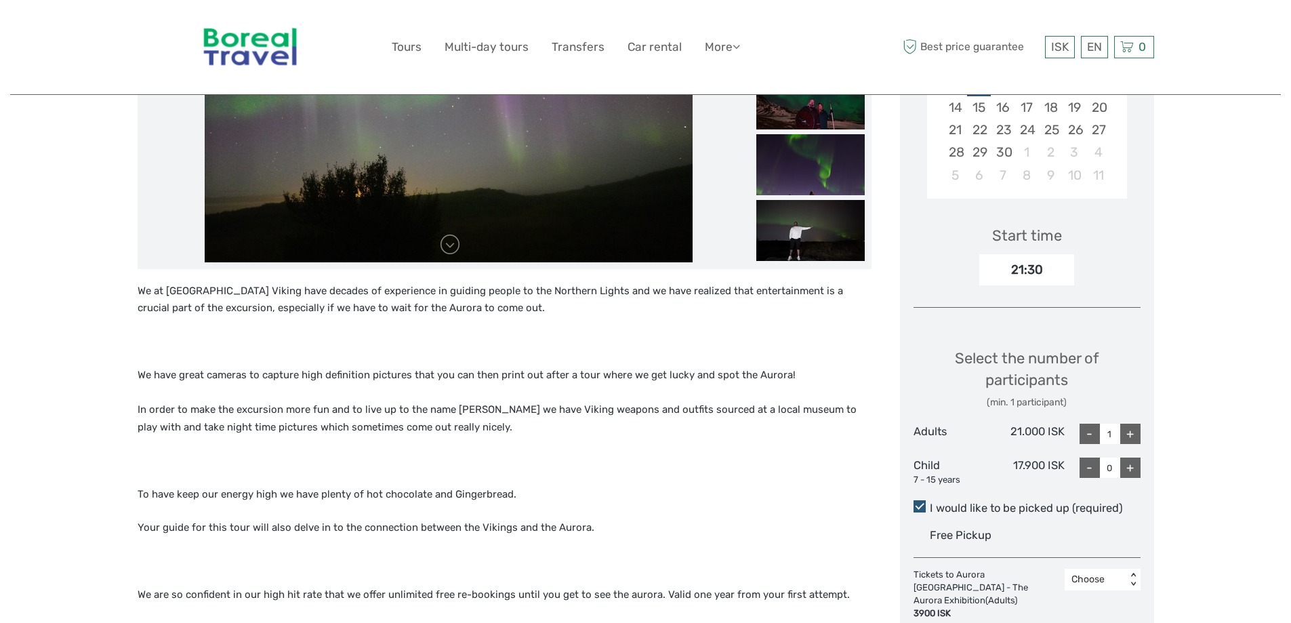
scroll to position [0, 0]
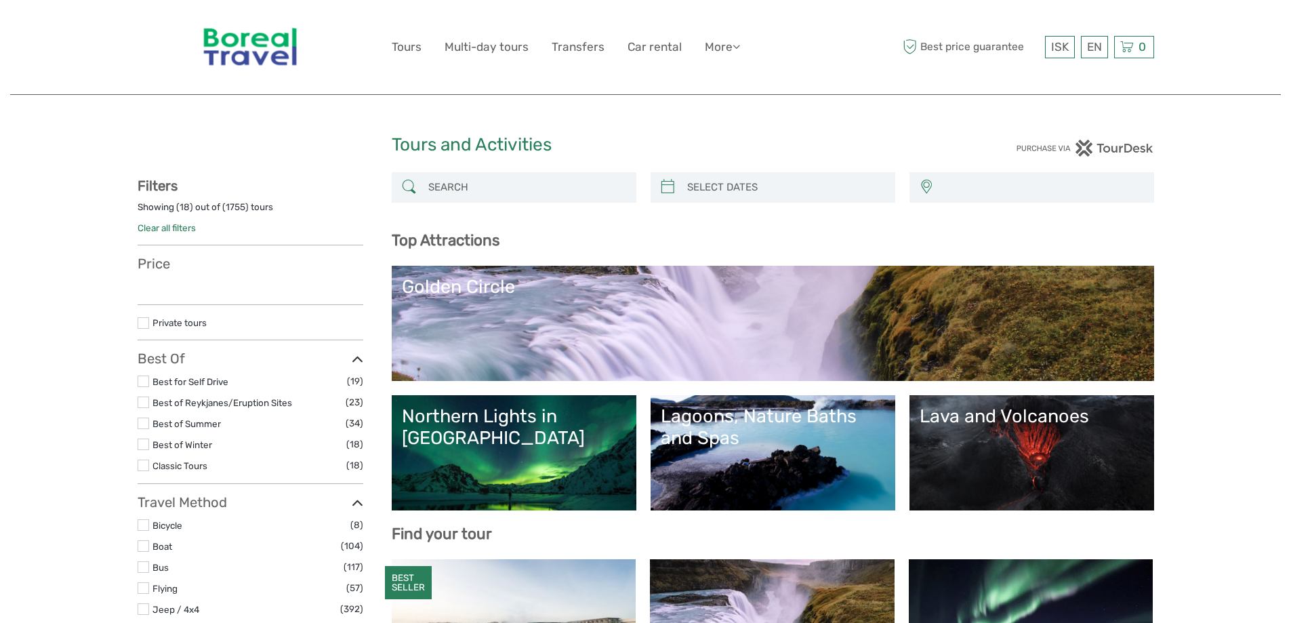
select select
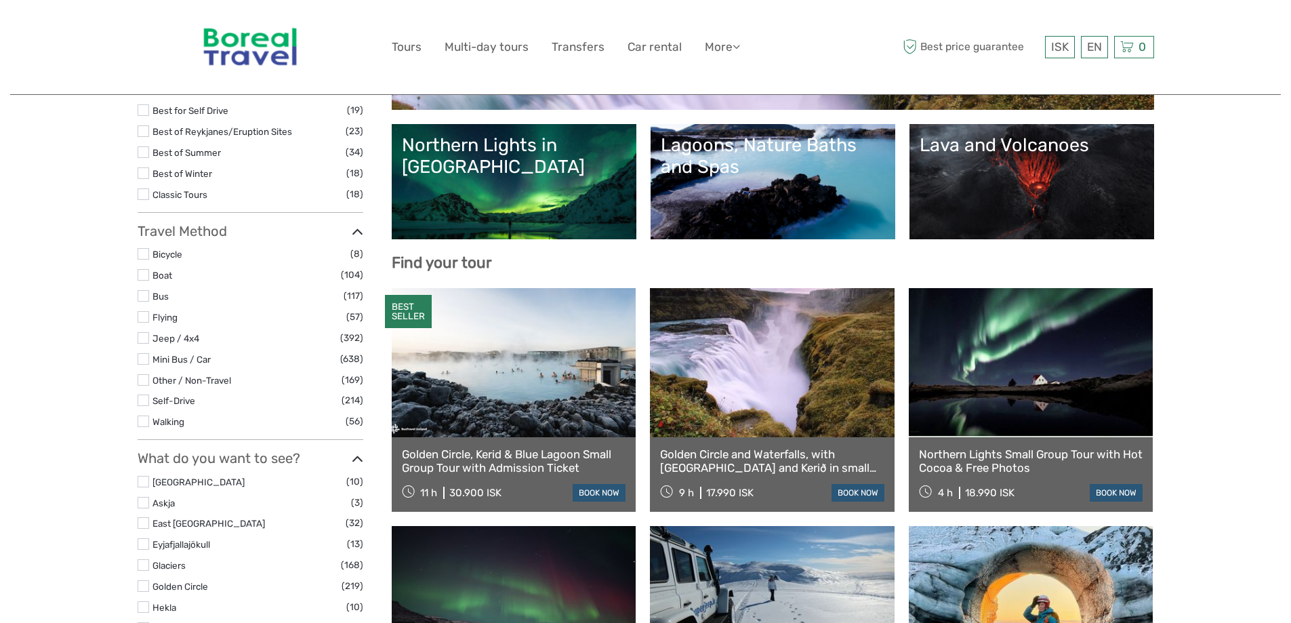
select select
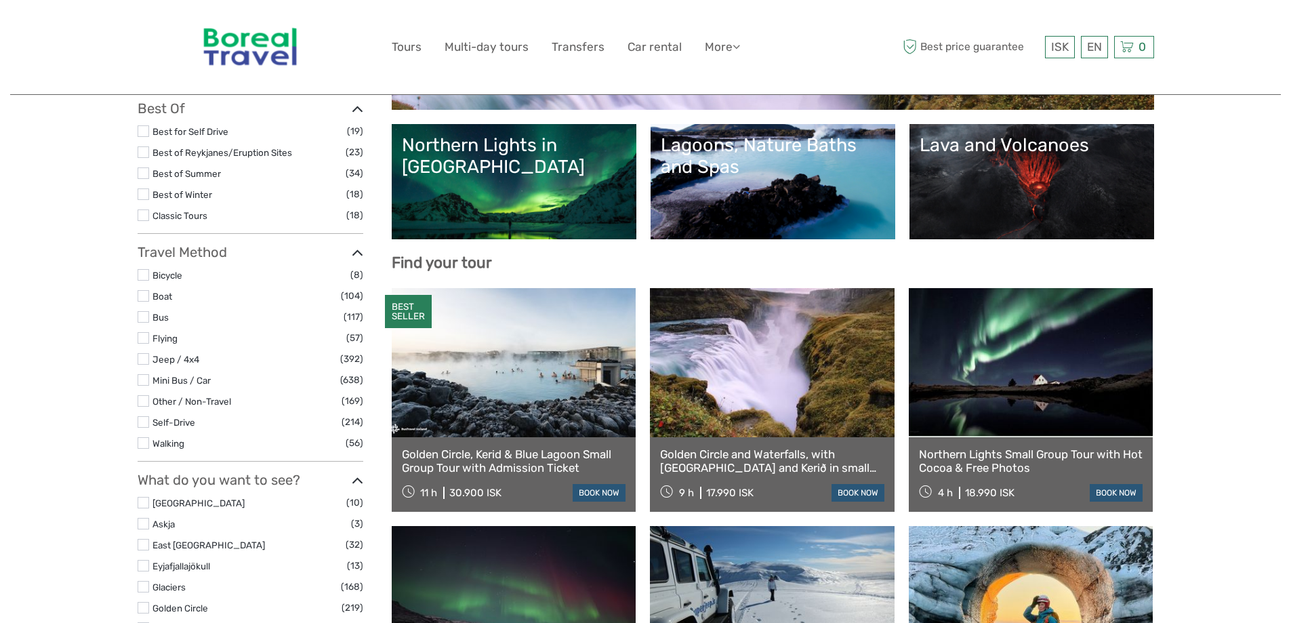
click at [520, 179] on link "Northern Lights in Iceland" at bounding box center [514, 181] width 224 height 95
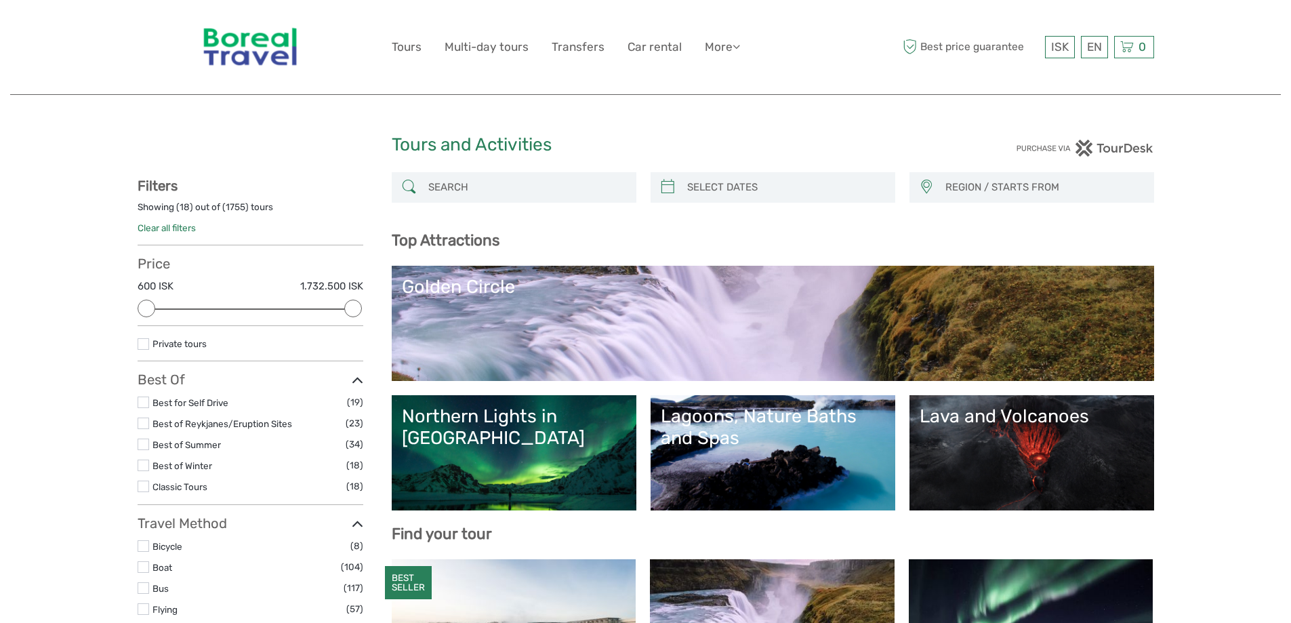
select select
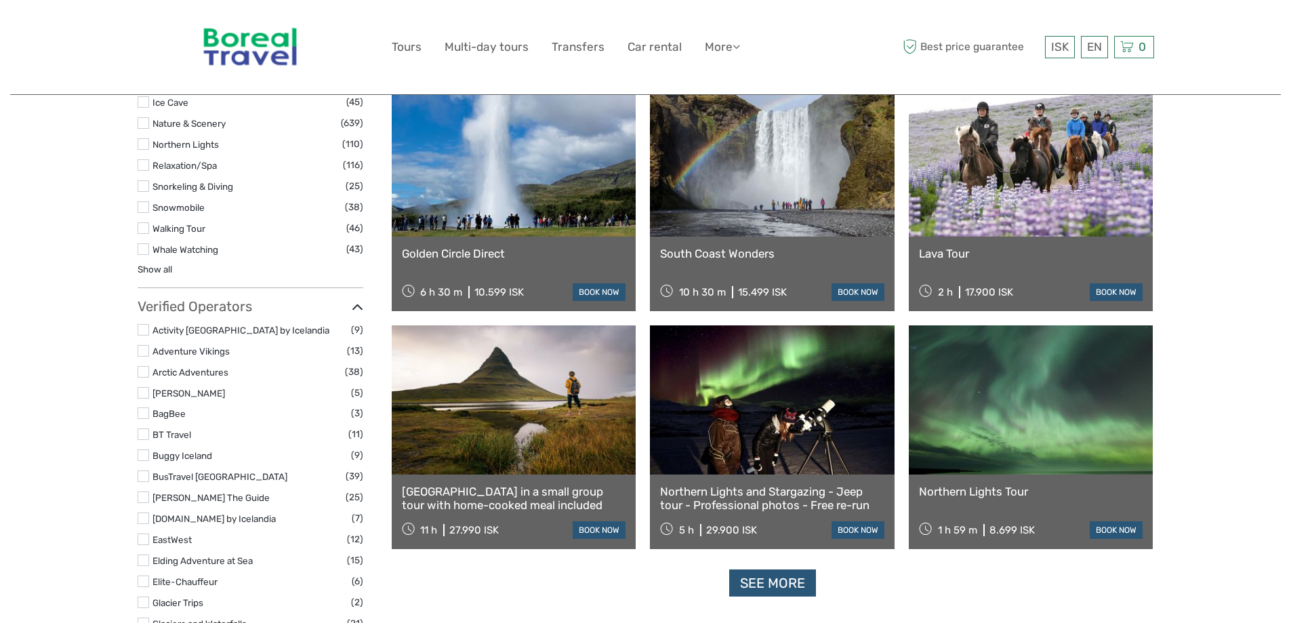
scroll to position [1491, 0]
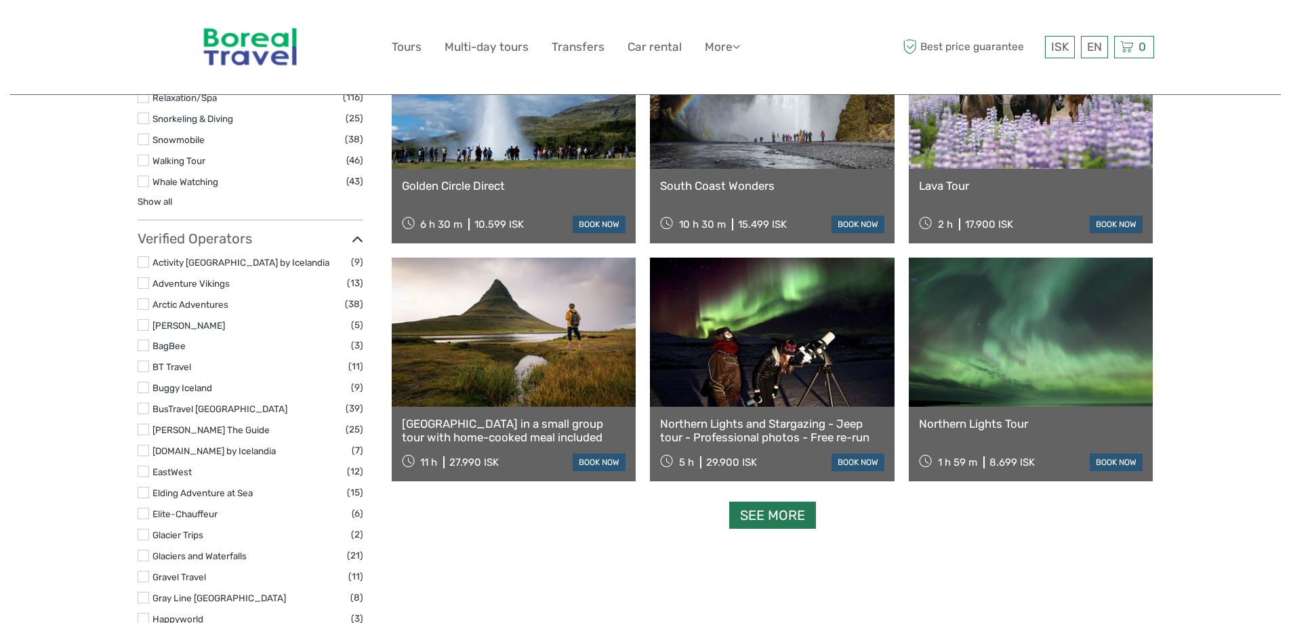
click at [776, 520] on link "See more" at bounding box center [772, 515] width 87 height 28
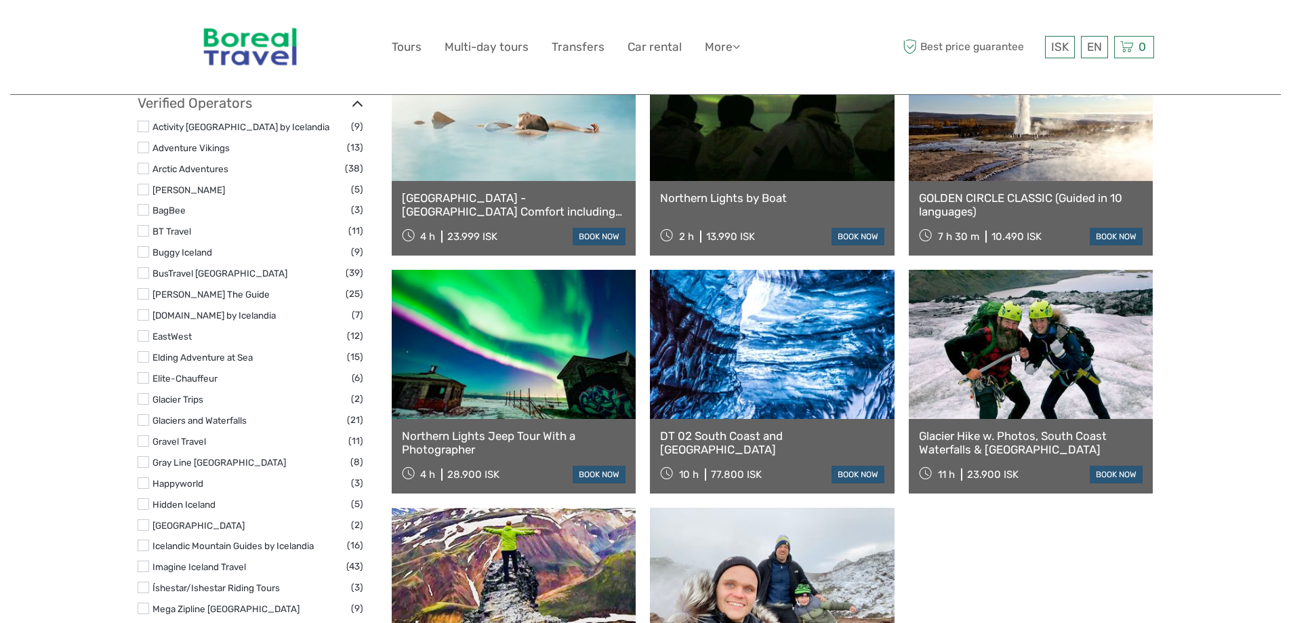
scroll to position [1694, 0]
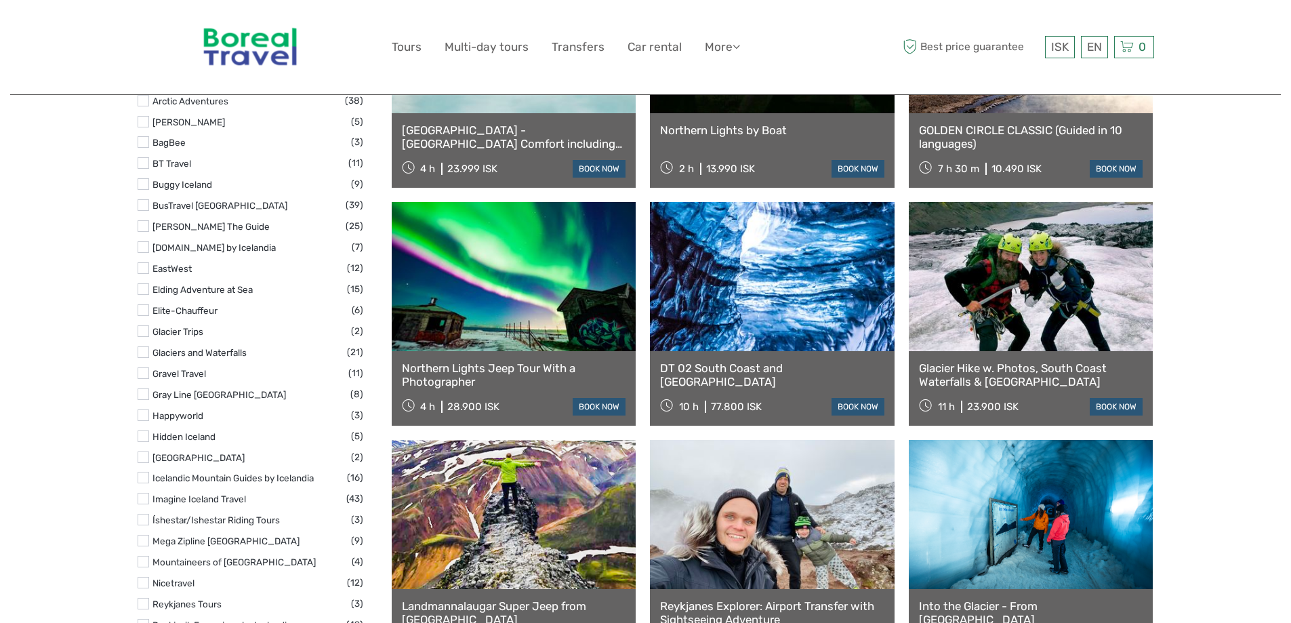
click at [544, 282] on link at bounding box center [514, 276] width 245 height 149
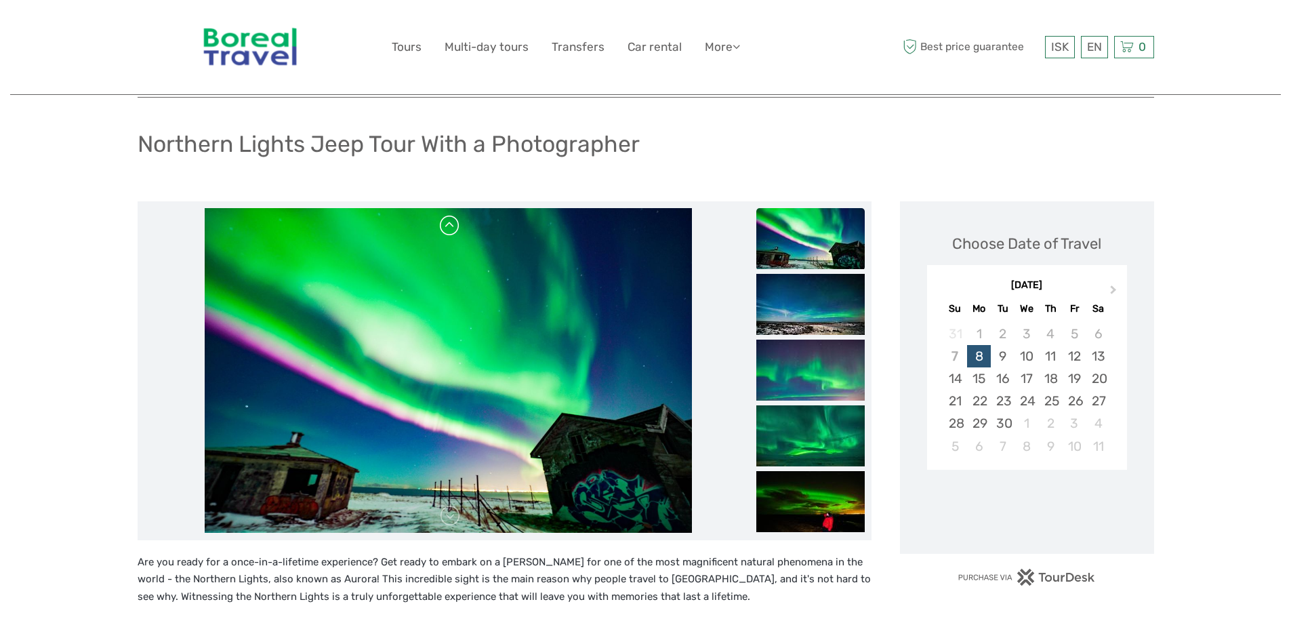
click at [454, 227] on link at bounding box center [450, 226] width 22 height 22
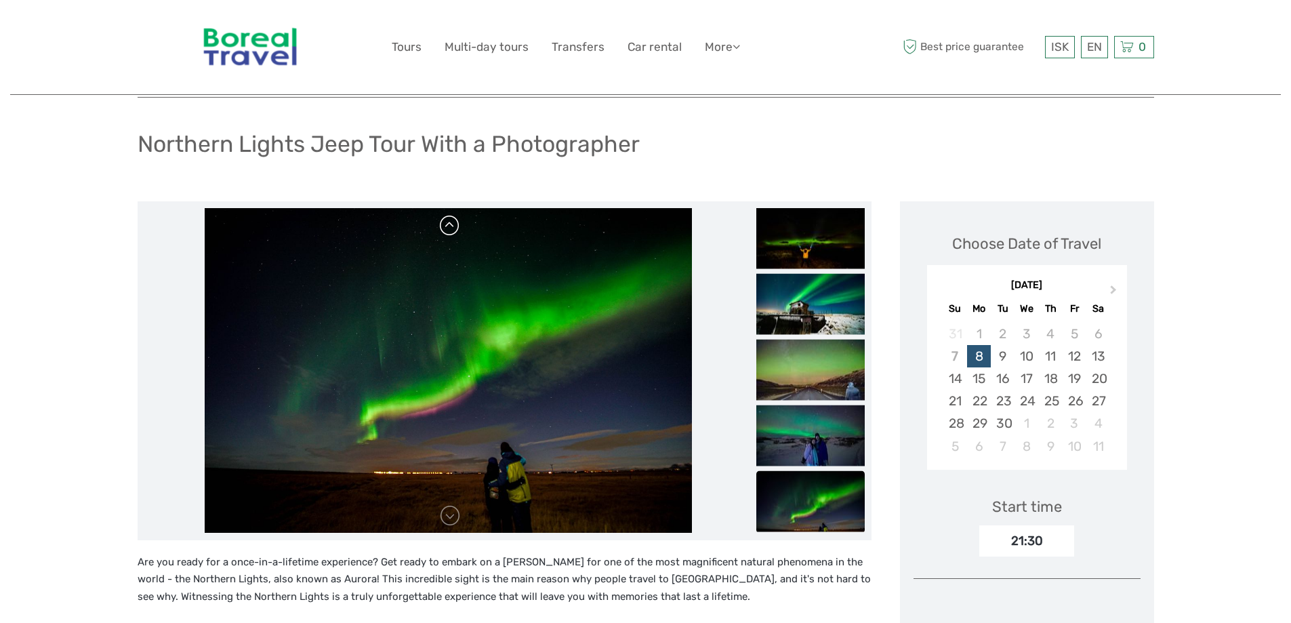
click at [454, 227] on link at bounding box center [450, 226] width 22 height 22
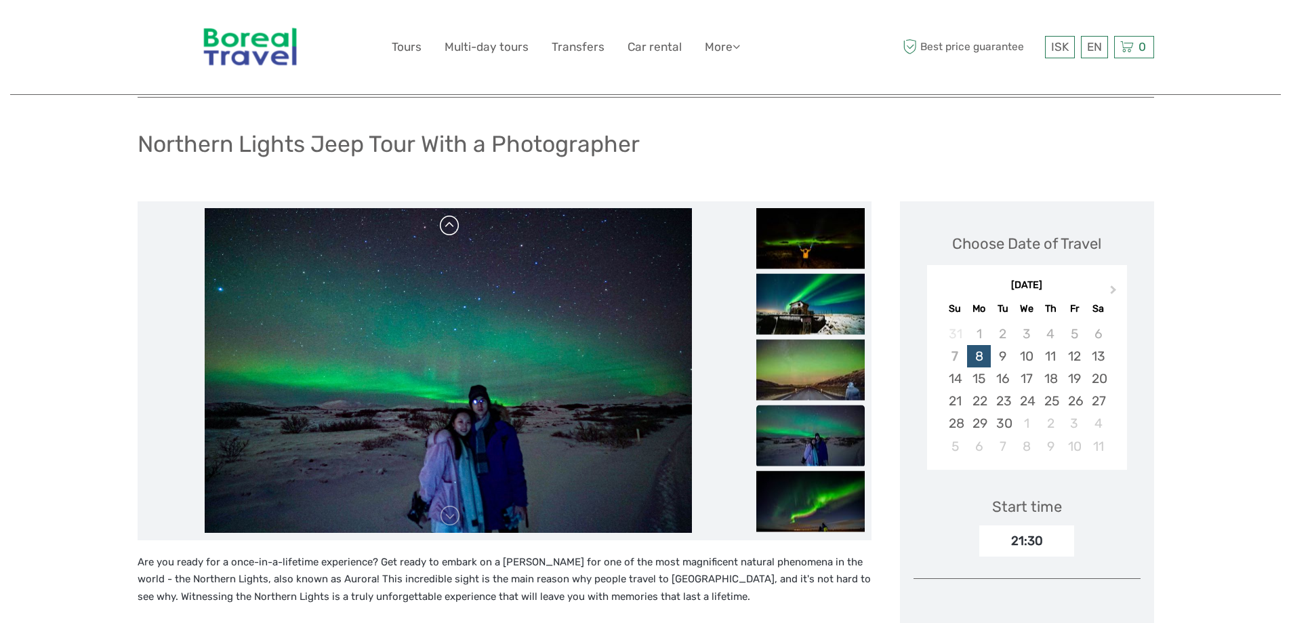
click at [454, 226] on link at bounding box center [450, 226] width 22 height 22
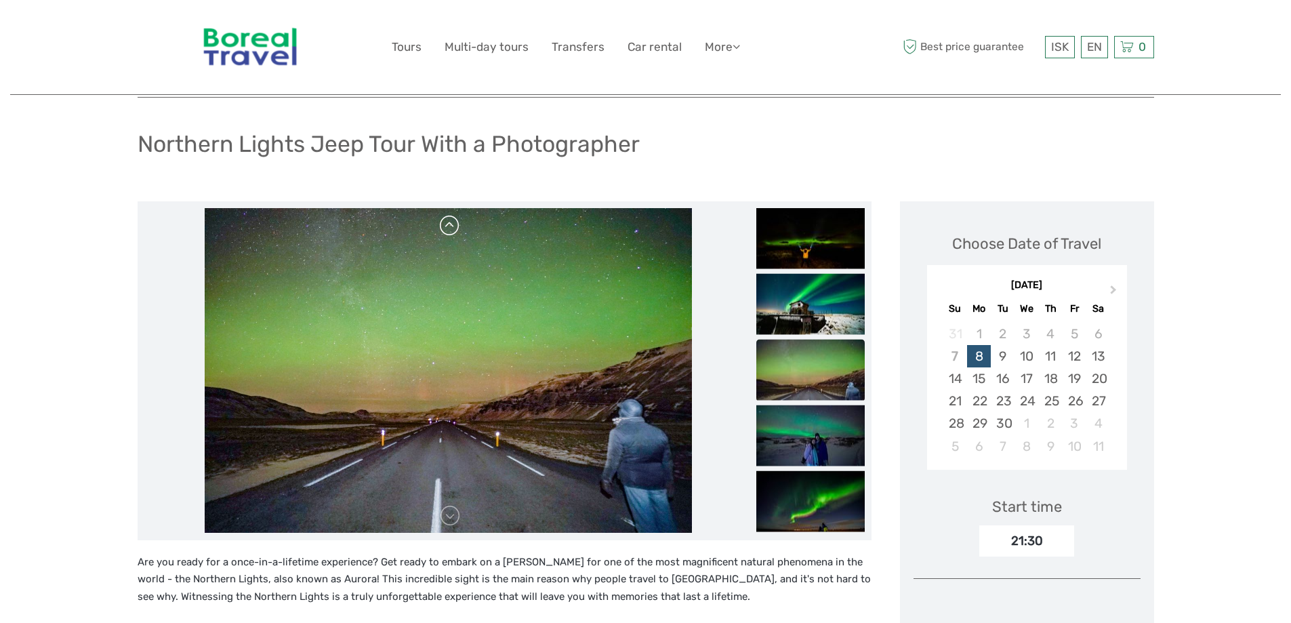
click at [454, 226] on link at bounding box center [450, 226] width 22 height 22
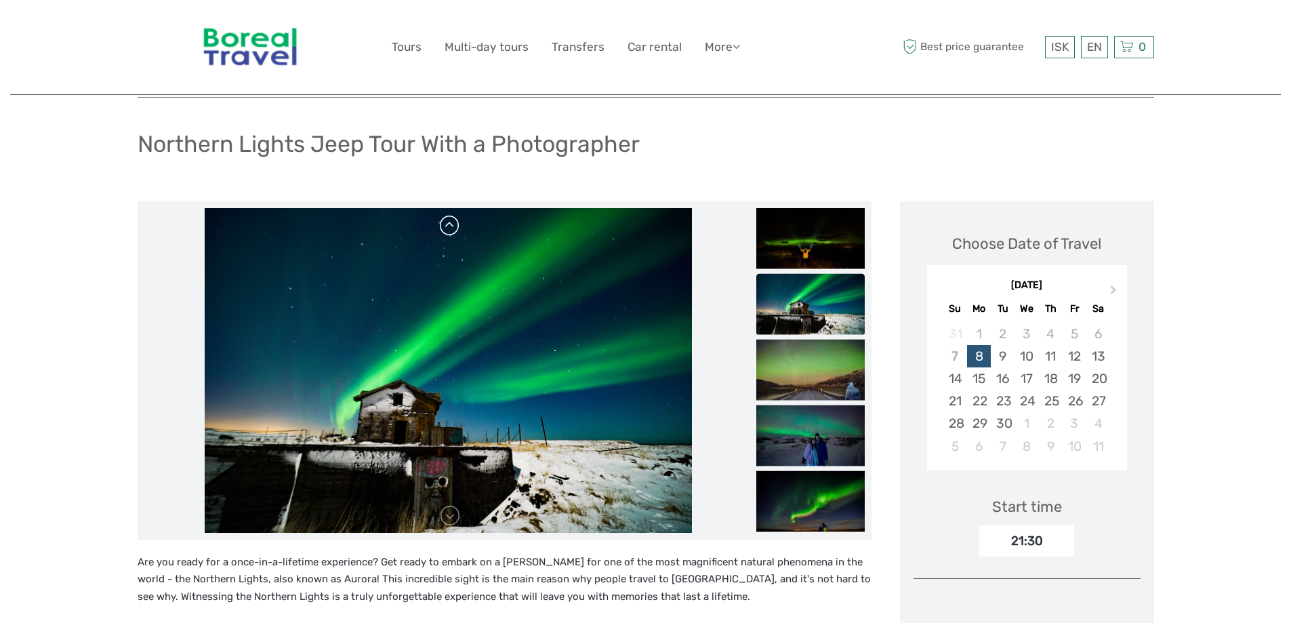
click at [454, 226] on link at bounding box center [450, 226] width 22 height 22
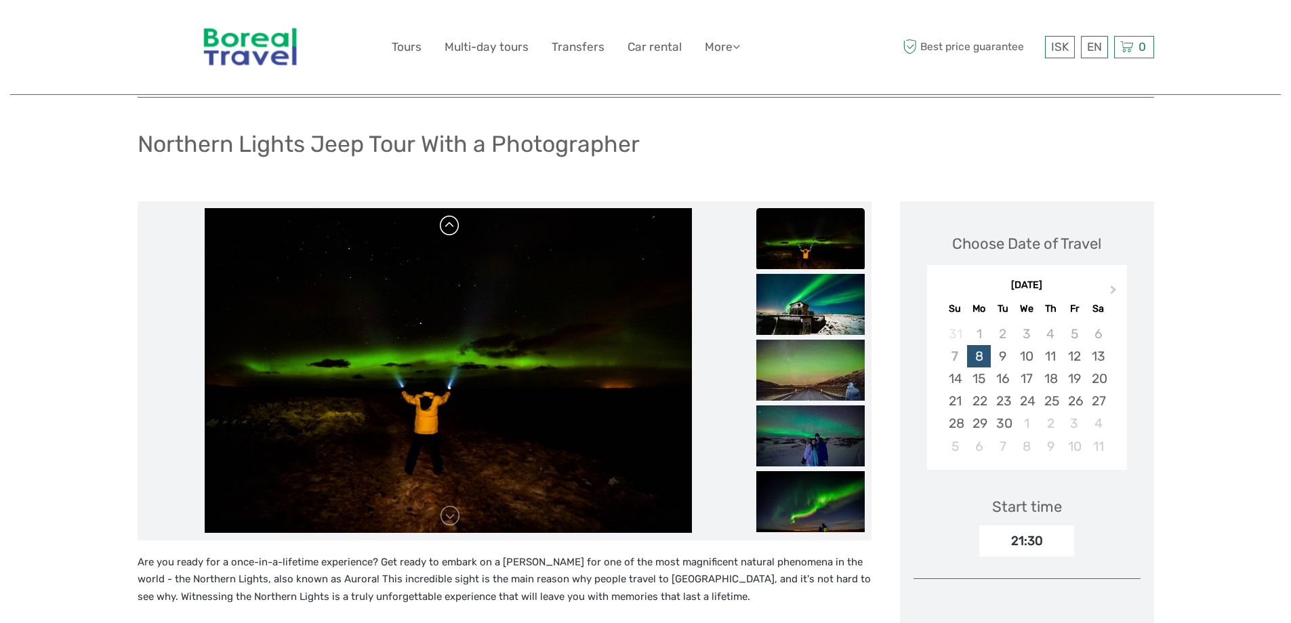
click at [454, 226] on link at bounding box center [450, 226] width 22 height 22
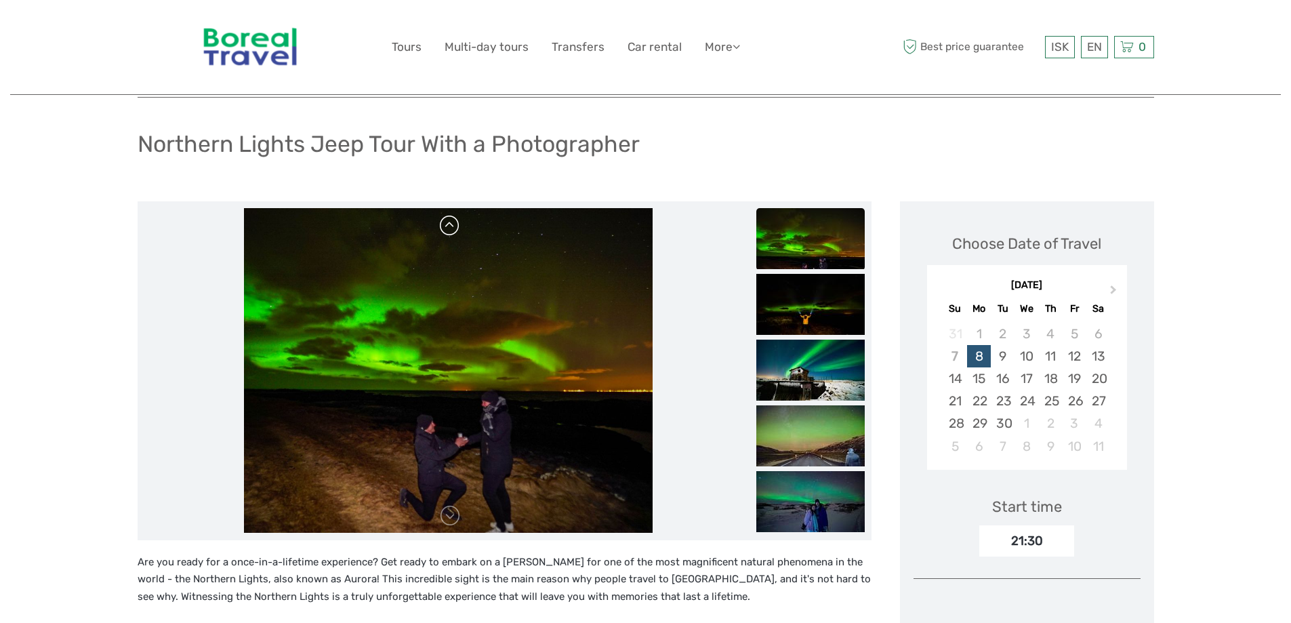
click at [454, 226] on link at bounding box center [450, 226] width 22 height 22
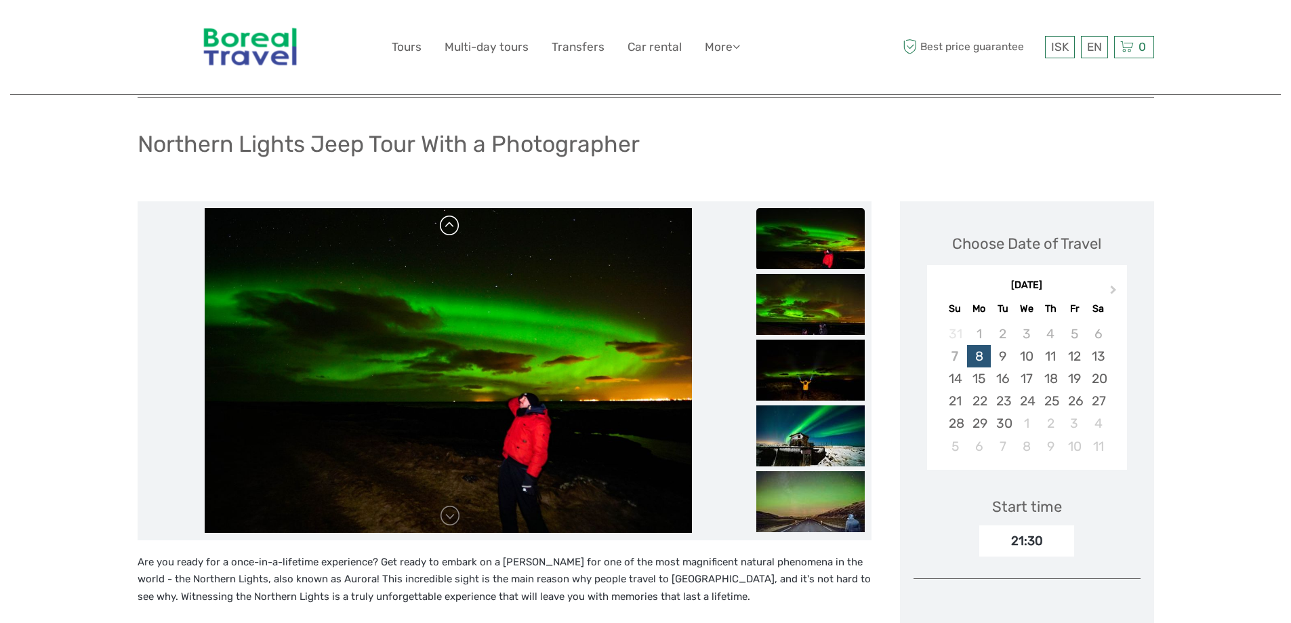
click at [454, 226] on link at bounding box center [450, 226] width 22 height 22
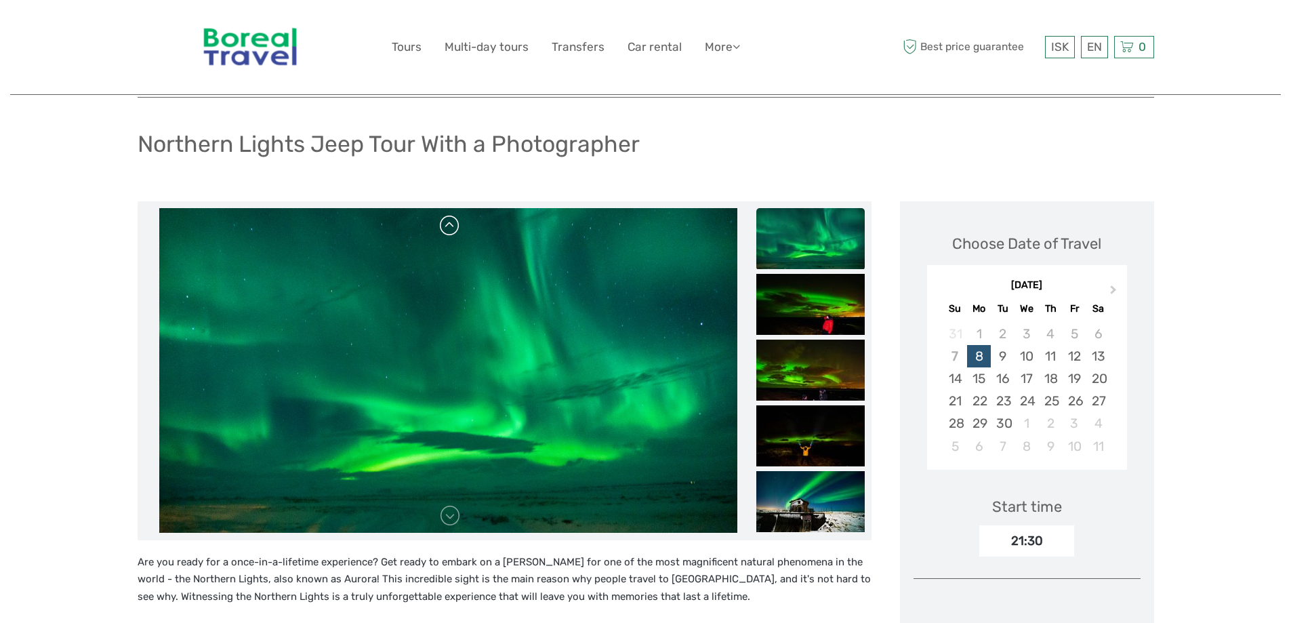
click at [454, 226] on link at bounding box center [450, 226] width 22 height 22
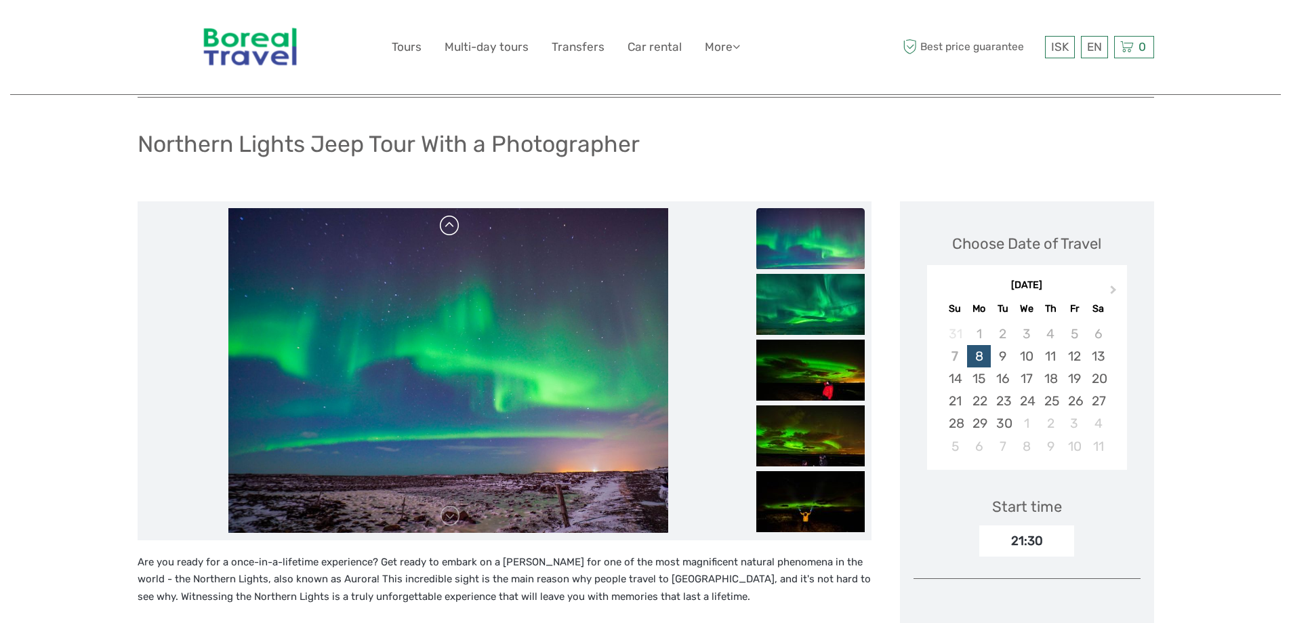
click at [453, 226] on link at bounding box center [450, 226] width 22 height 22
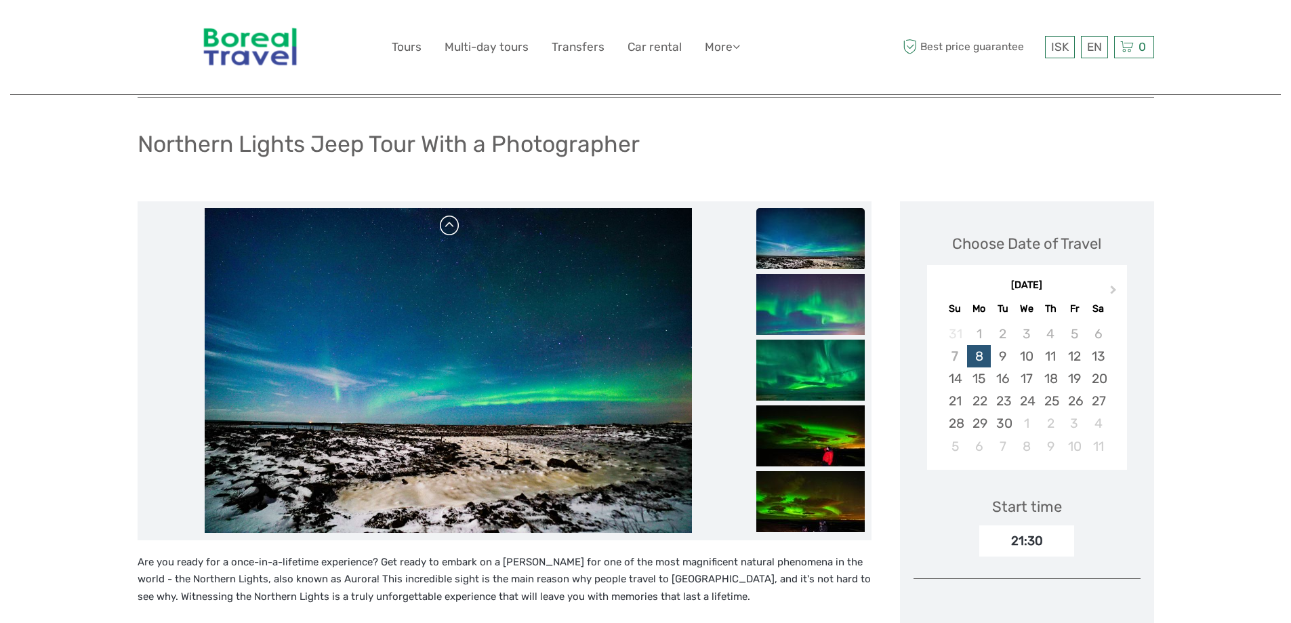
click at [450, 228] on link at bounding box center [450, 226] width 22 height 22
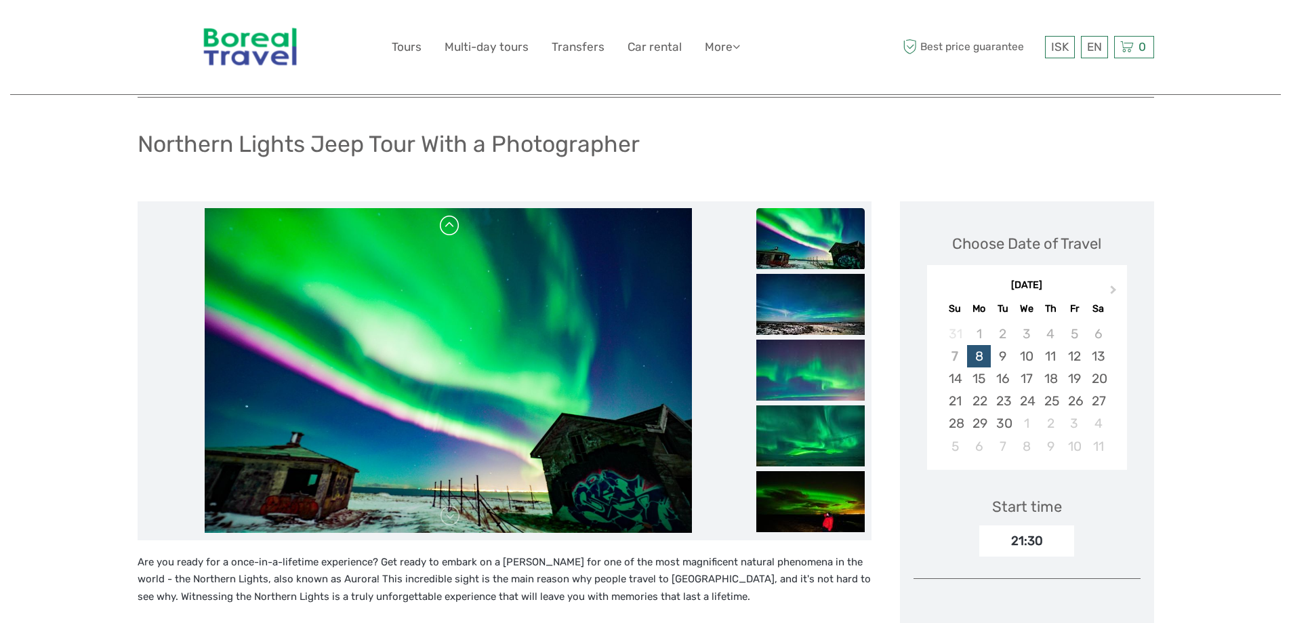
click at [449, 228] on link at bounding box center [450, 226] width 22 height 22
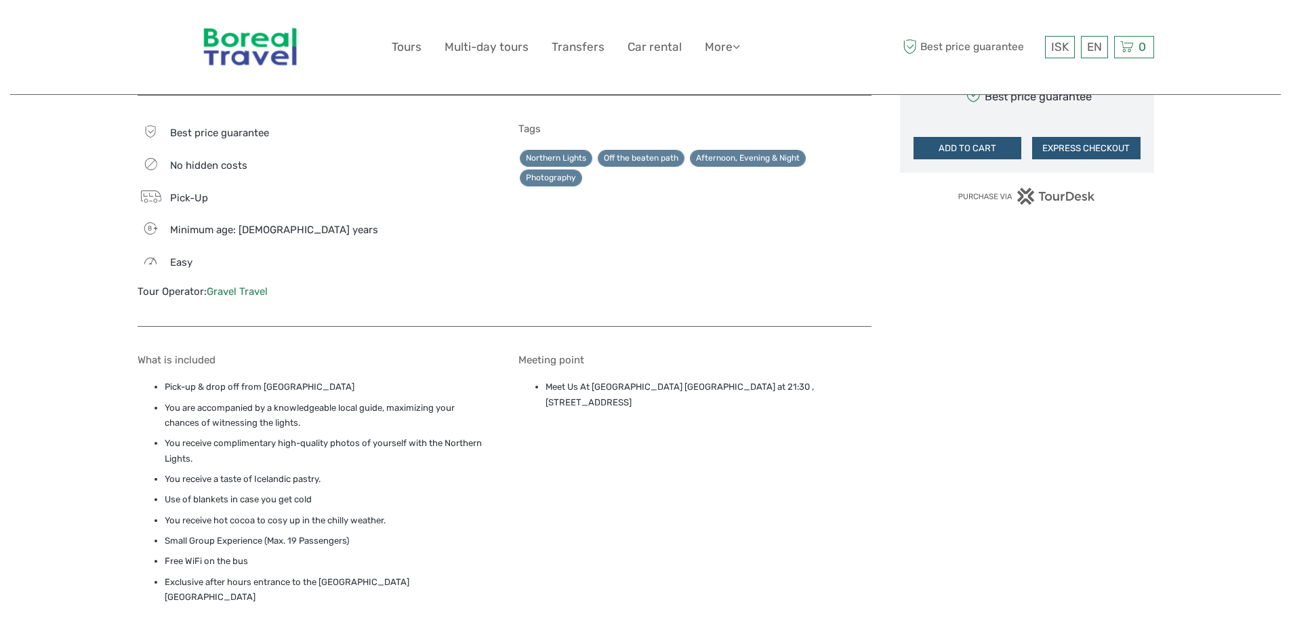
scroll to position [949, 0]
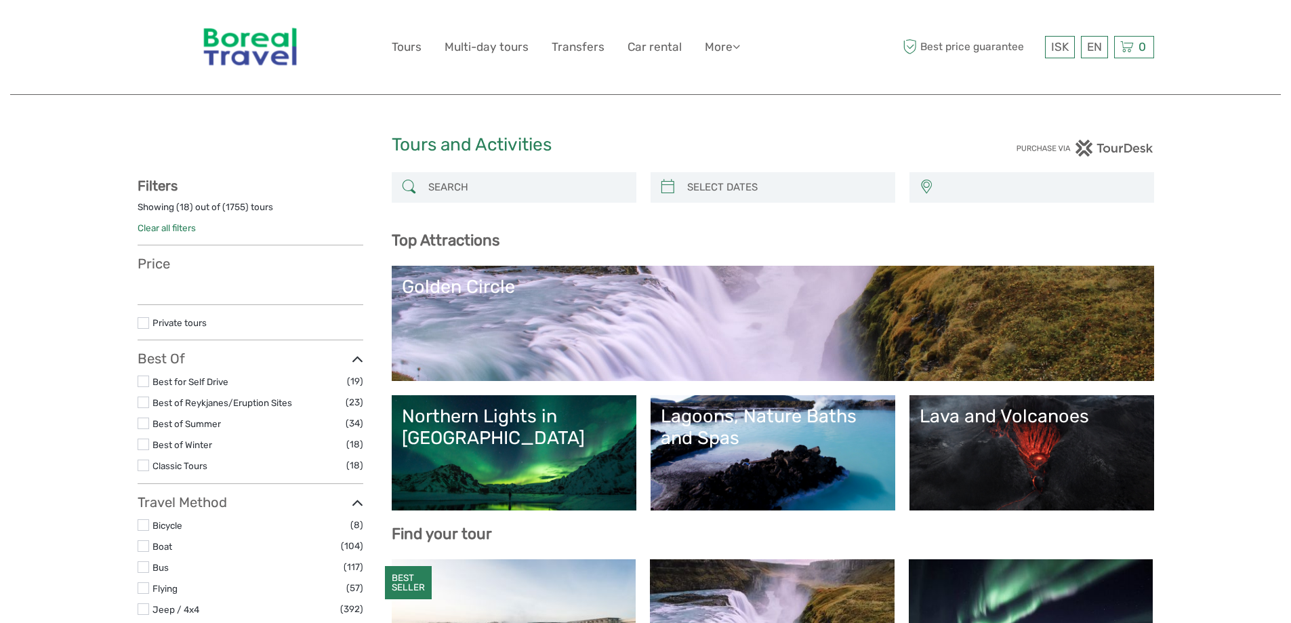
select select
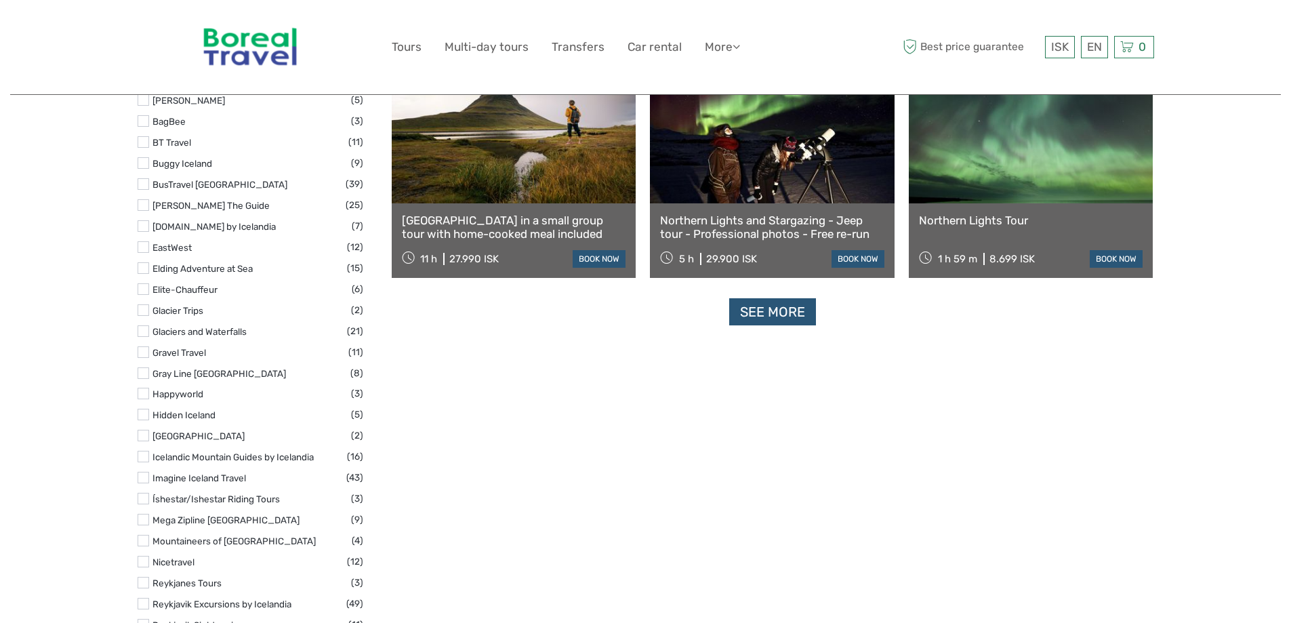
select select
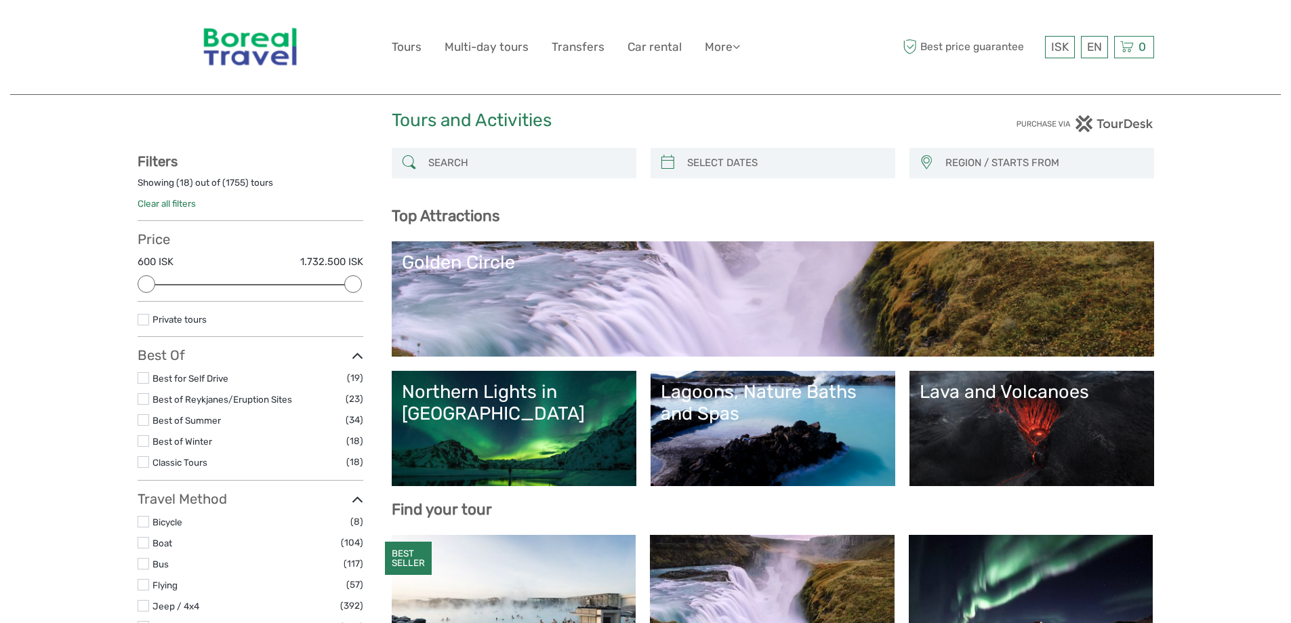
scroll to position [0, 0]
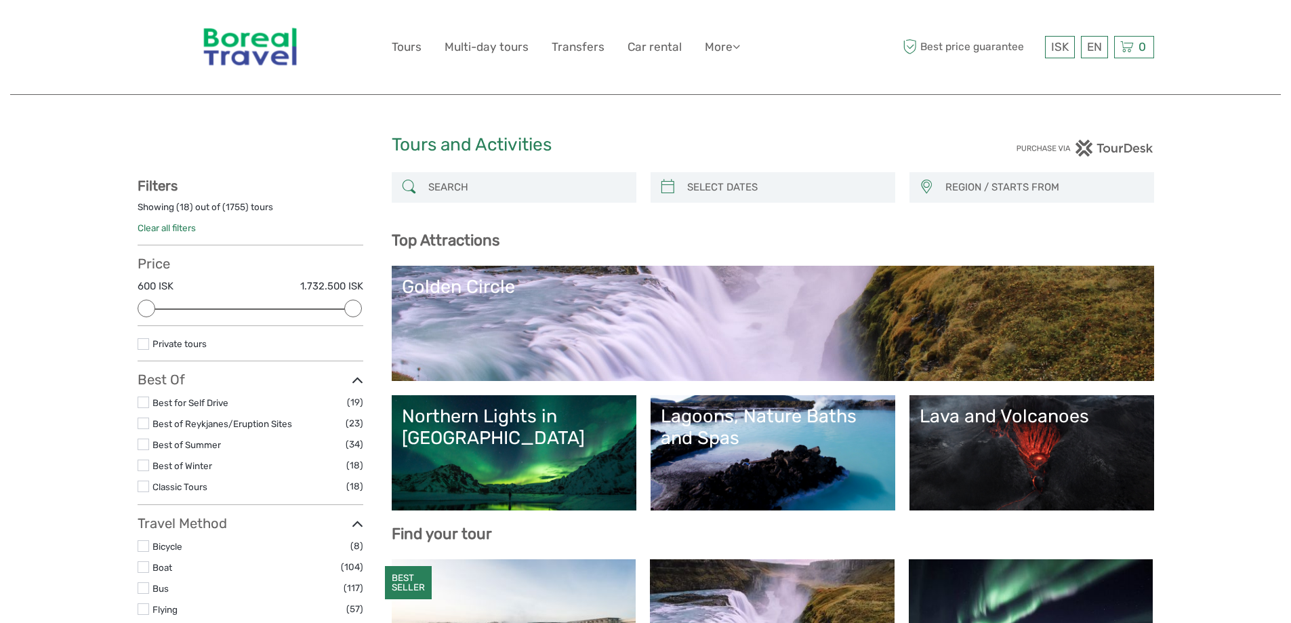
click at [522, 179] on input "search" at bounding box center [526, 188] width 207 height 24
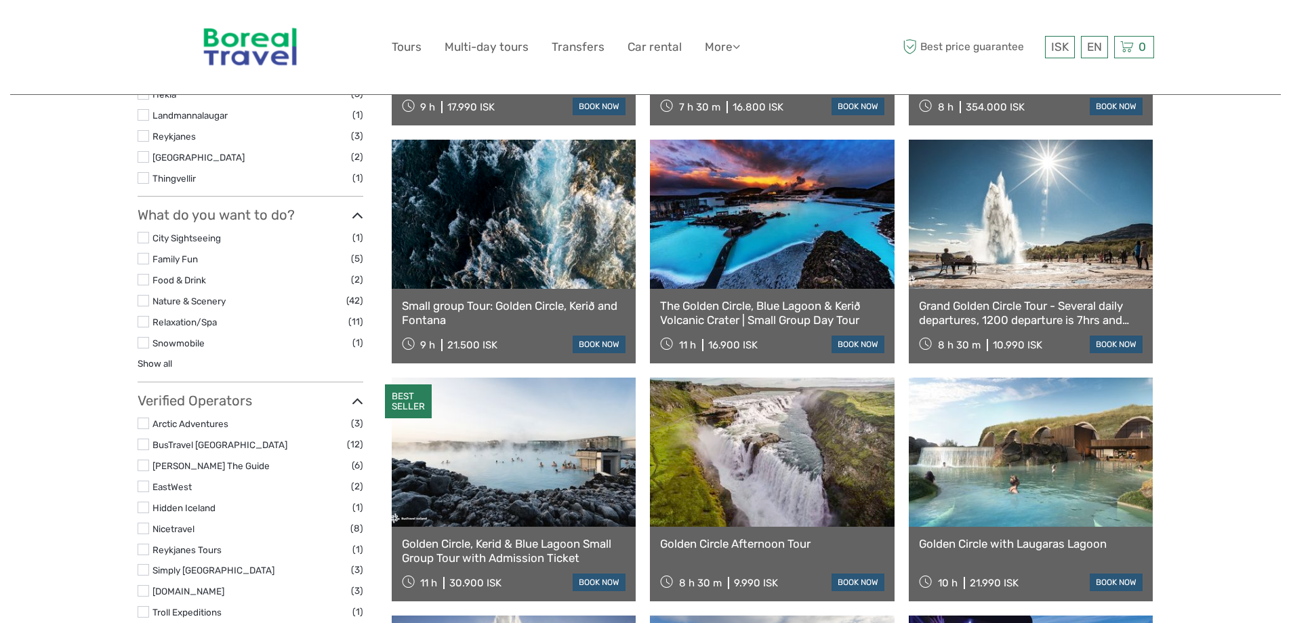
scroll to position [619, 0]
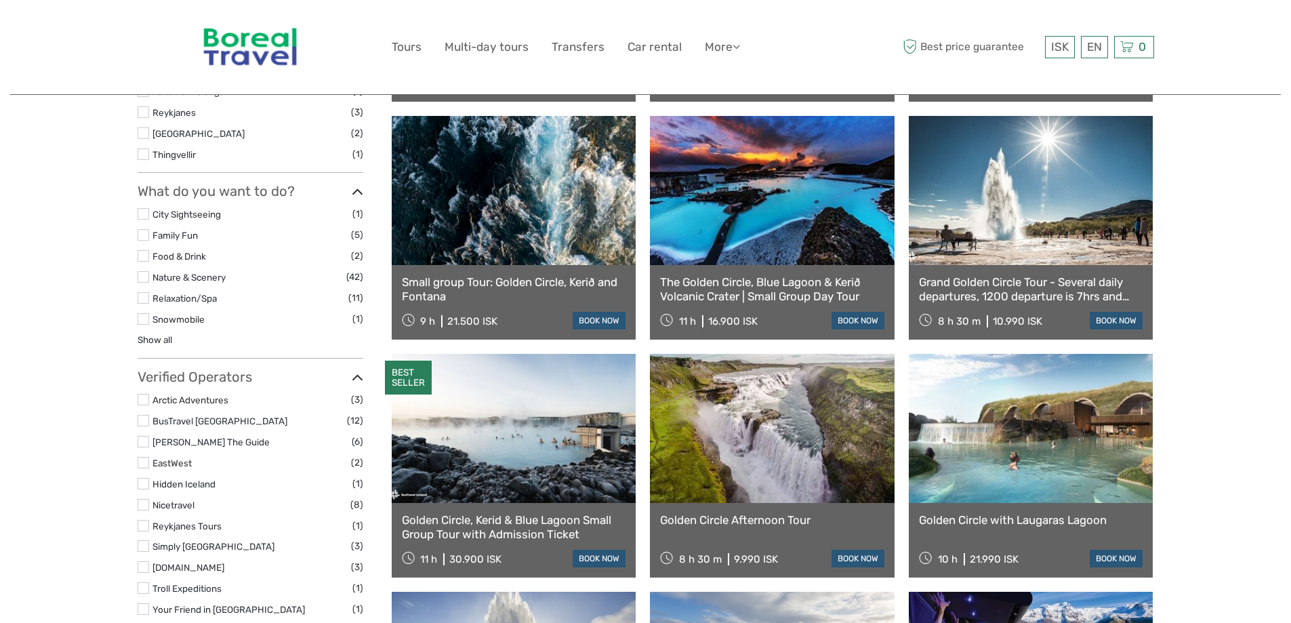
type input "kerid"
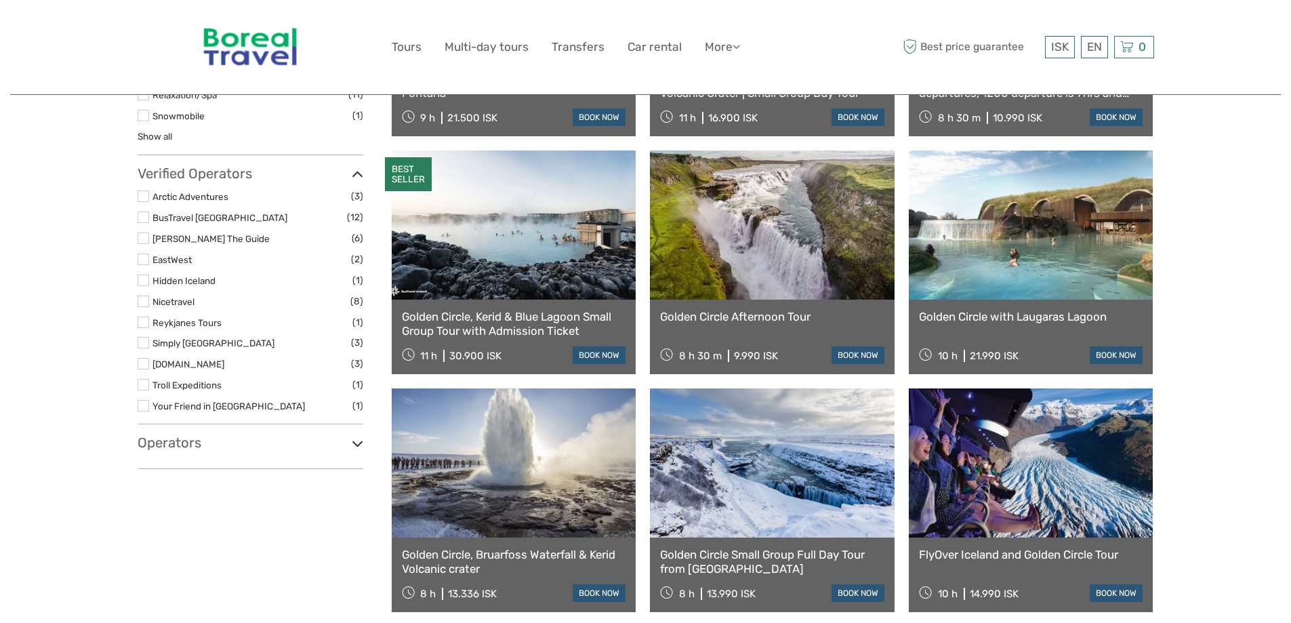
scroll to position [755, 0]
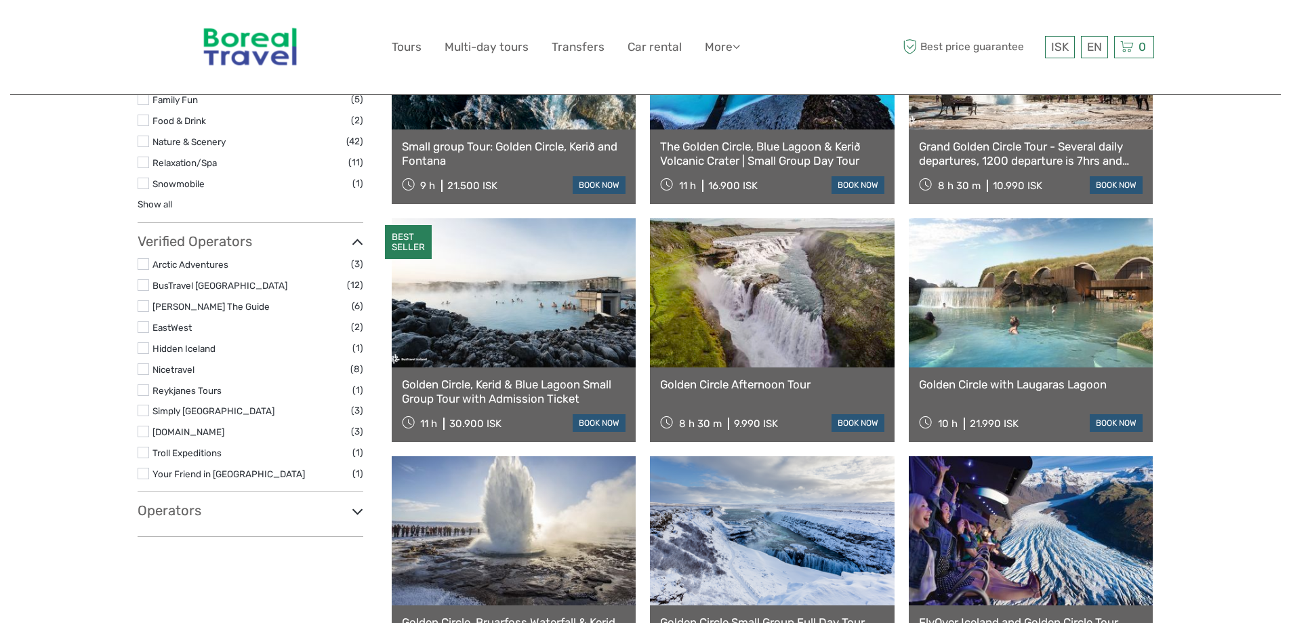
click at [511, 313] on link at bounding box center [514, 292] width 245 height 149
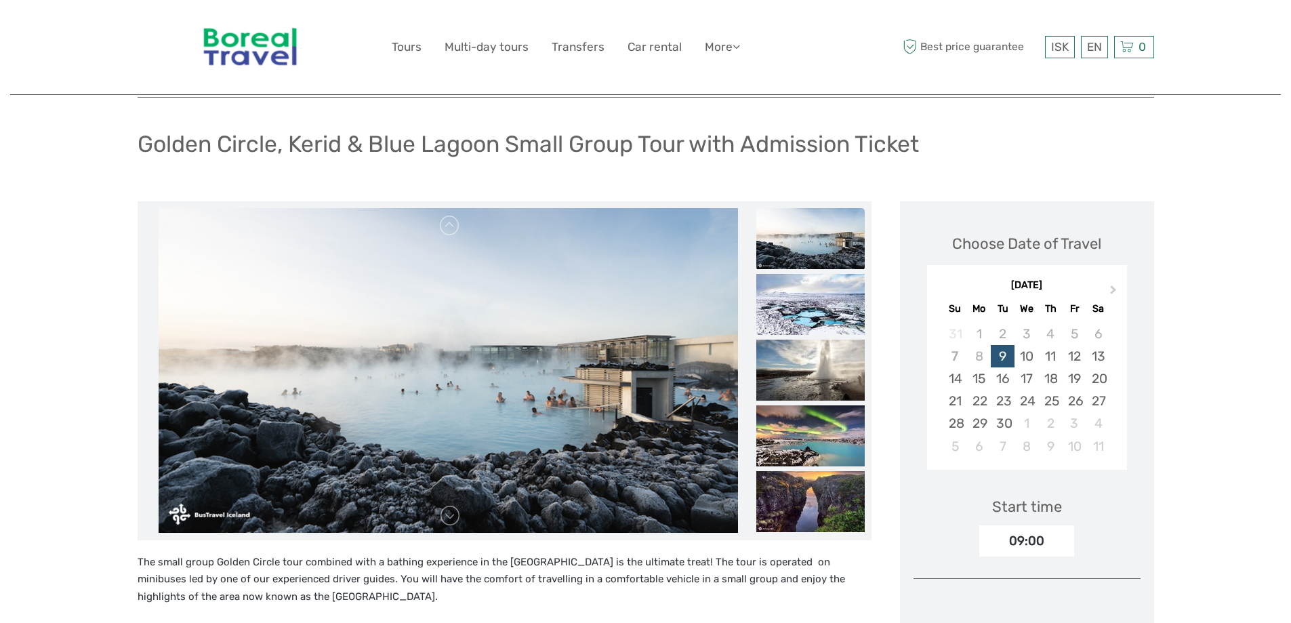
scroll to position [136, 0]
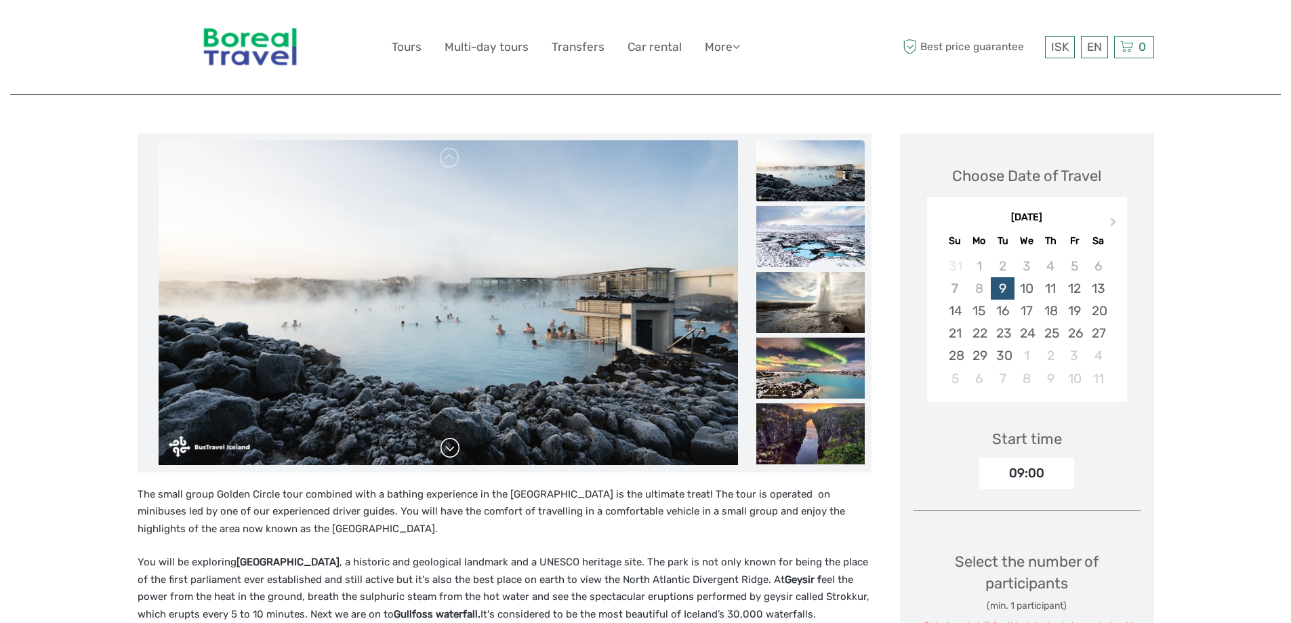
click at [447, 442] on link at bounding box center [450, 448] width 22 height 22
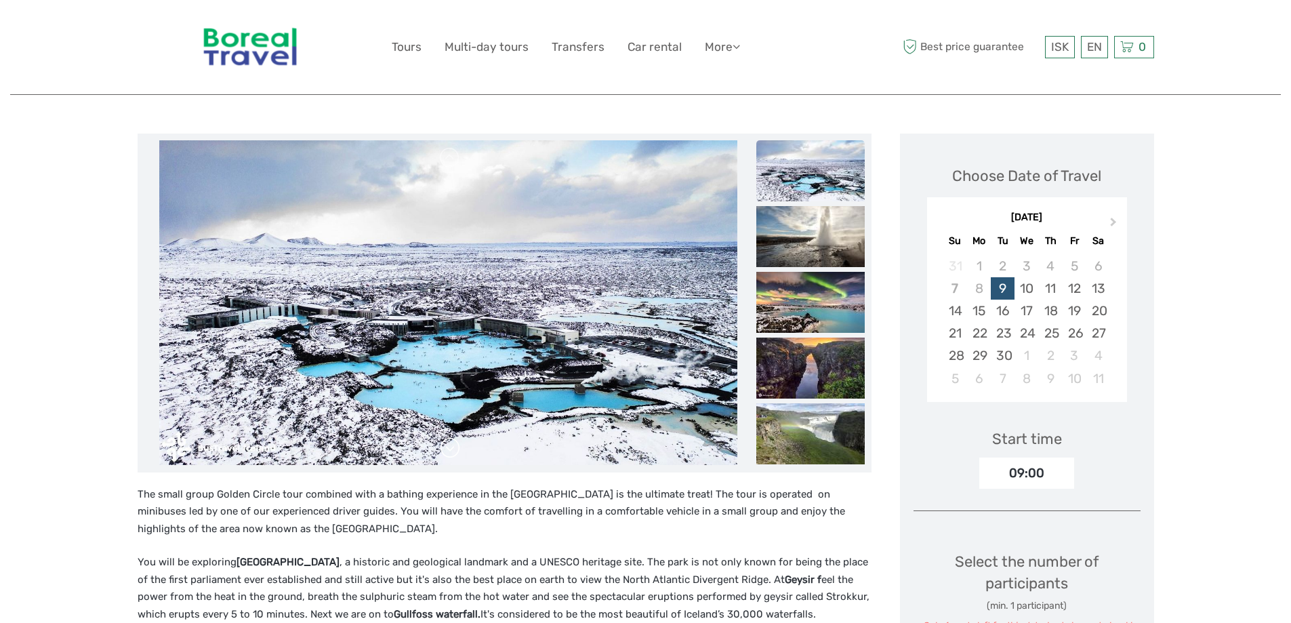
click at [447, 442] on link at bounding box center [450, 448] width 22 height 22
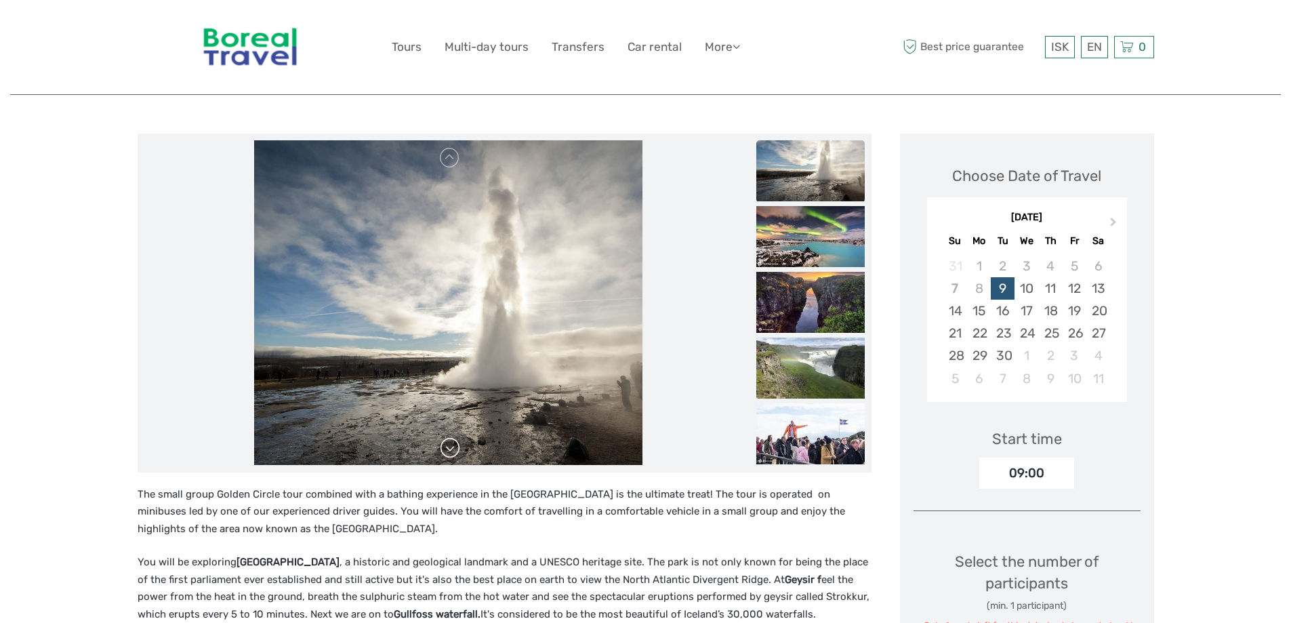
click at [447, 442] on link at bounding box center [450, 448] width 22 height 22
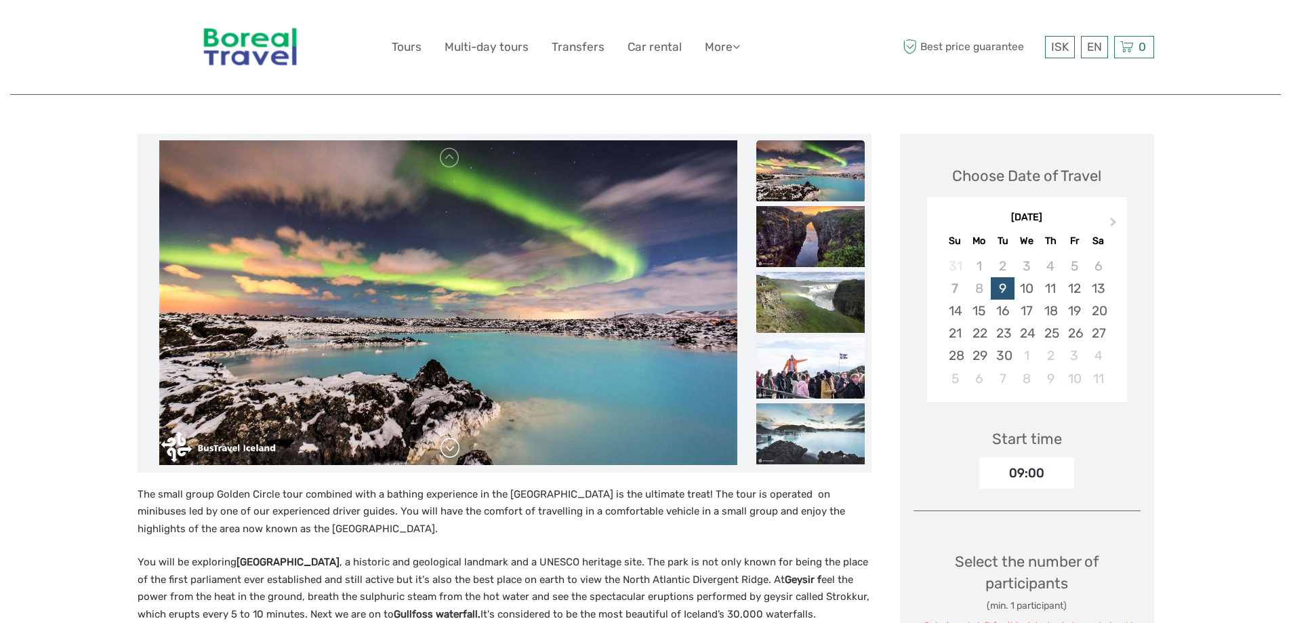
click at [447, 442] on link at bounding box center [450, 448] width 22 height 22
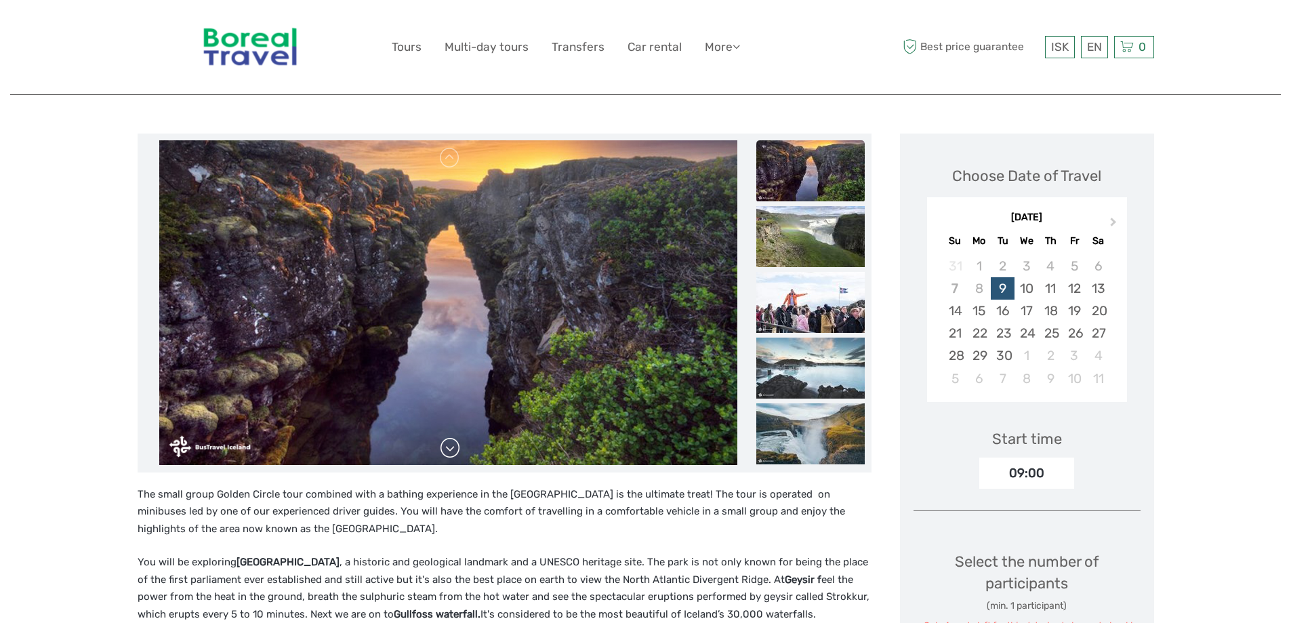
click at [447, 442] on link at bounding box center [450, 448] width 22 height 22
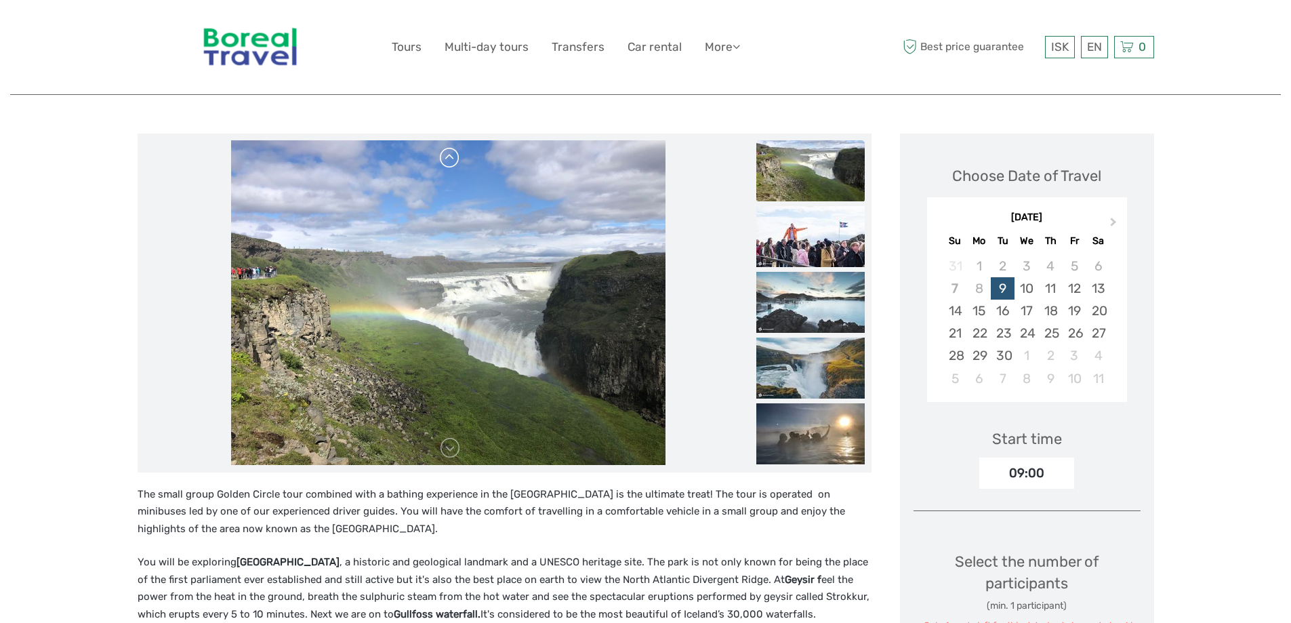
click at [451, 167] on link at bounding box center [450, 158] width 22 height 22
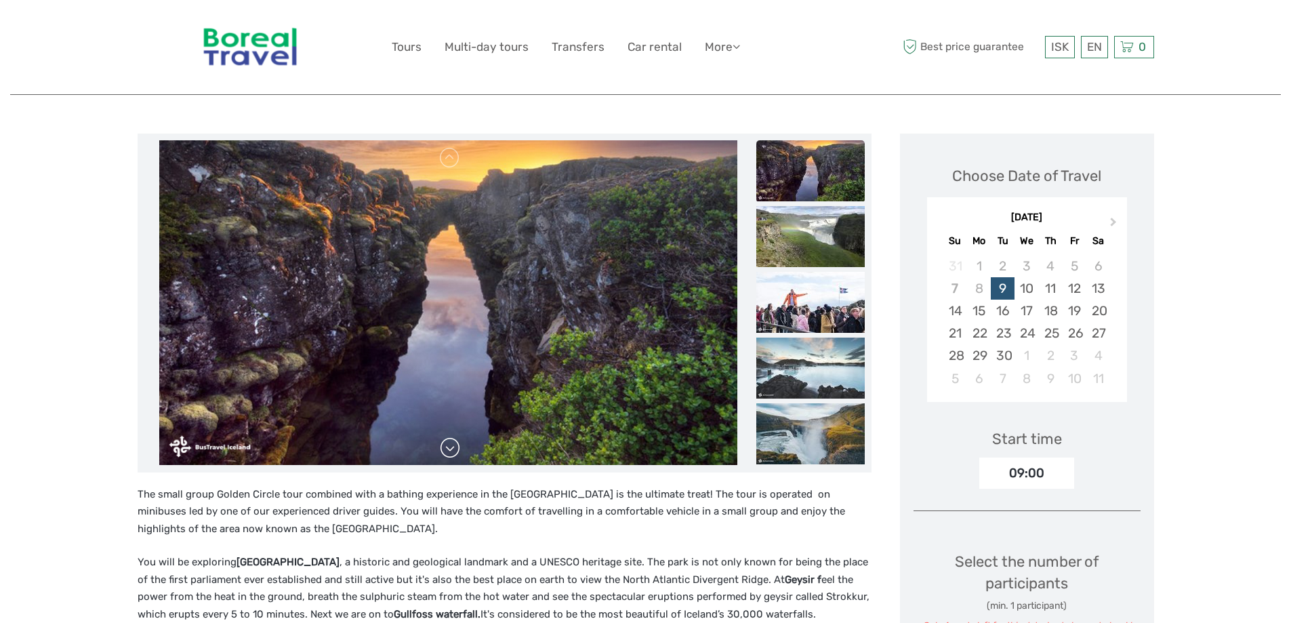
click at [447, 453] on link at bounding box center [450, 448] width 22 height 22
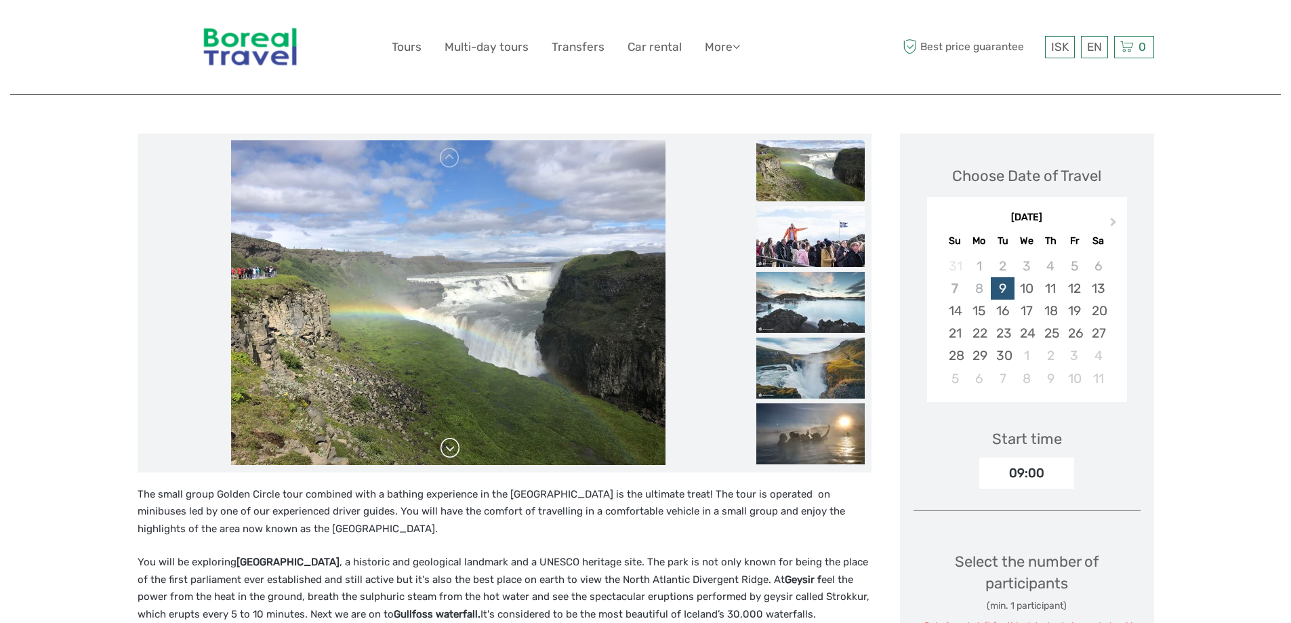
click at [447, 453] on link at bounding box center [450, 448] width 22 height 22
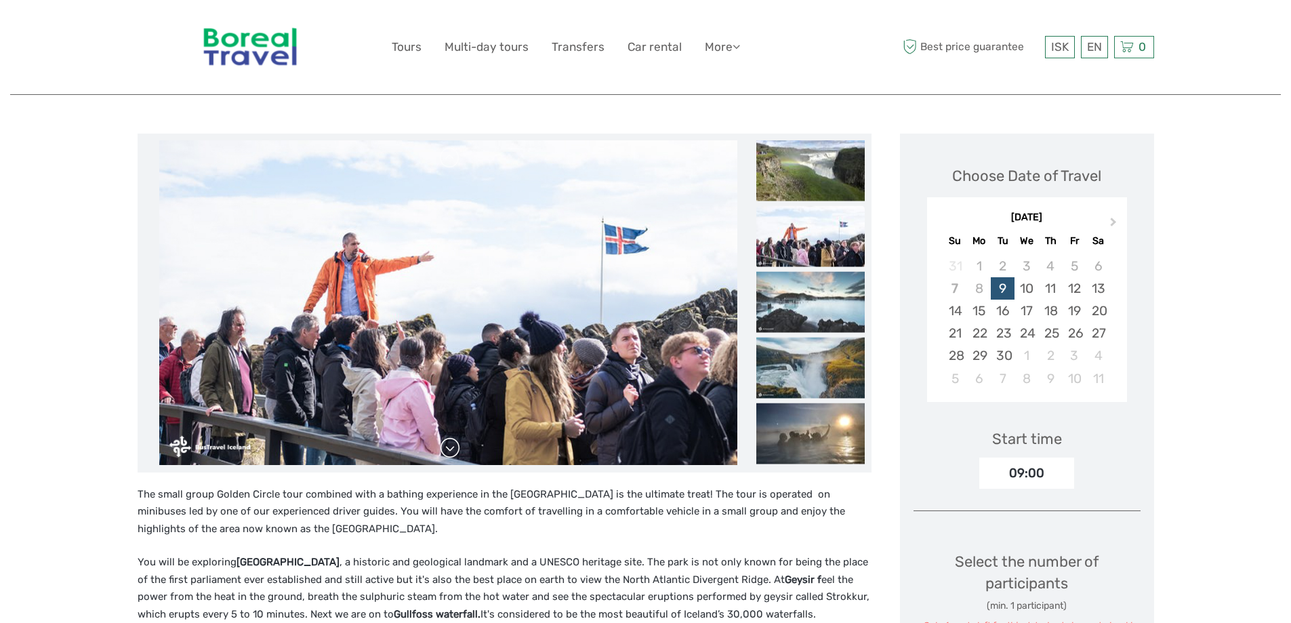
click at [447, 453] on link at bounding box center [450, 448] width 22 height 22
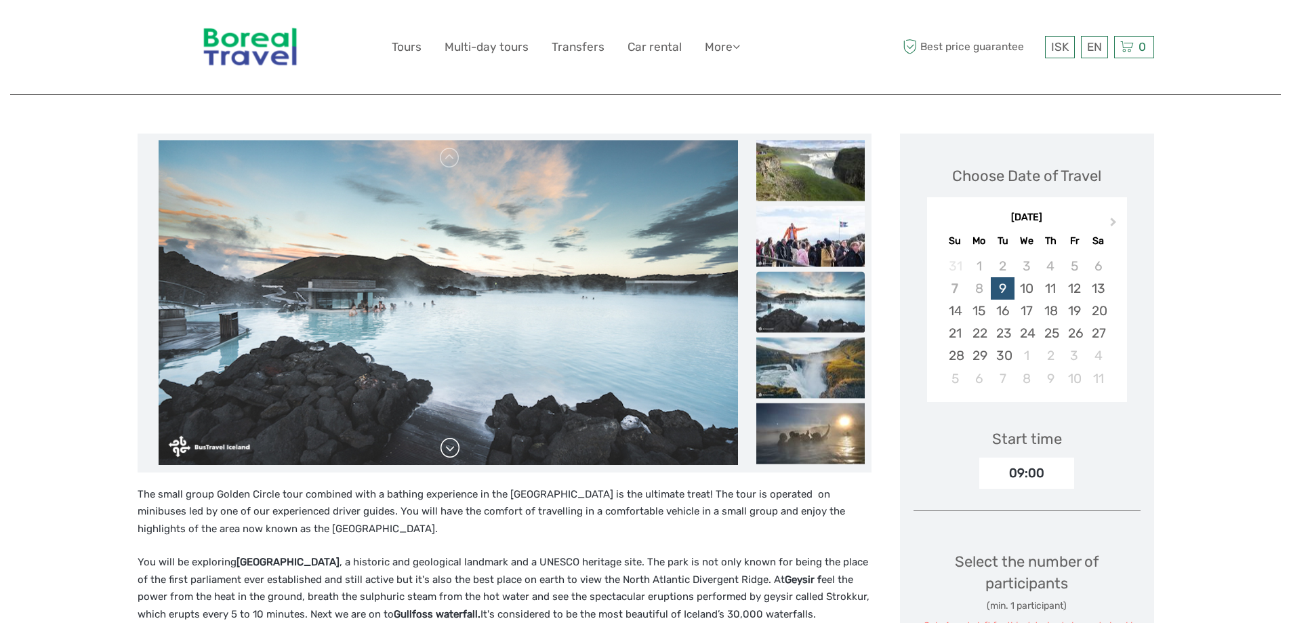
click at [447, 453] on link at bounding box center [450, 448] width 22 height 22
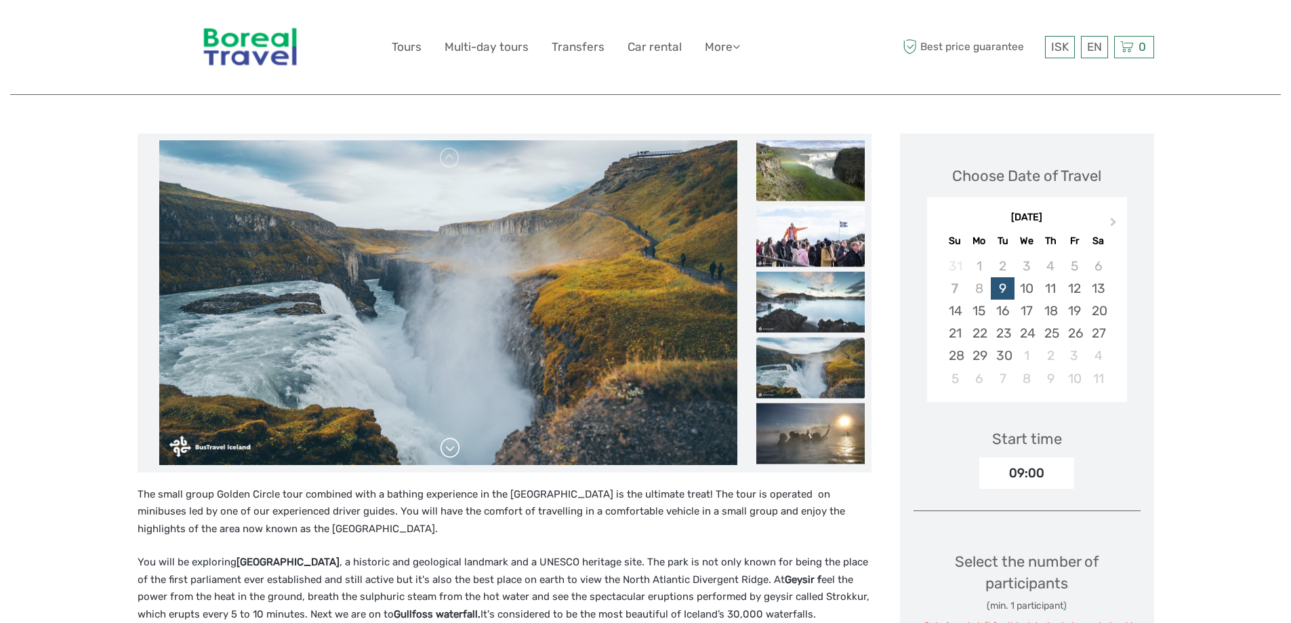
click at [447, 453] on link at bounding box center [450, 448] width 22 height 22
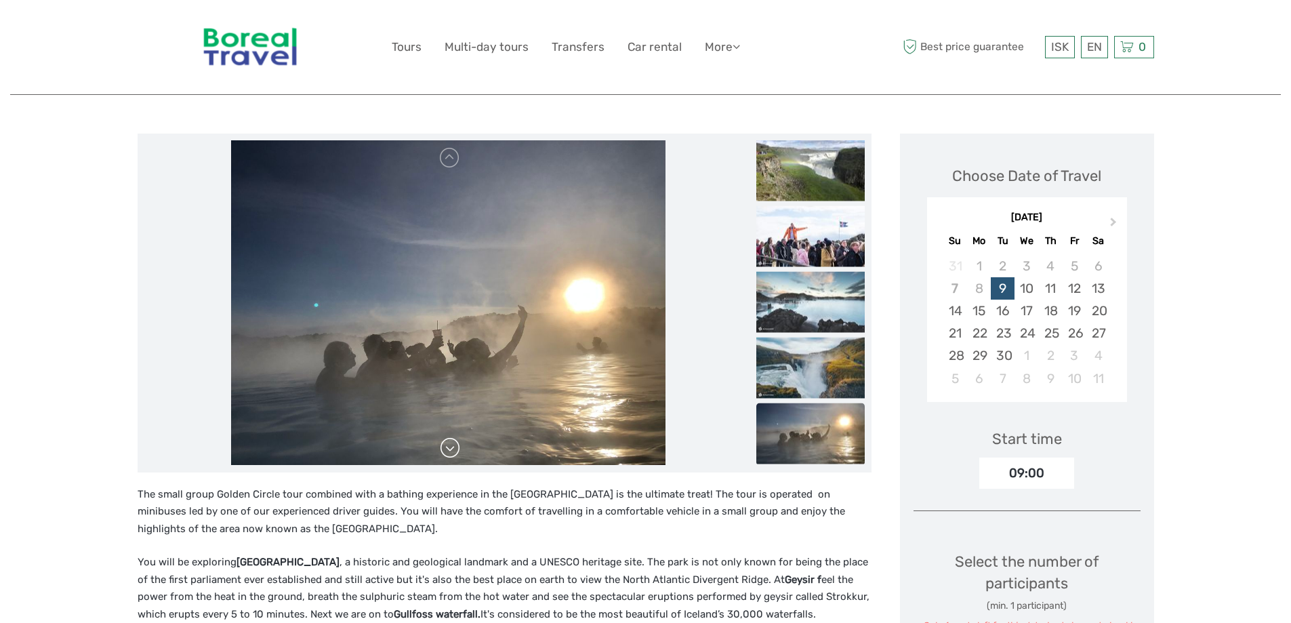
click at [447, 452] on link at bounding box center [450, 448] width 22 height 22
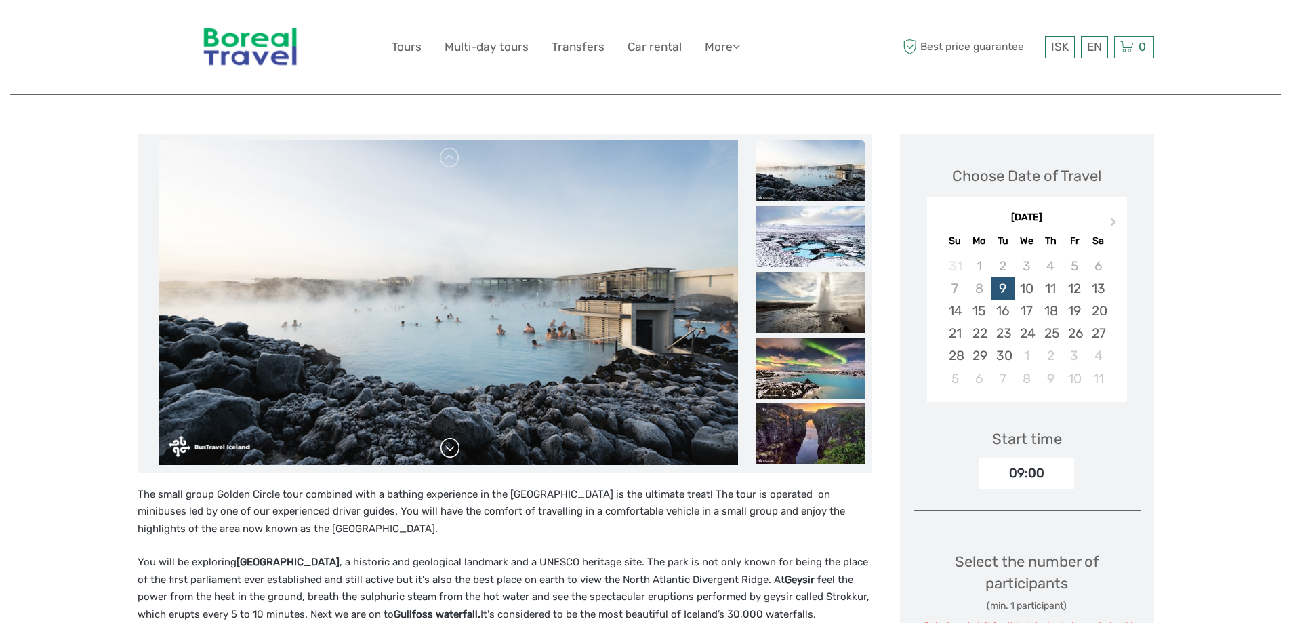
click at [447, 452] on link at bounding box center [450, 448] width 22 height 22
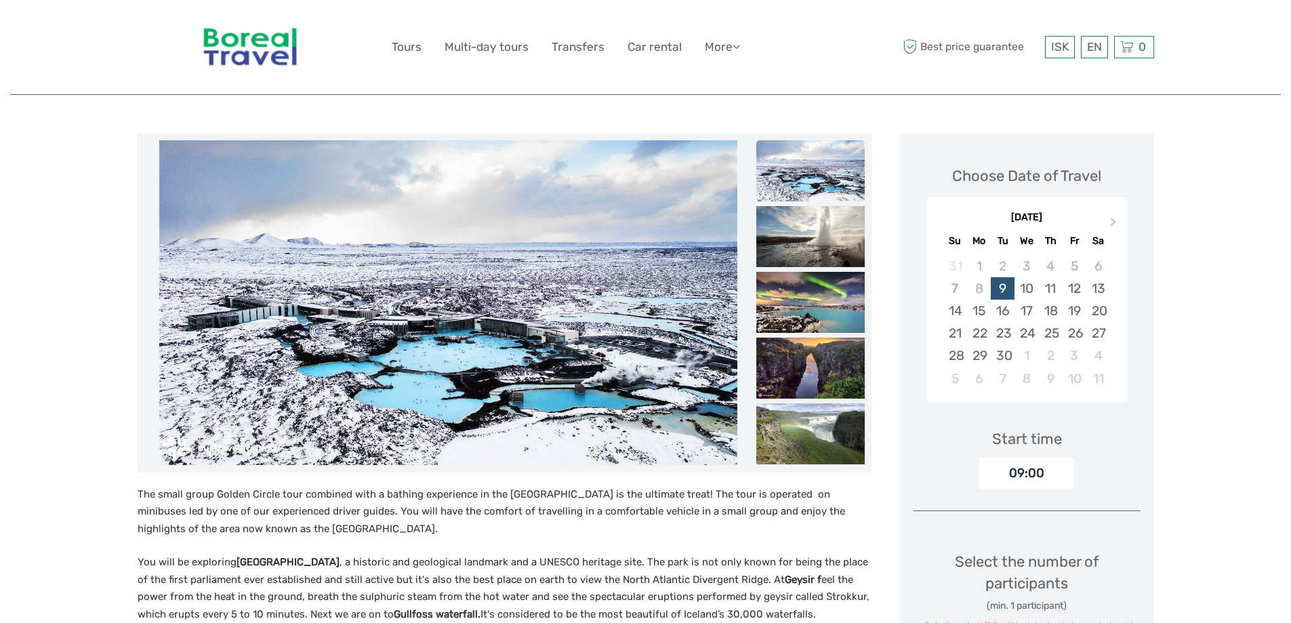
click at [492, 443] on img at bounding box center [448, 302] width 578 height 325
click at [480, 167] on img at bounding box center [448, 302] width 578 height 325
click at [846, 223] on img at bounding box center [810, 236] width 108 height 61
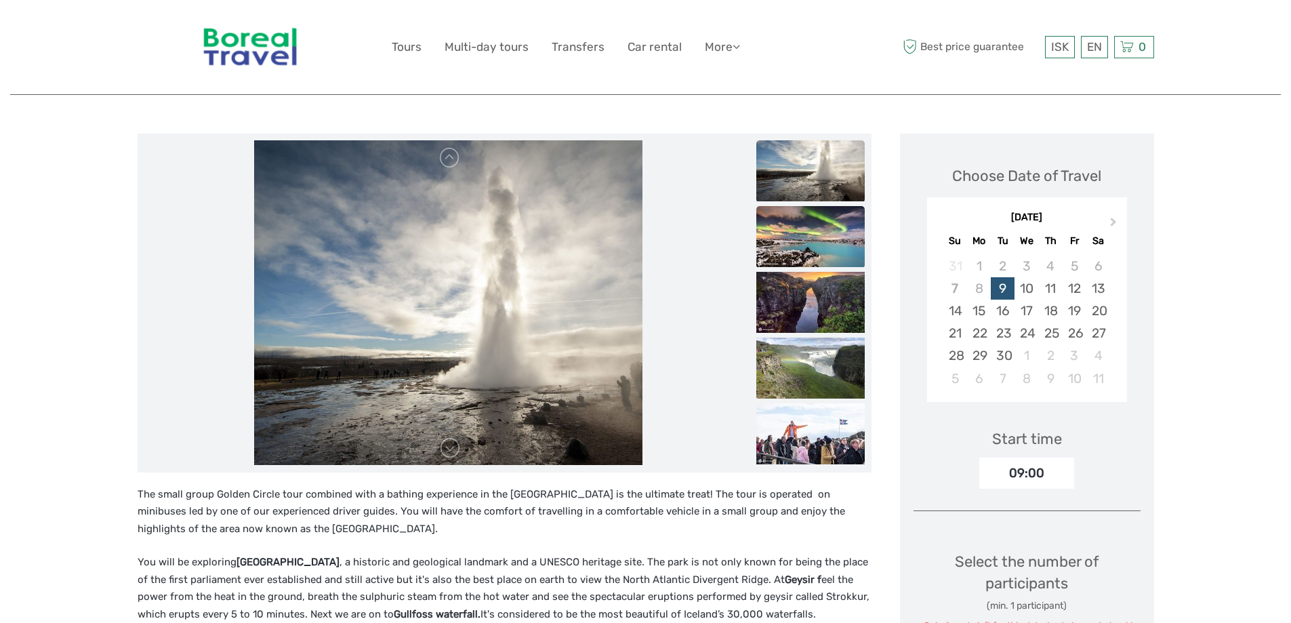
click at [820, 244] on img at bounding box center [810, 236] width 108 height 61
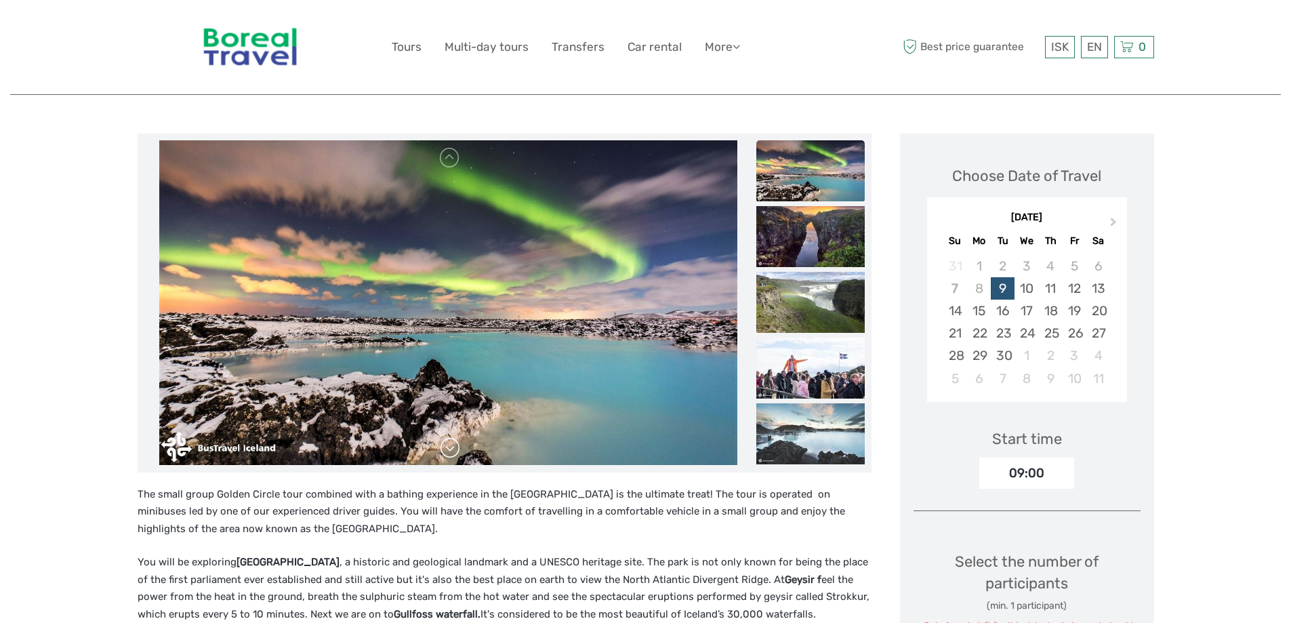
click at [455, 455] on link at bounding box center [450, 448] width 22 height 22
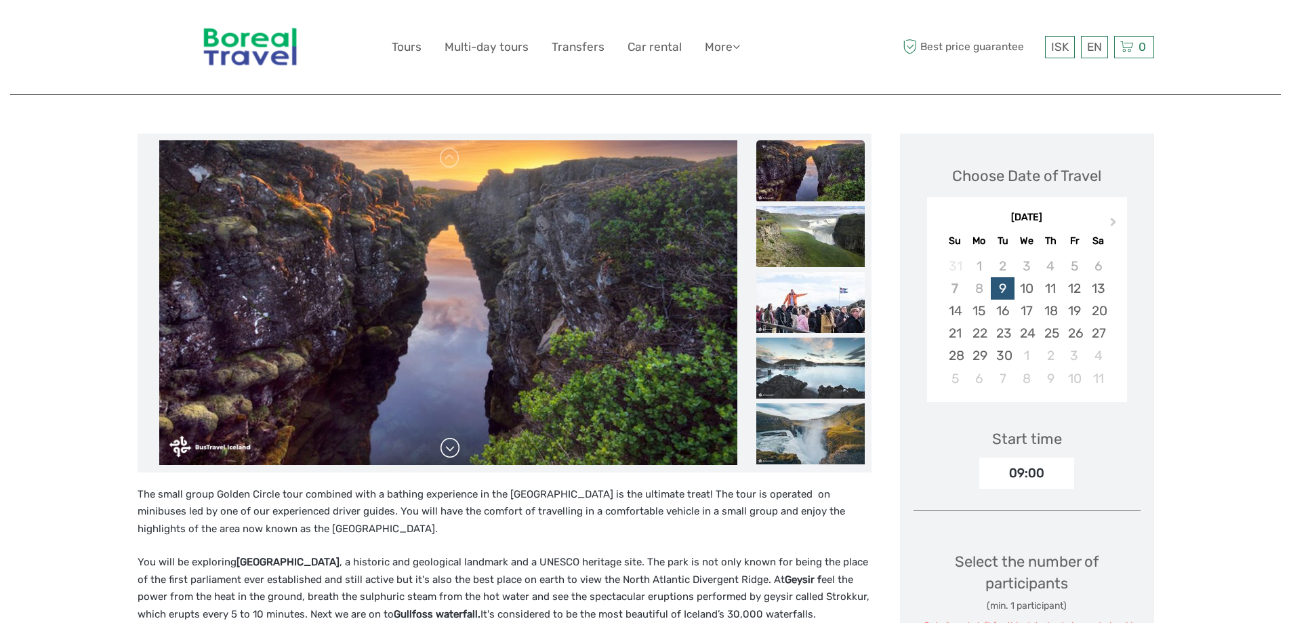
click at [455, 455] on link at bounding box center [450, 448] width 22 height 22
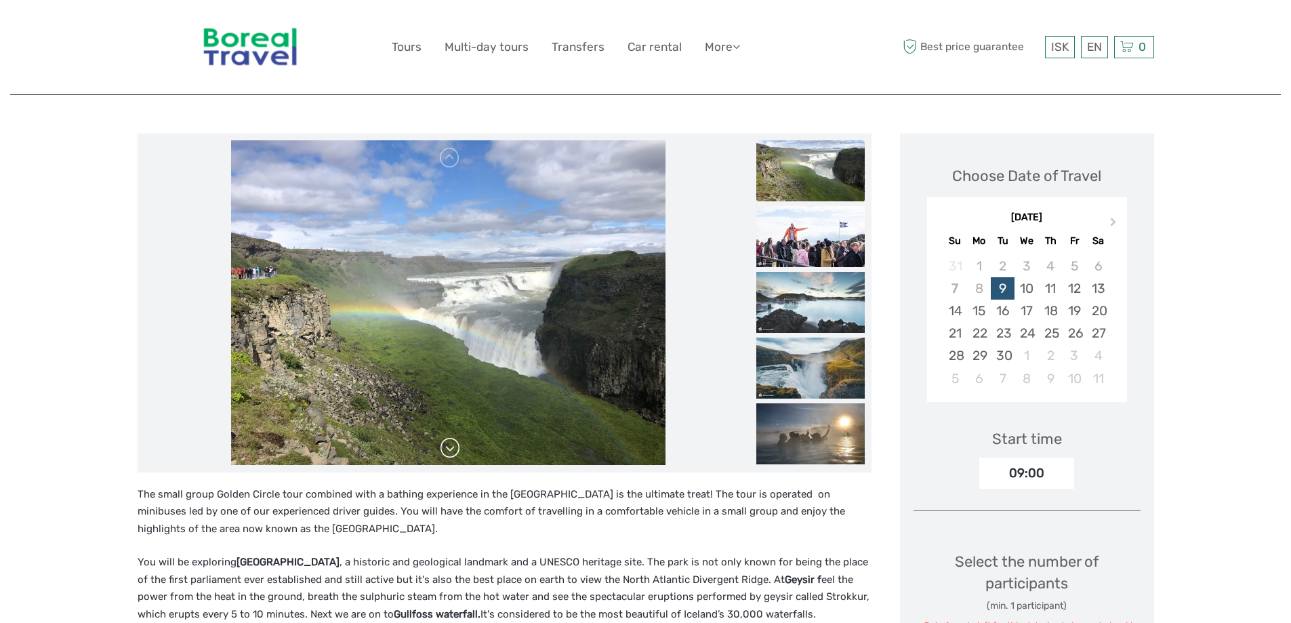
click at [455, 455] on link at bounding box center [450, 448] width 22 height 22
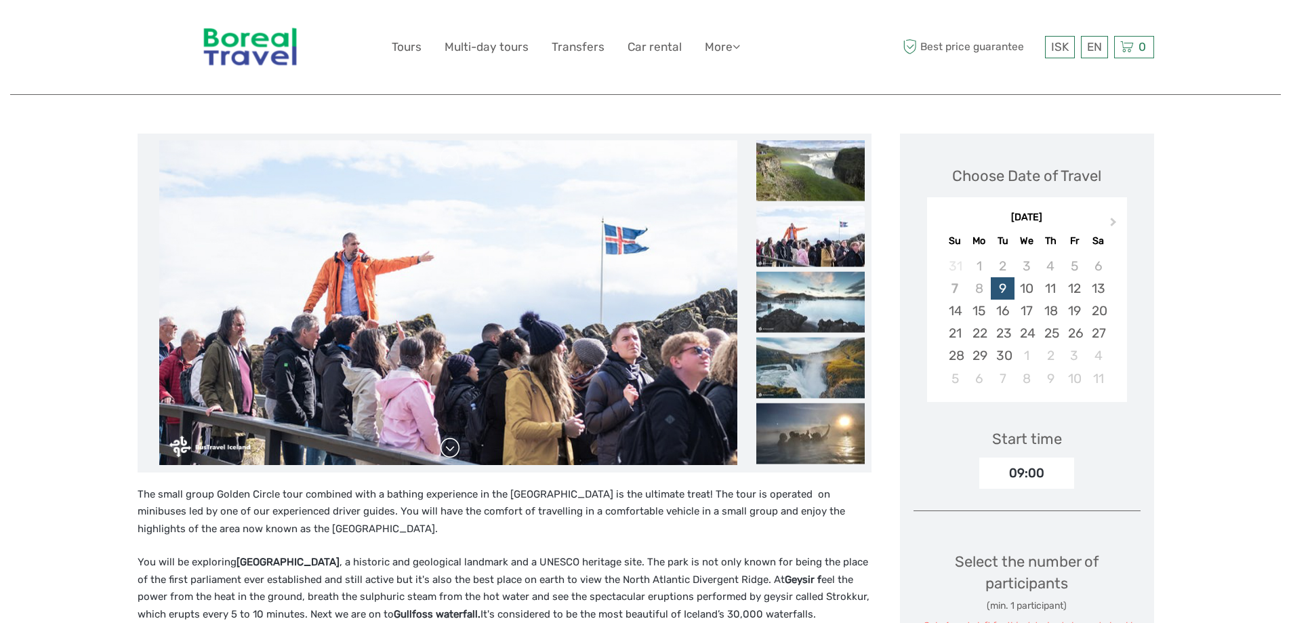
click at [455, 454] on link at bounding box center [450, 448] width 22 height 22
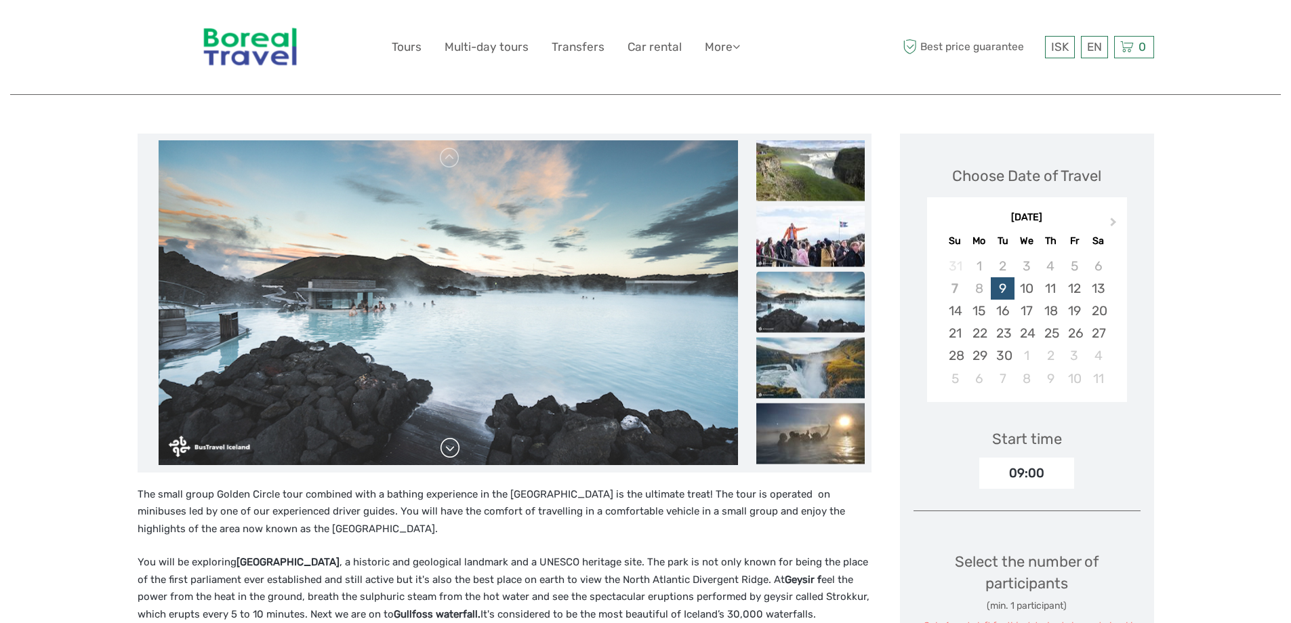
click at [455, 454] on link at bounding box center [450, 448] width 22 height 22
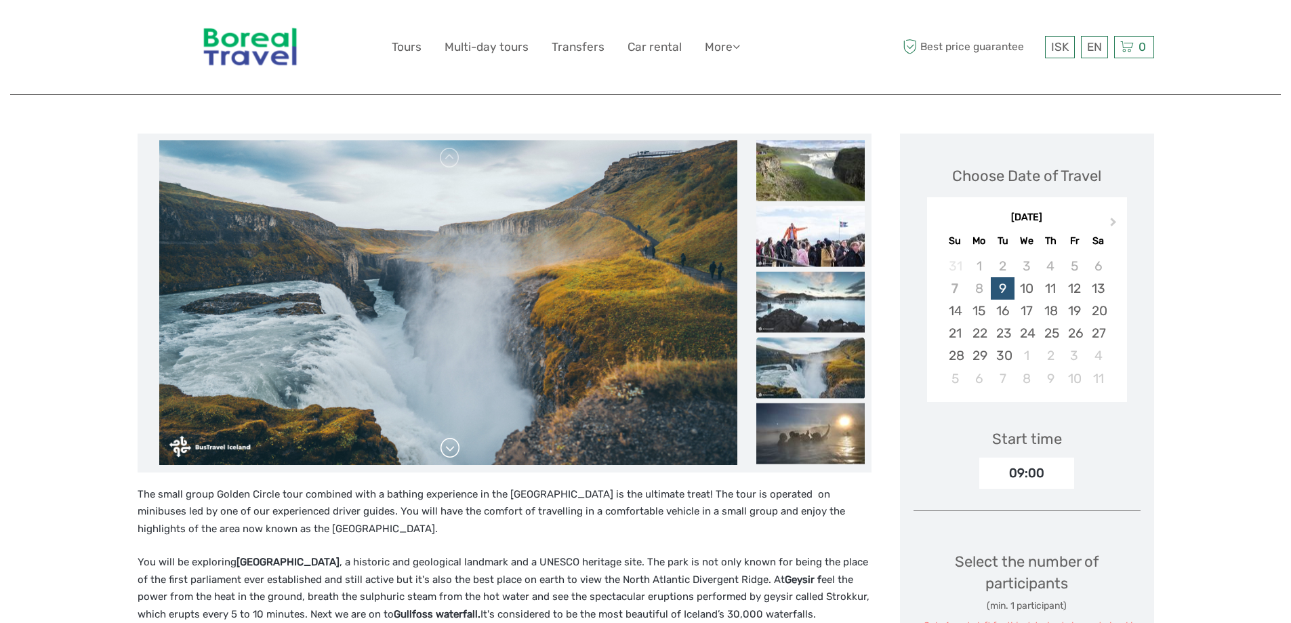
click at [455, 454] on link at bounding box center [450, 448] width 22 height 22
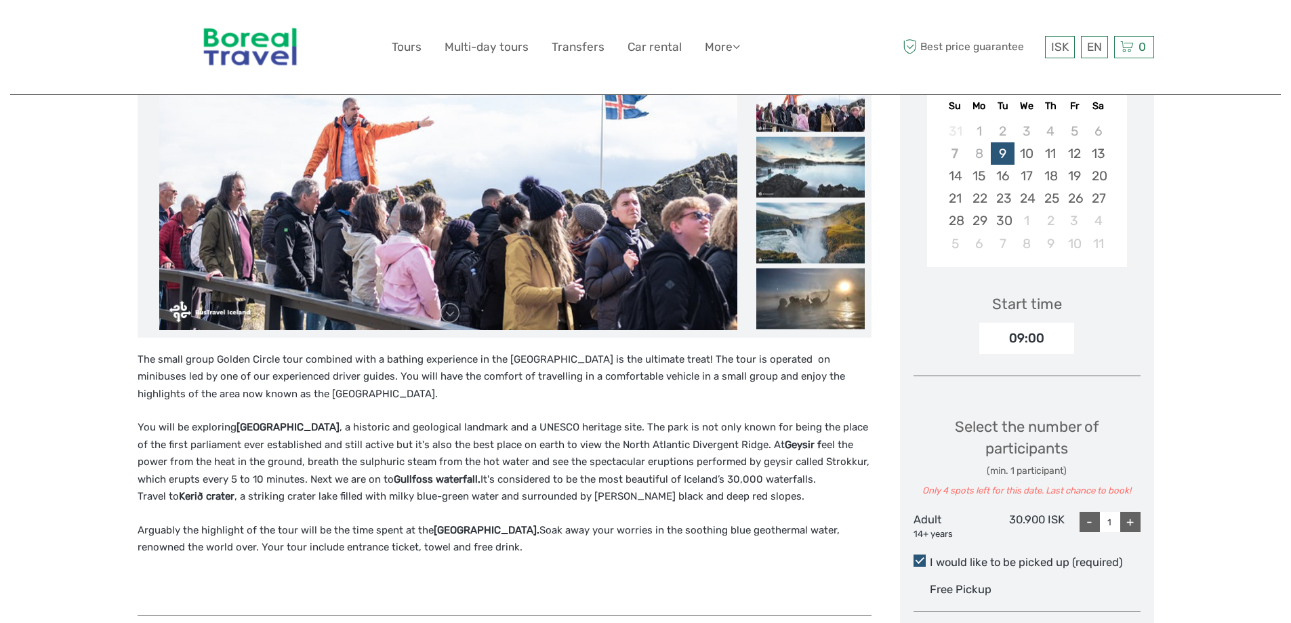
scroll to position [271, 0]
click at [805, 303] on img at bounding box center [810, 297] width 108 height 61
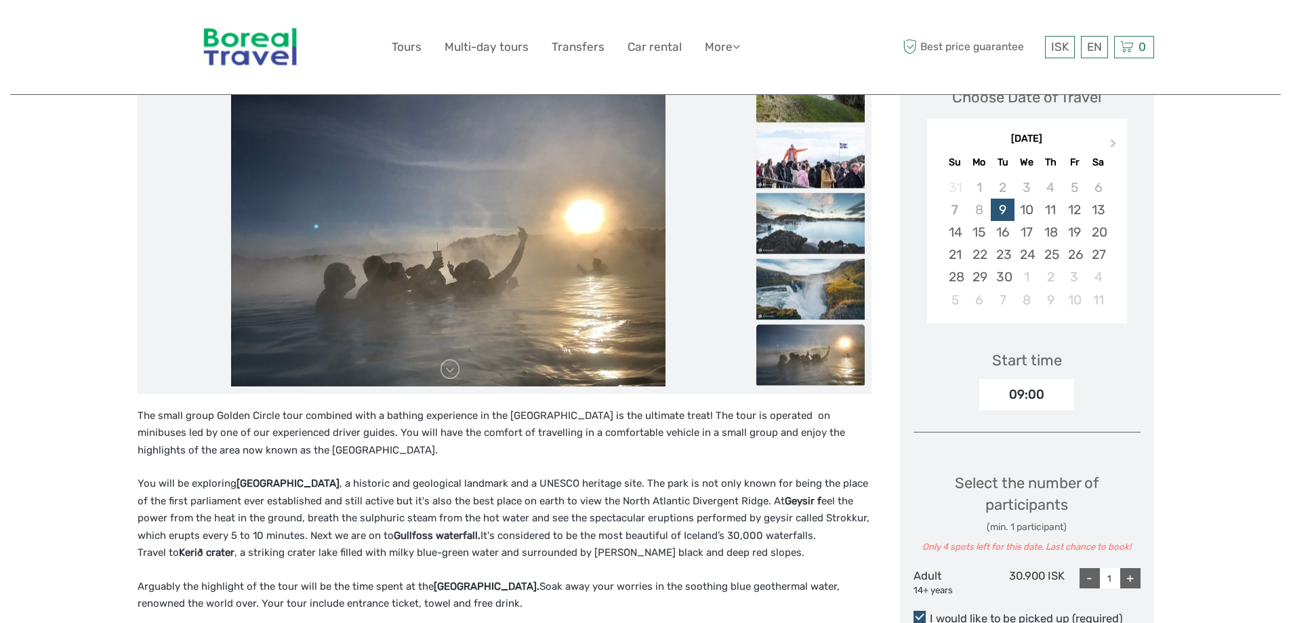
scroll to position [136, 0]
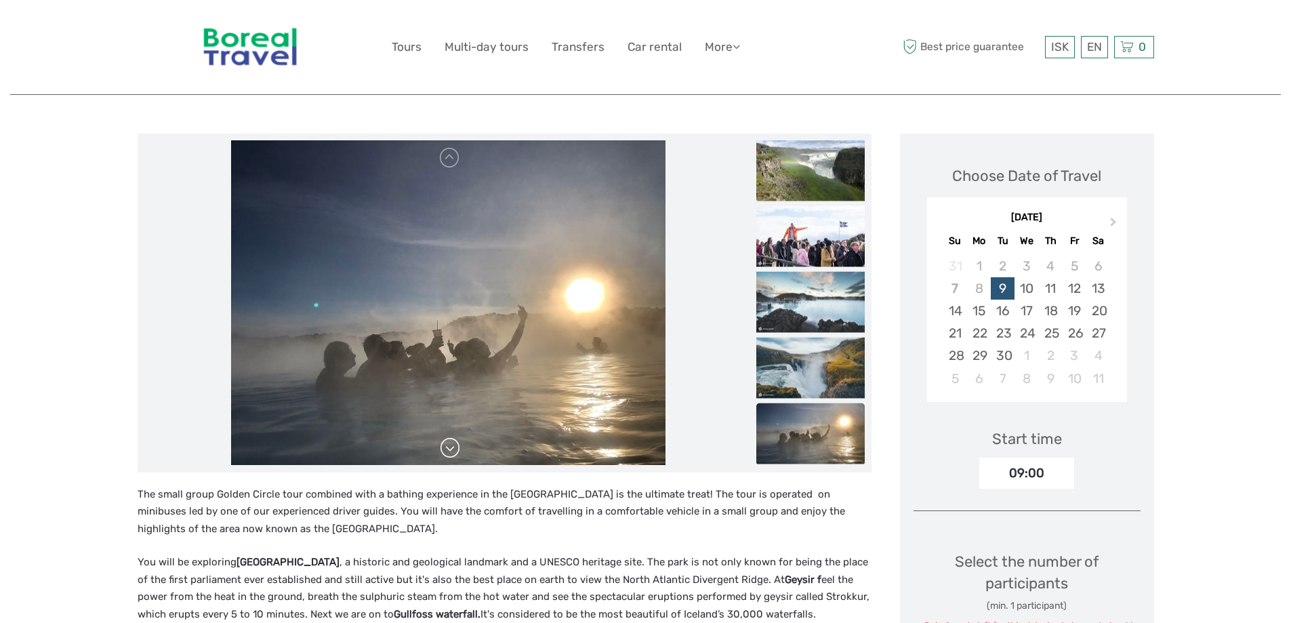
click at [457, 457] on link at bounding box center [450, 448] width 22 height 22
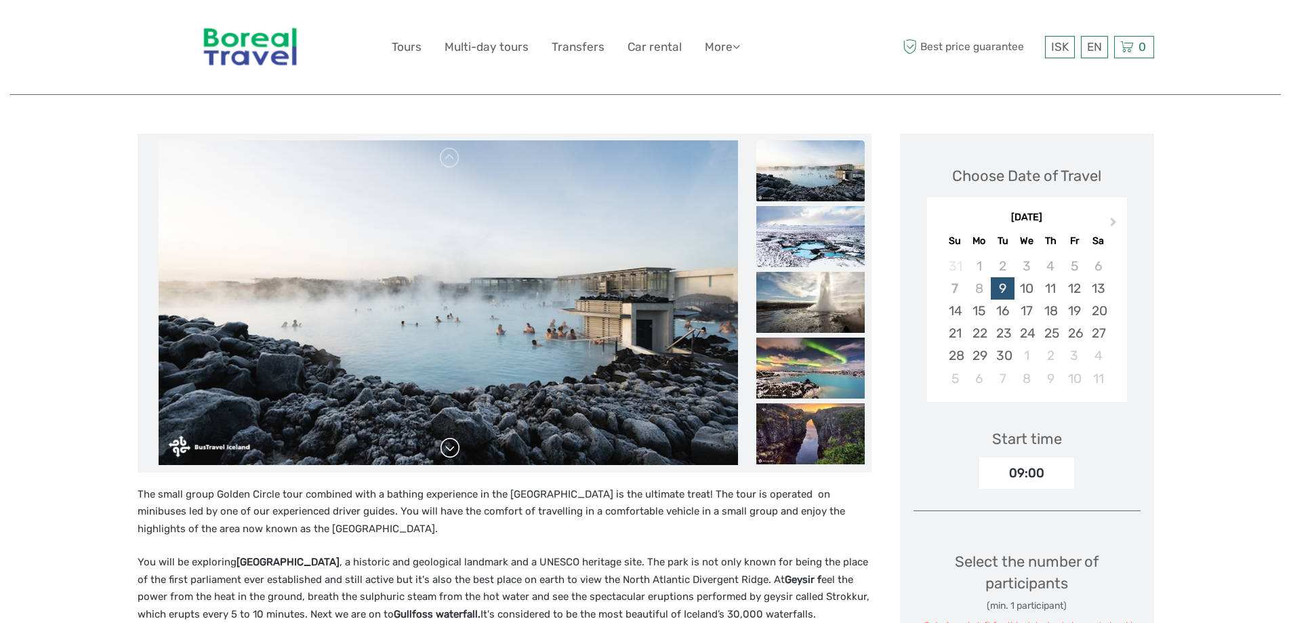
click at [453, 446] on link at bounding box center [450, 448] width 22 height 22
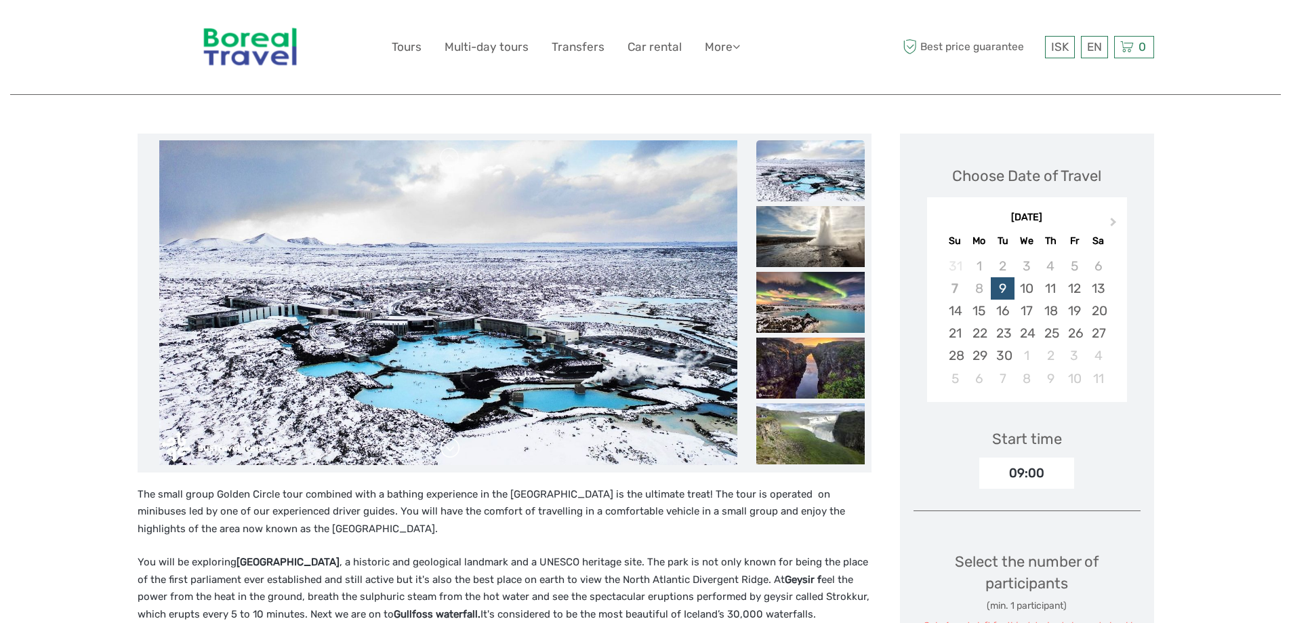
click at [453, 446] on link at bounding box center [450, 448] width 22 height 22
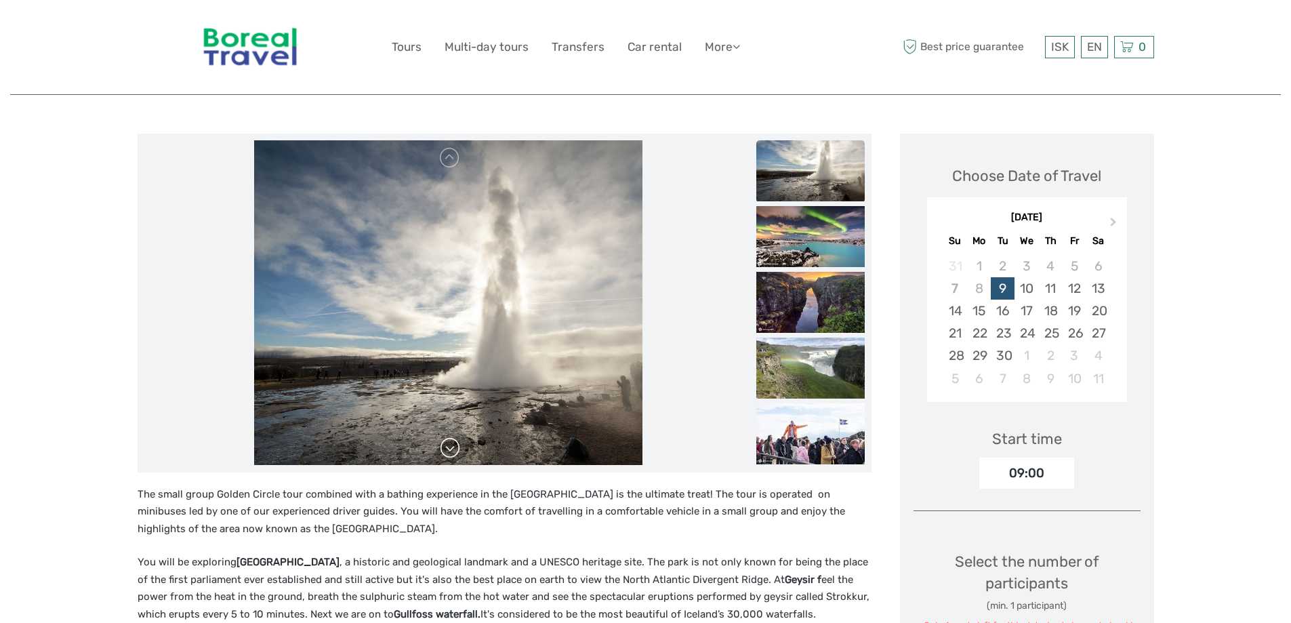
click at [453, 446] on link at bounding box center [450, 448] width 22 height 22
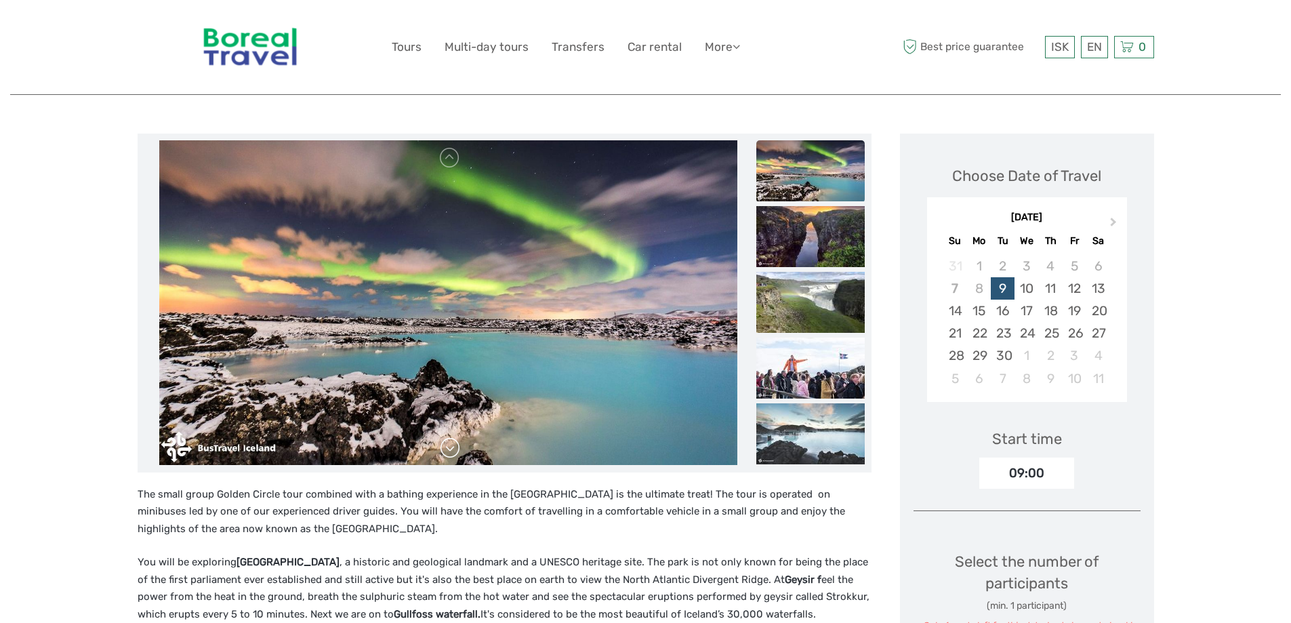
click at [453, 446] on link at bounding box center [450, 448] width 22 height 22
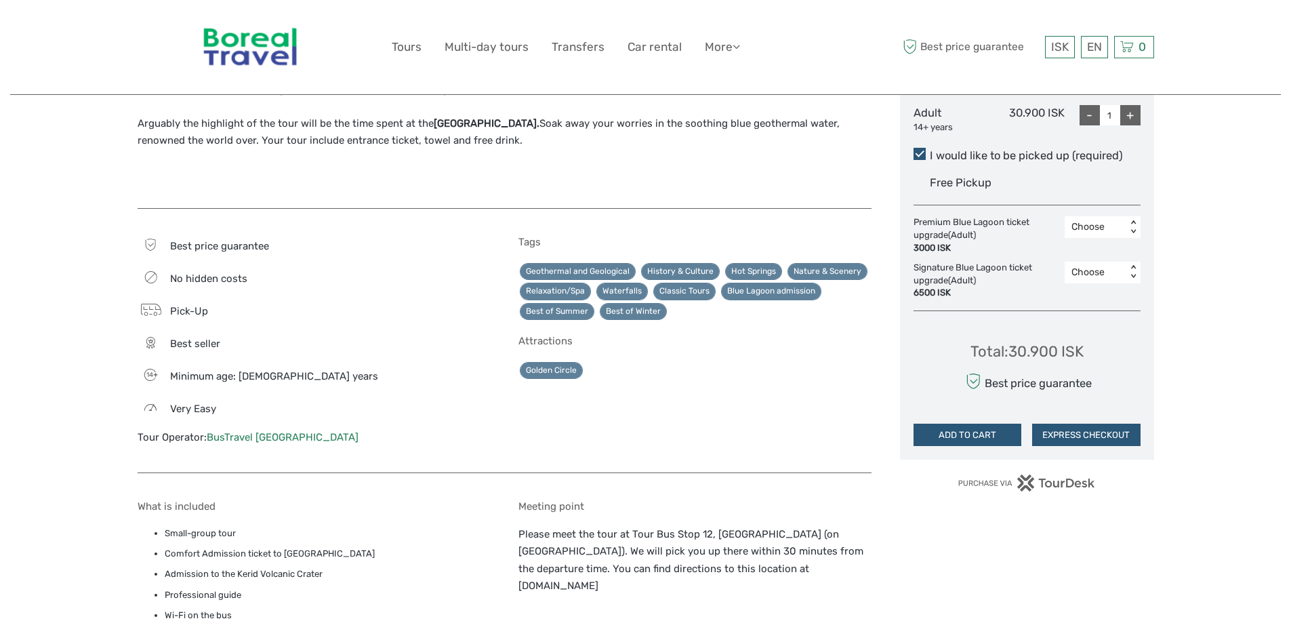
scroll to position [678, 0]
